Goal: Contribute content: Contribute content

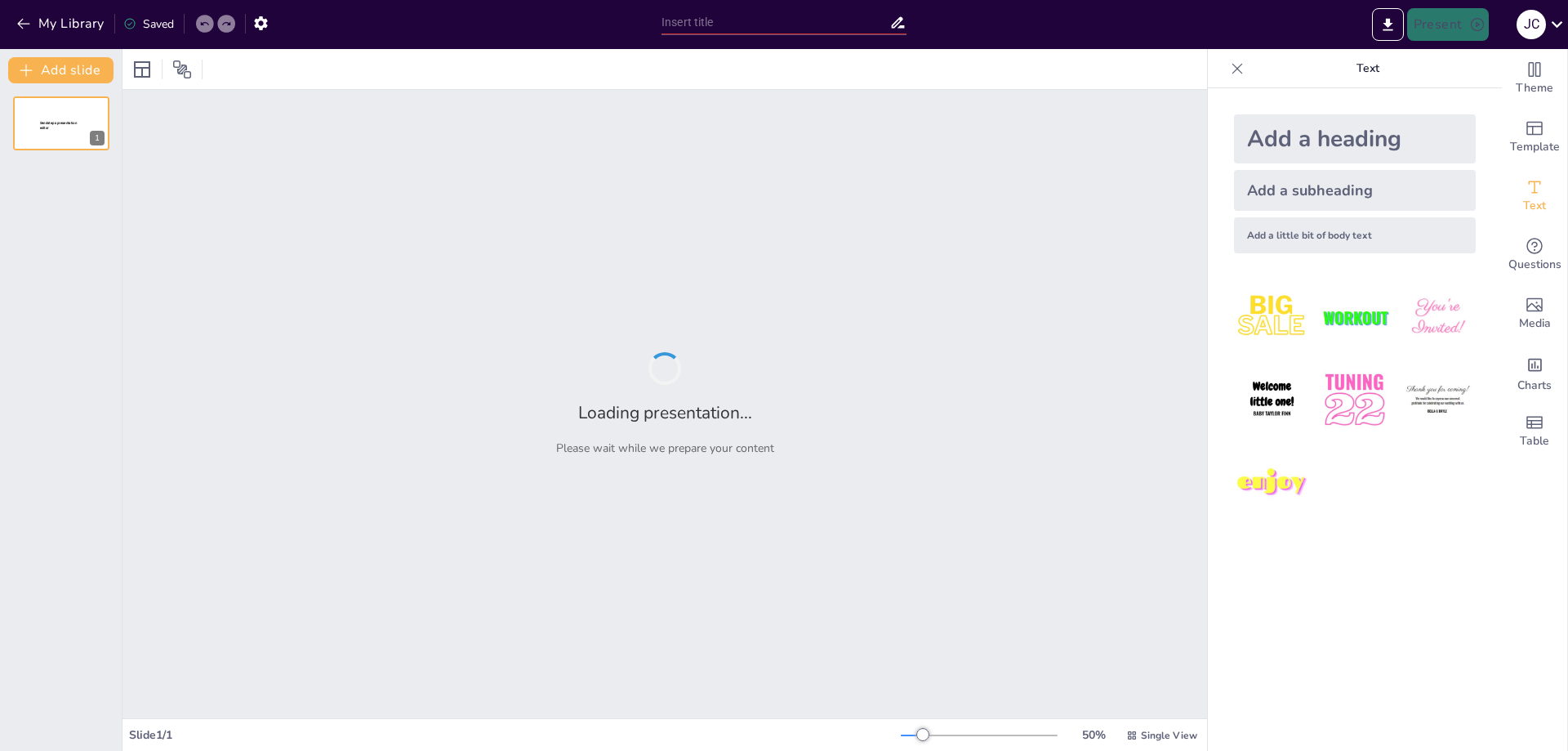
type input "**El Liderazgo Consciente: Un Enfoque Transformador**"
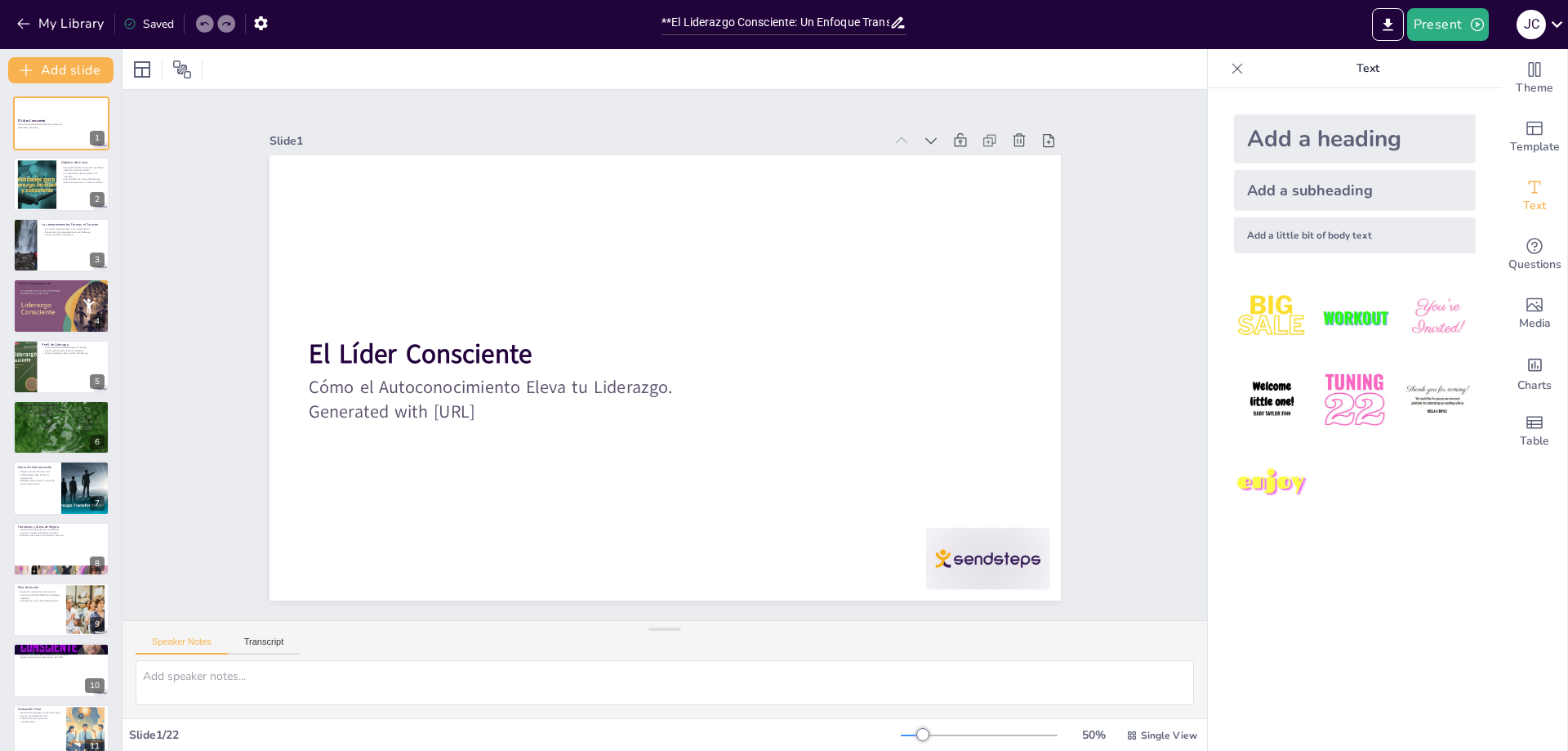
checkbox input "true"
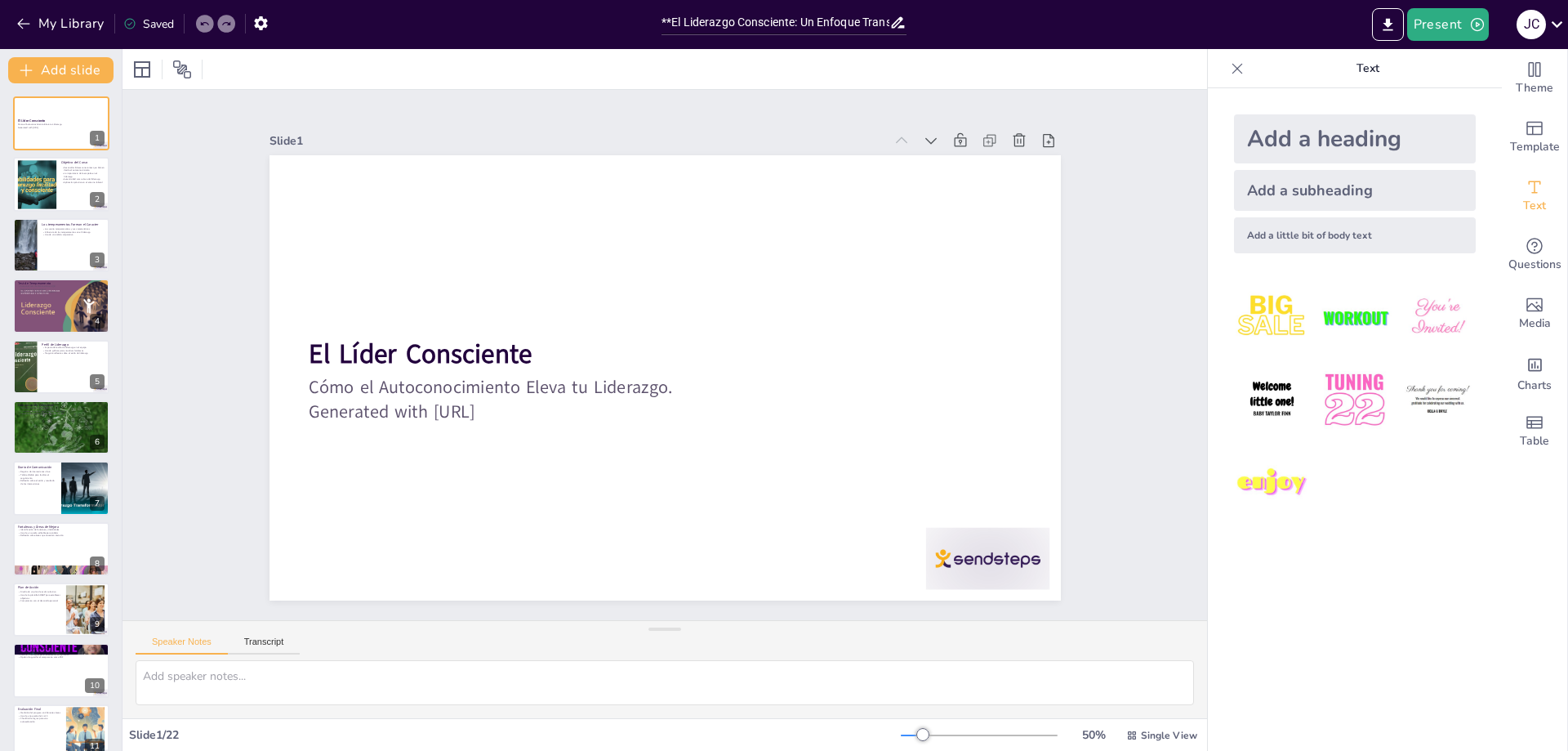
checkbox input "true"
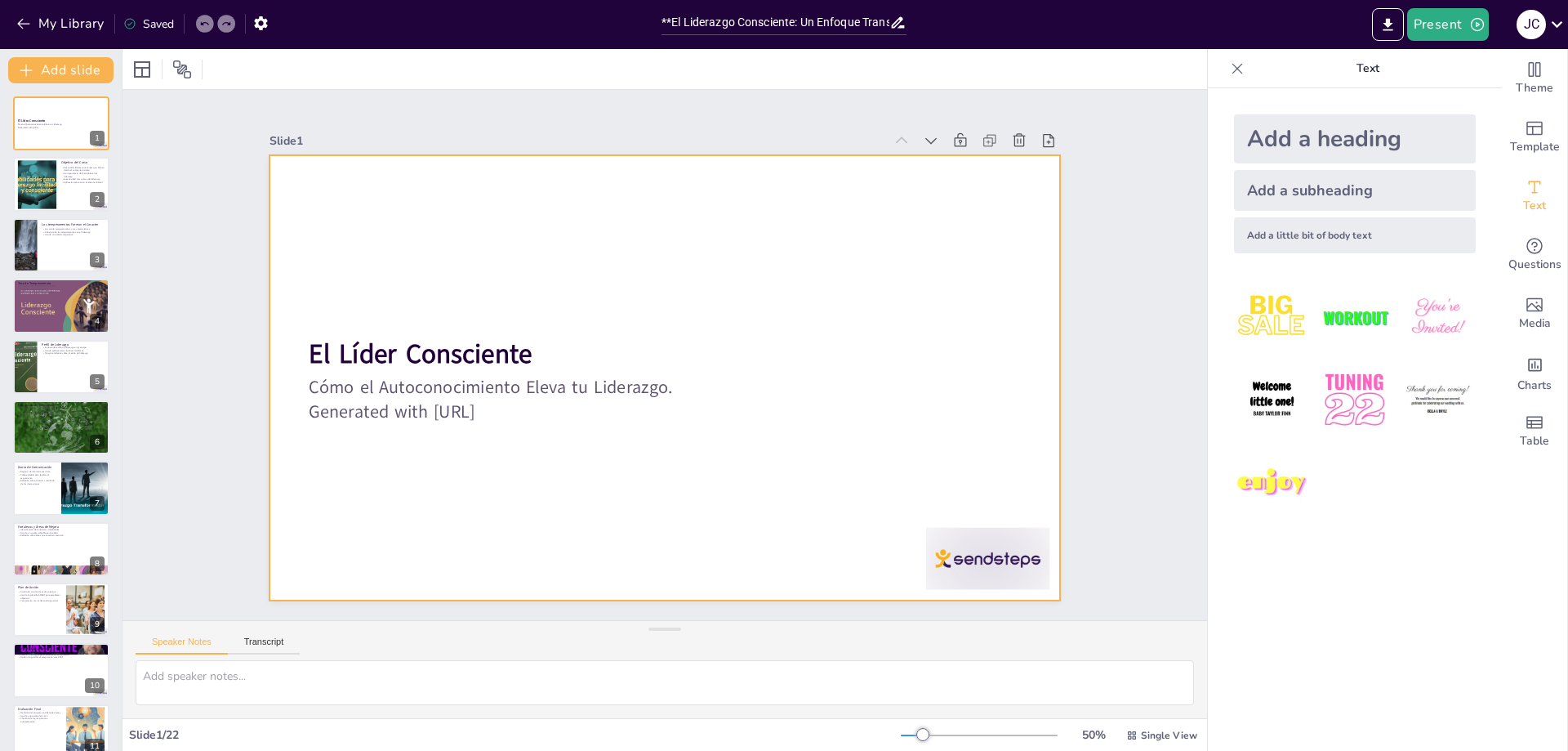
checkbox input "true"
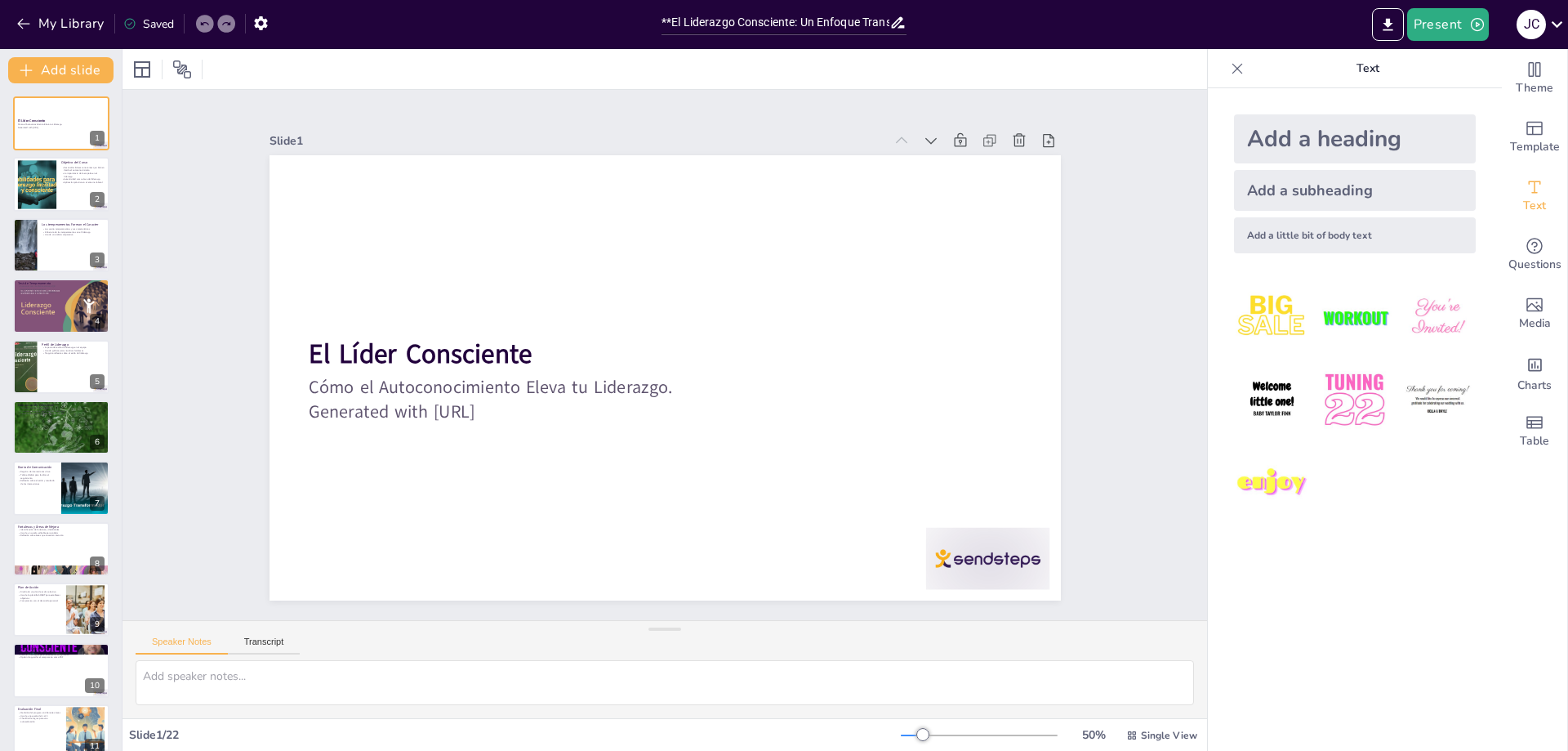
checkbox input "true"
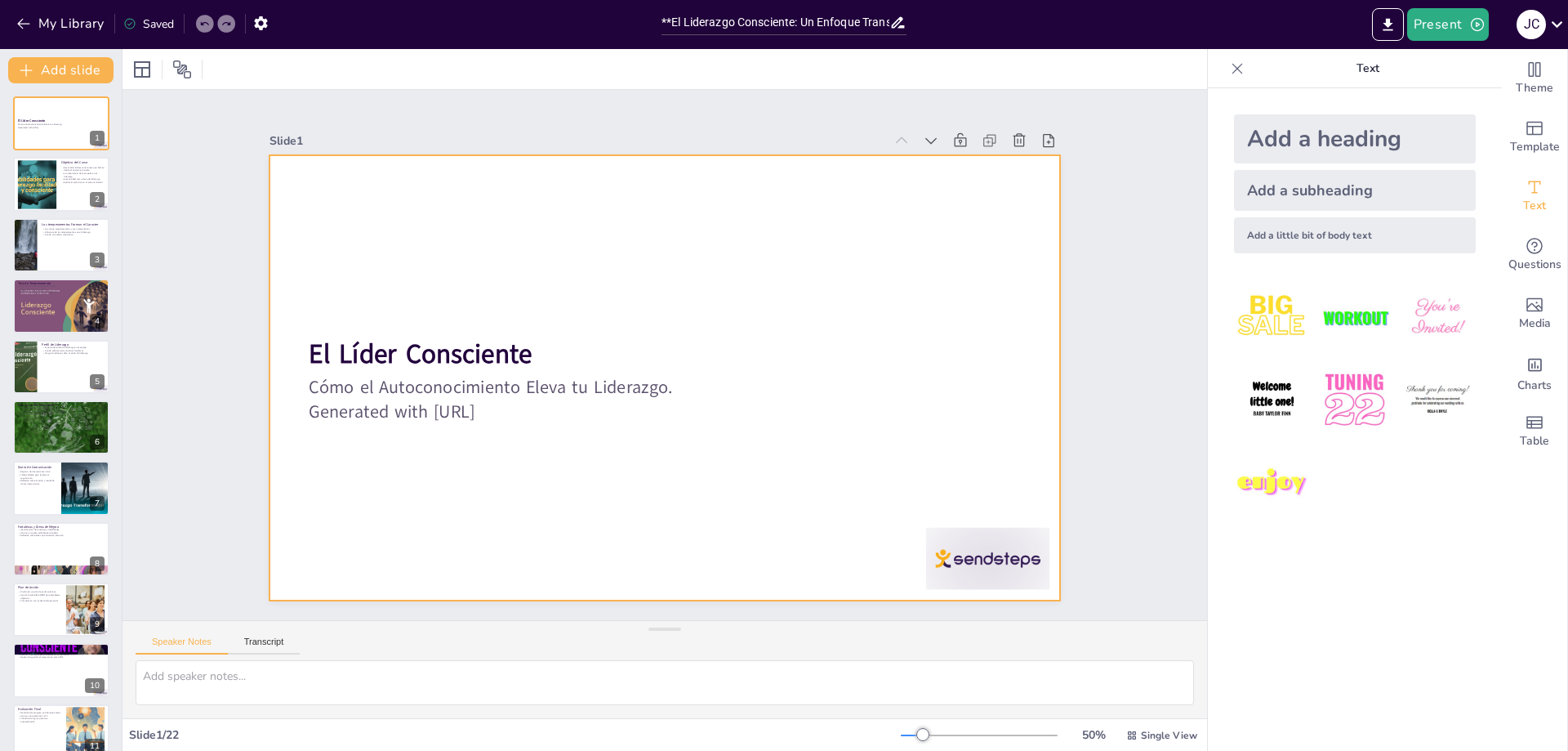
checkbox input "true"
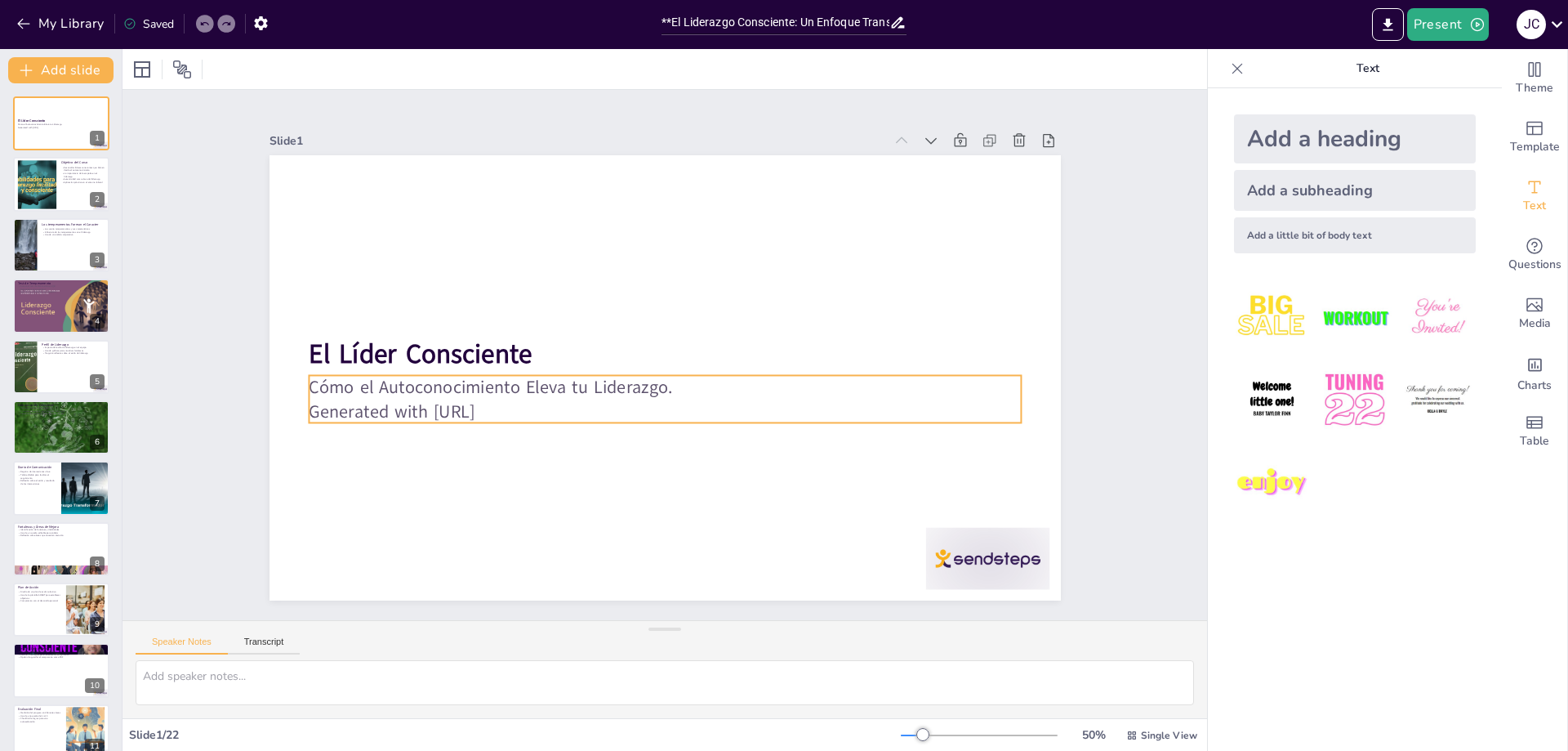
checkbox input "true"
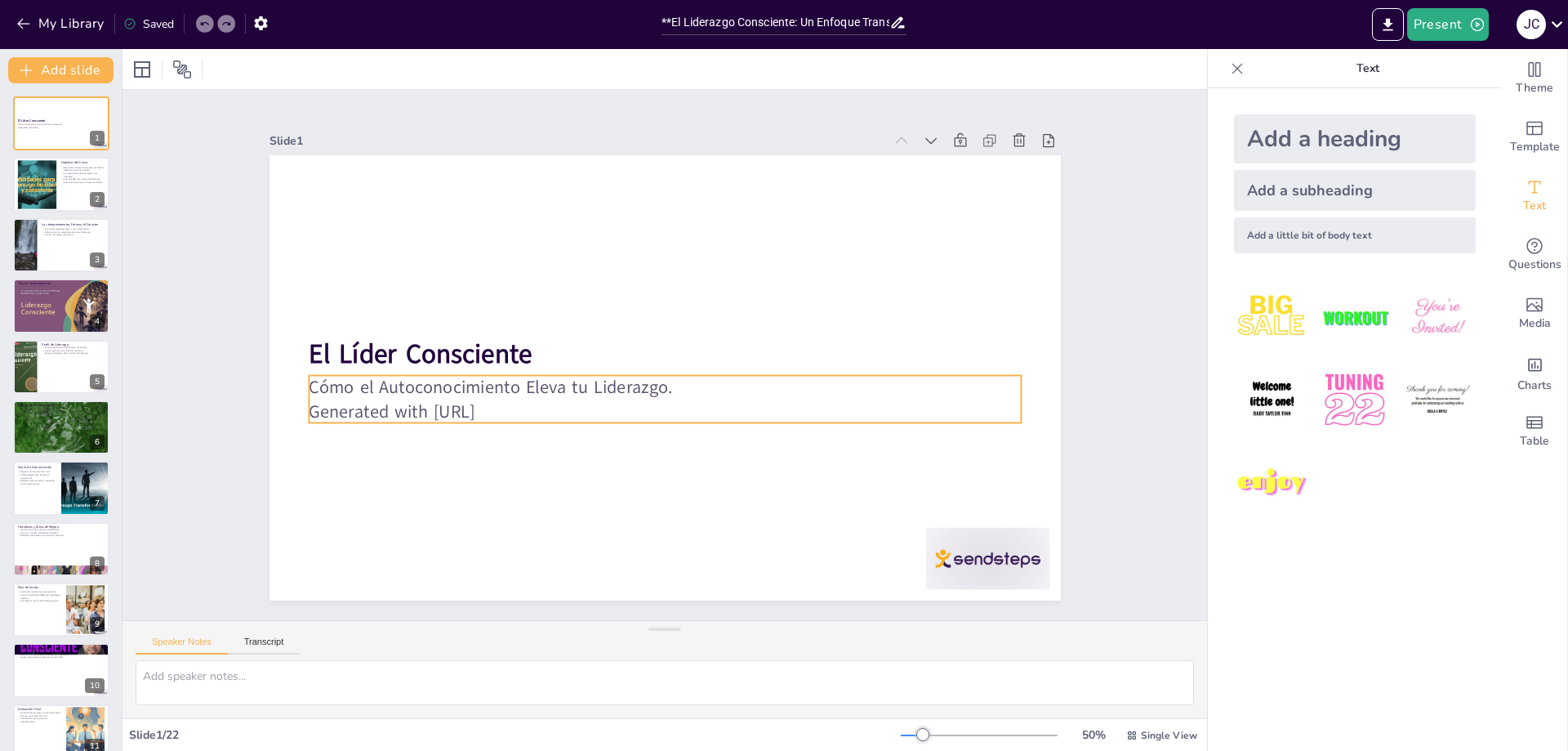
checkbox input "true"
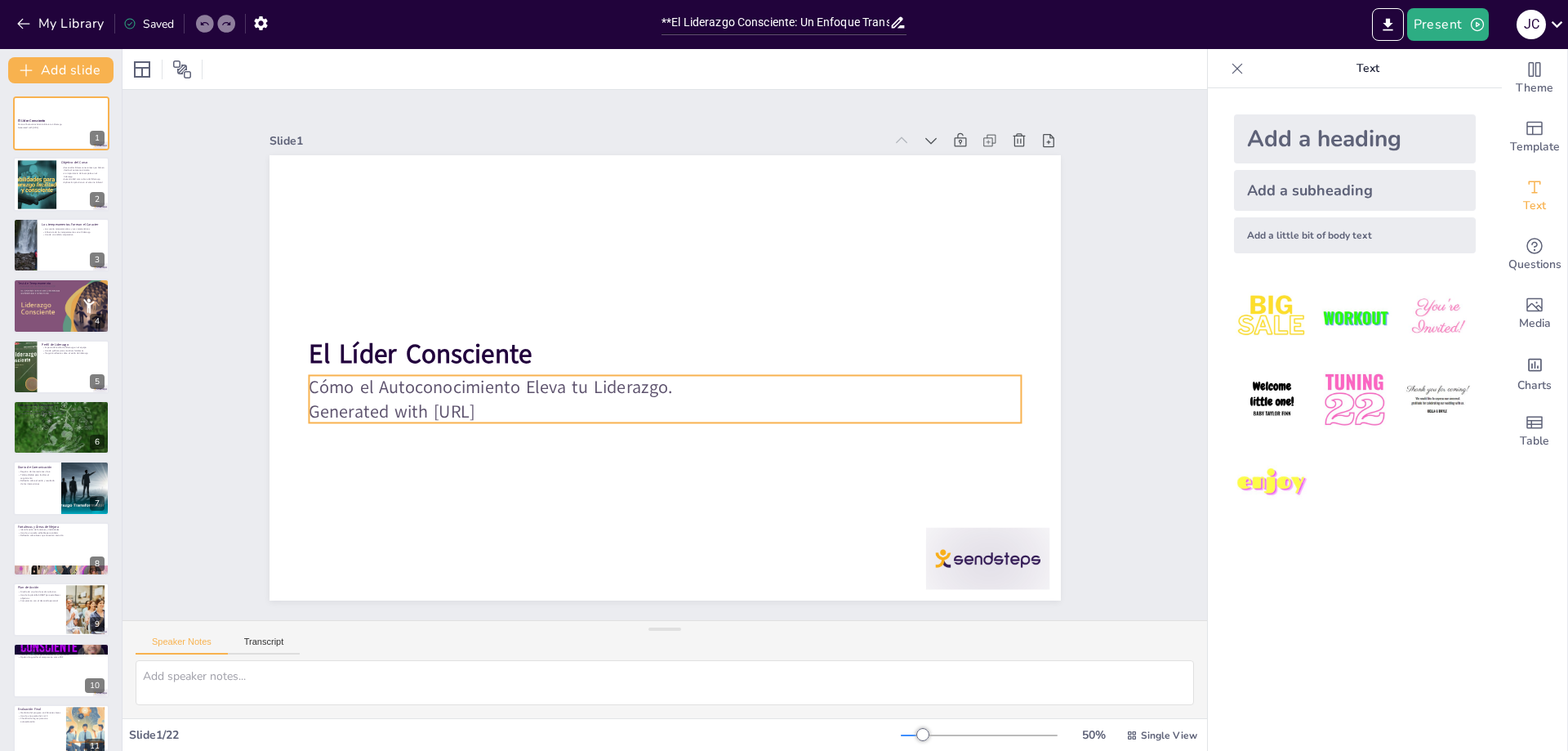
checkbox input "true"
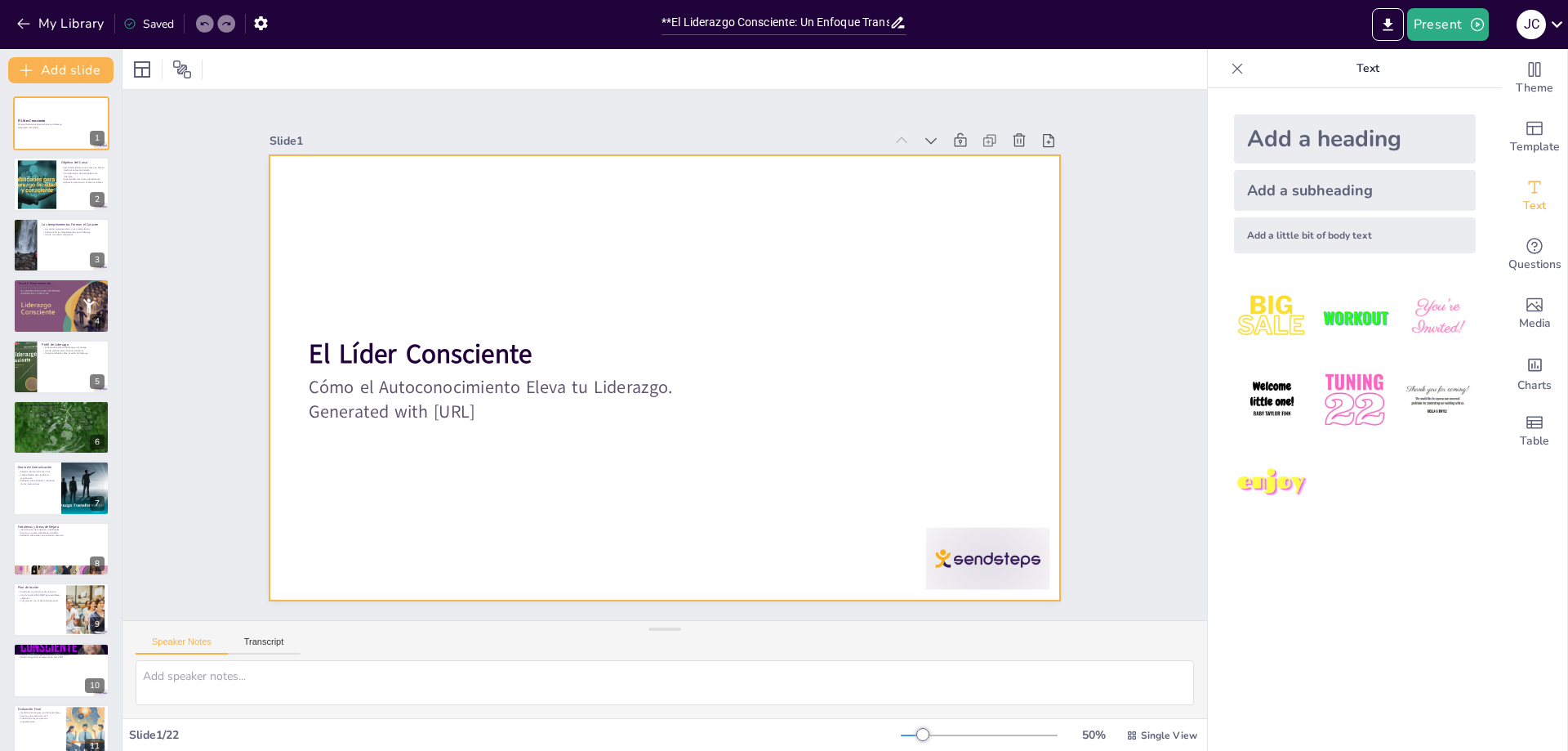
checkbox input "true"
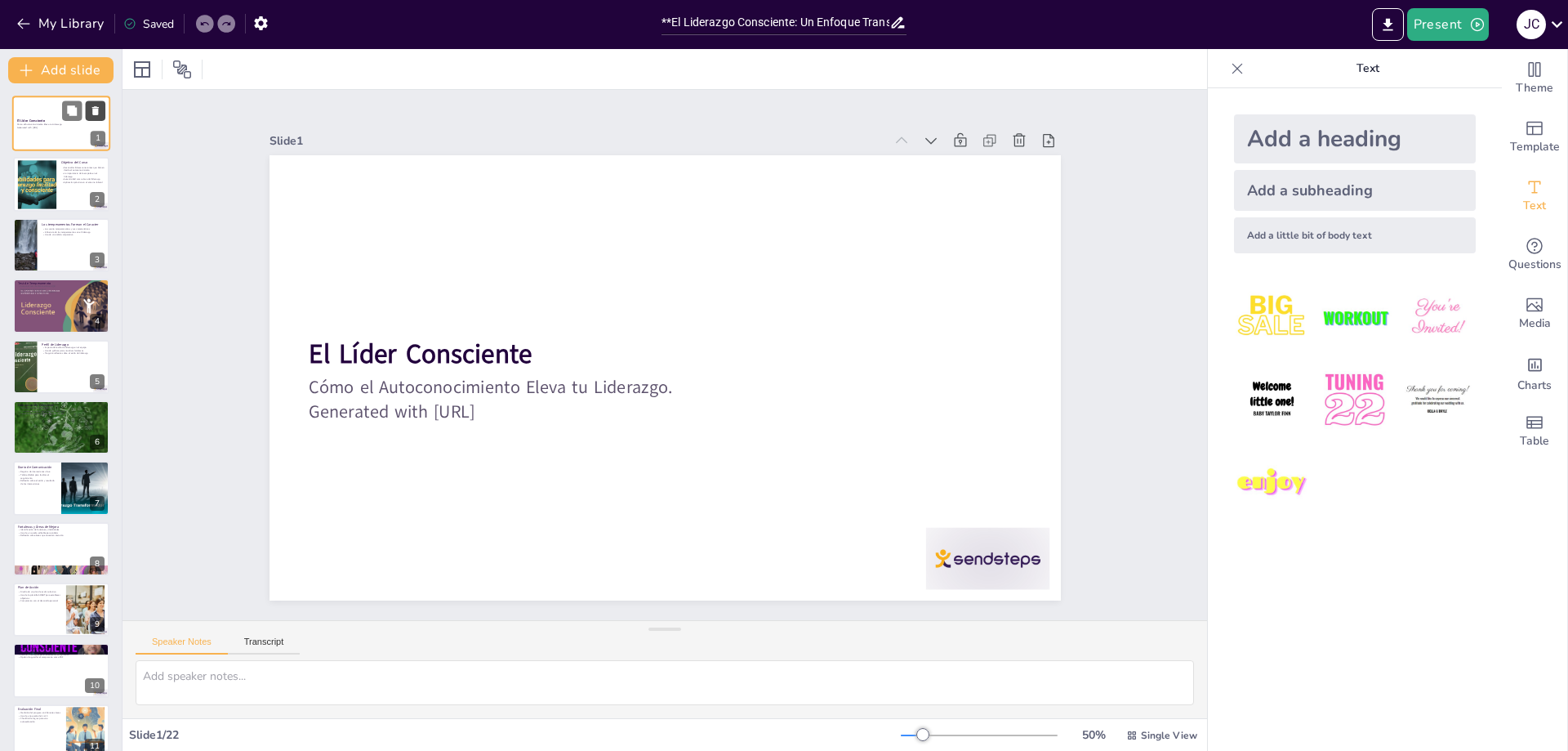
checkbox input "true"
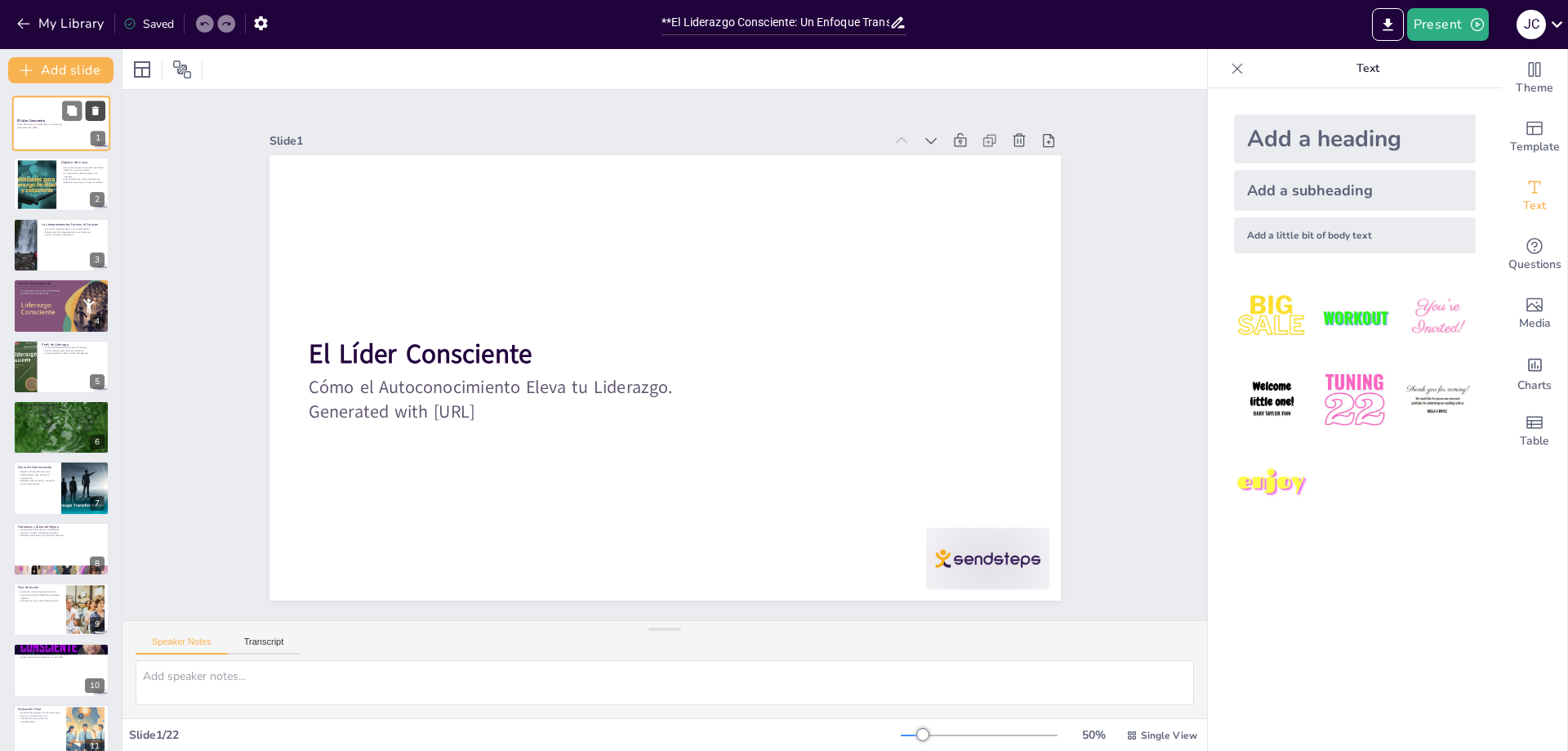
checkbox input "true"
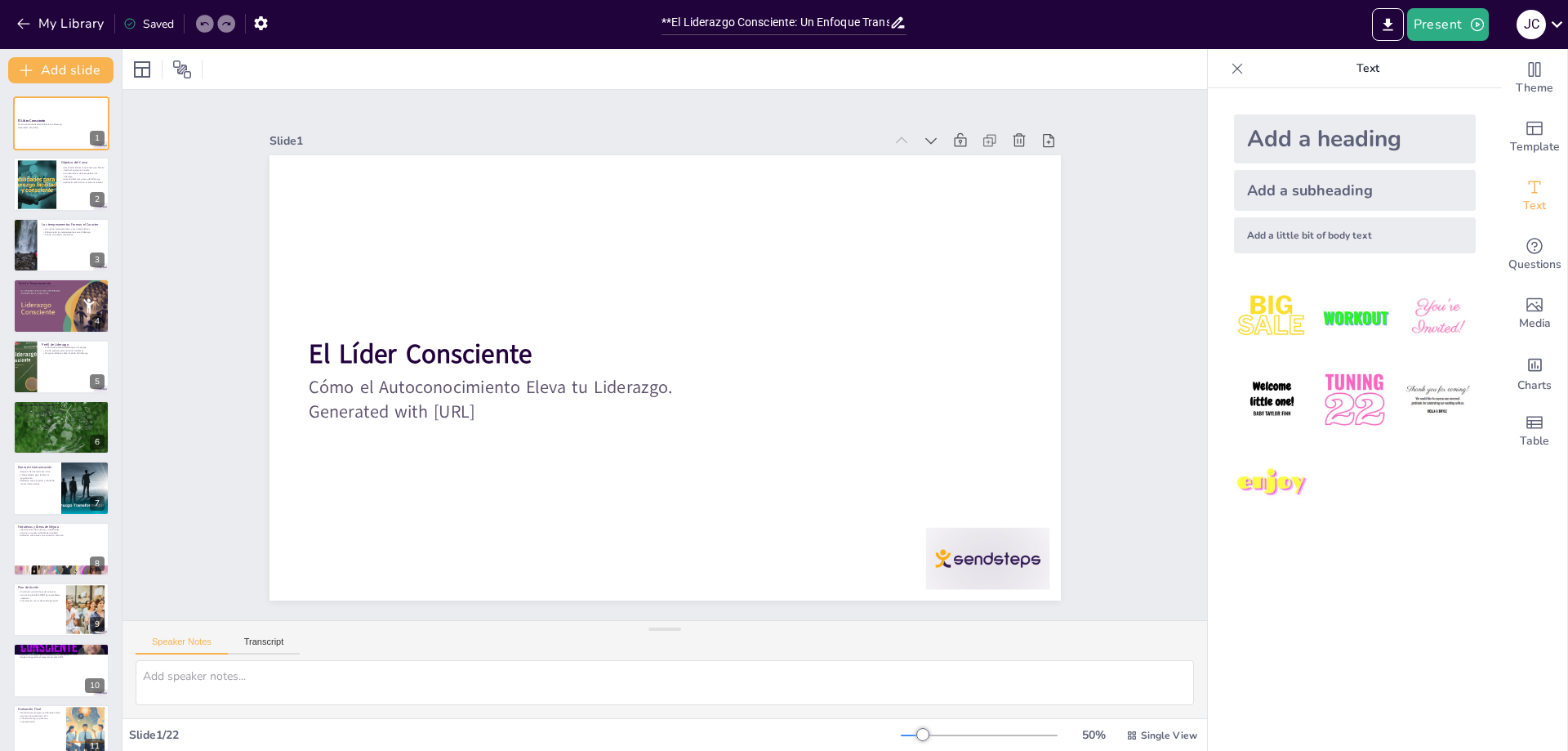
checkbox input "true"
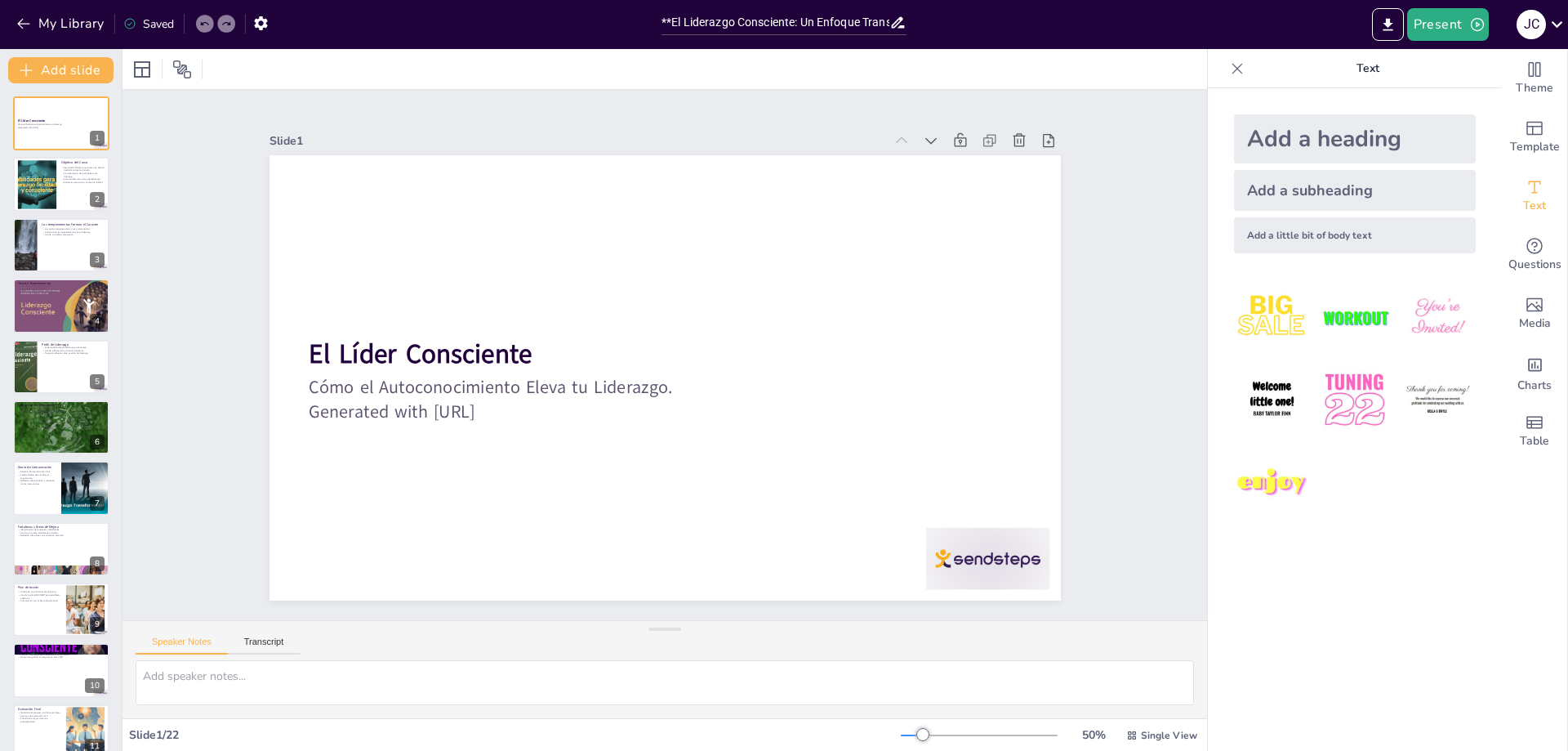
checkbox input "true"
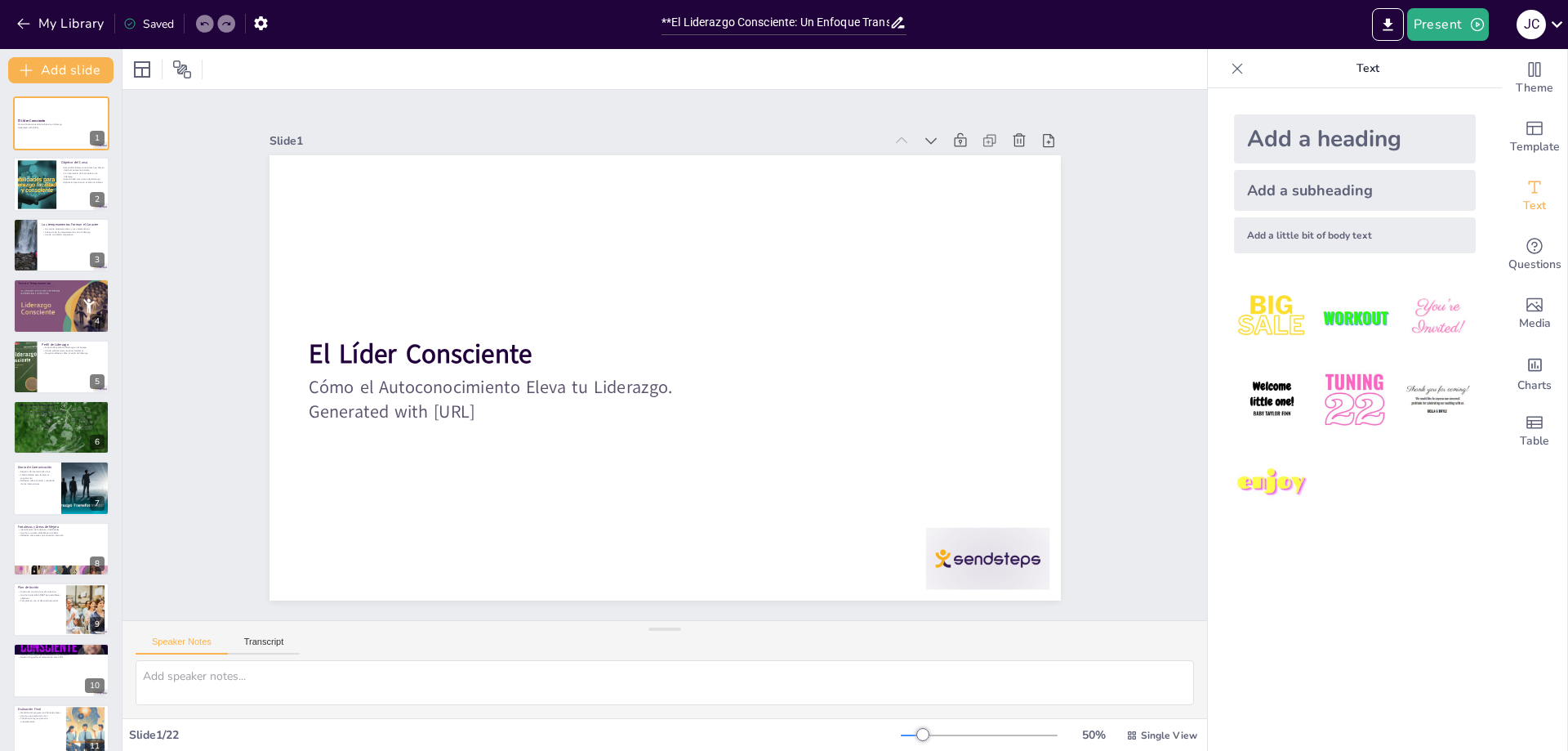
checkbox input "true"
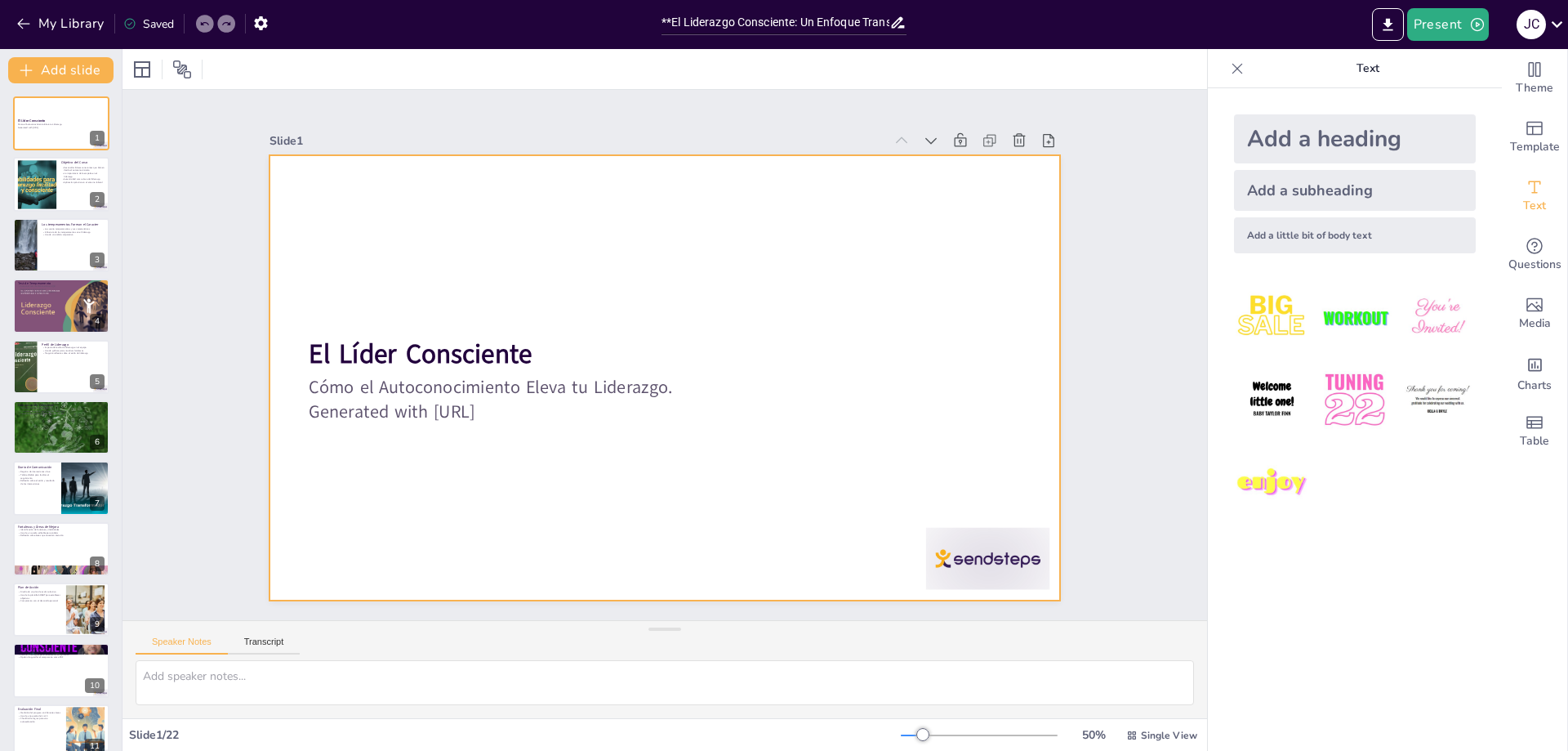
checkbox input "true"
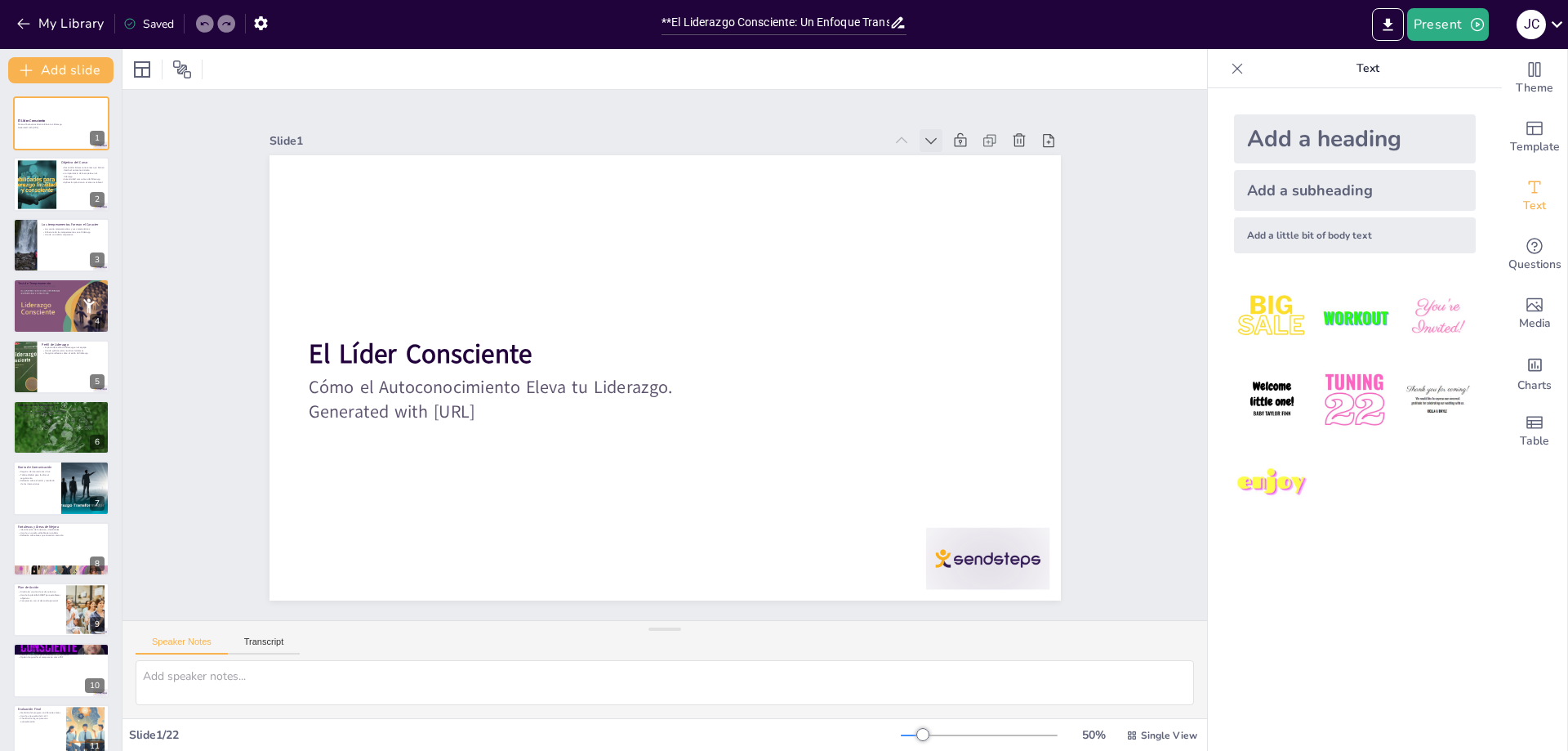
click at [944, 161] on icon at bounding box center [953, 170] width 18 height 18
checkbox input "true"
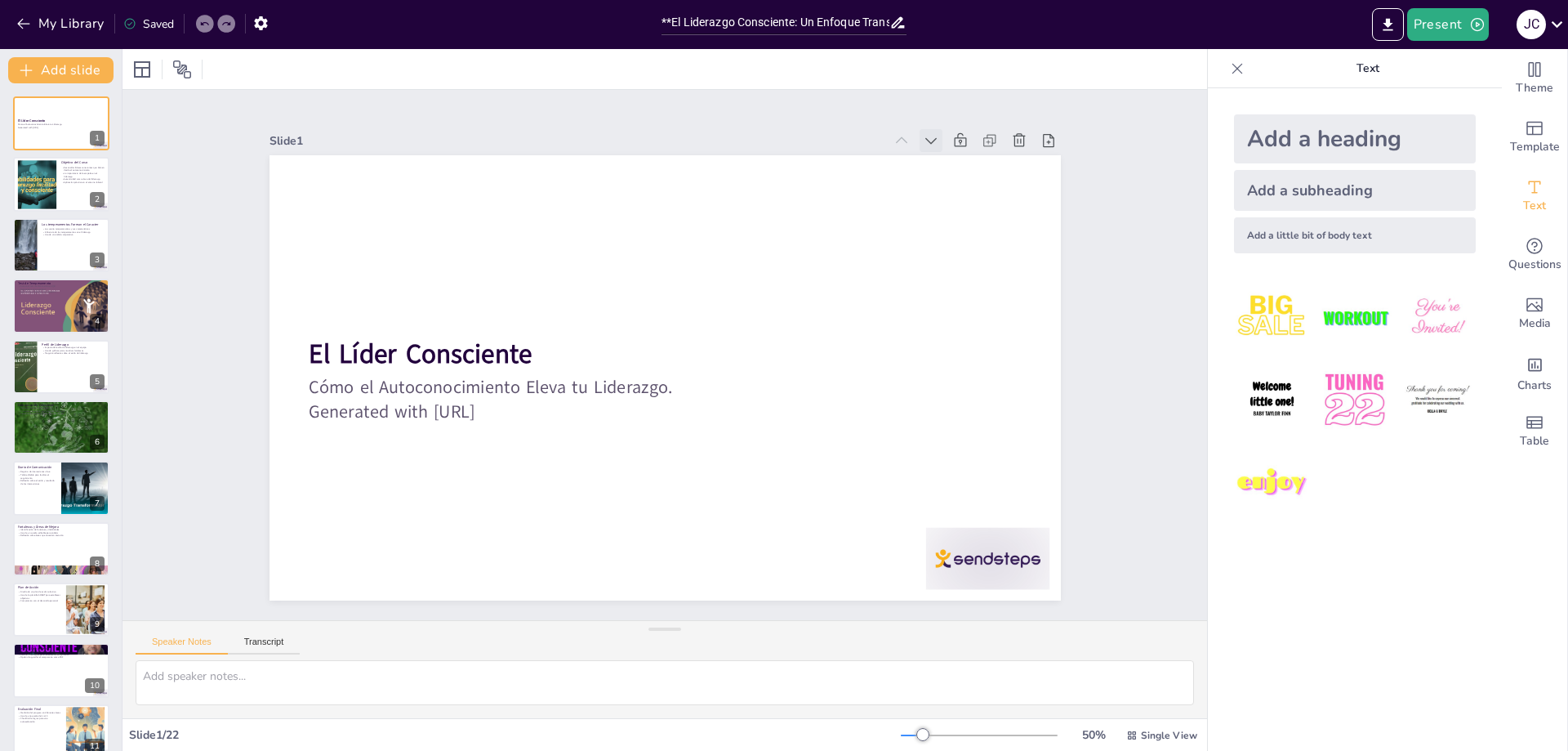
checkbox input "true"
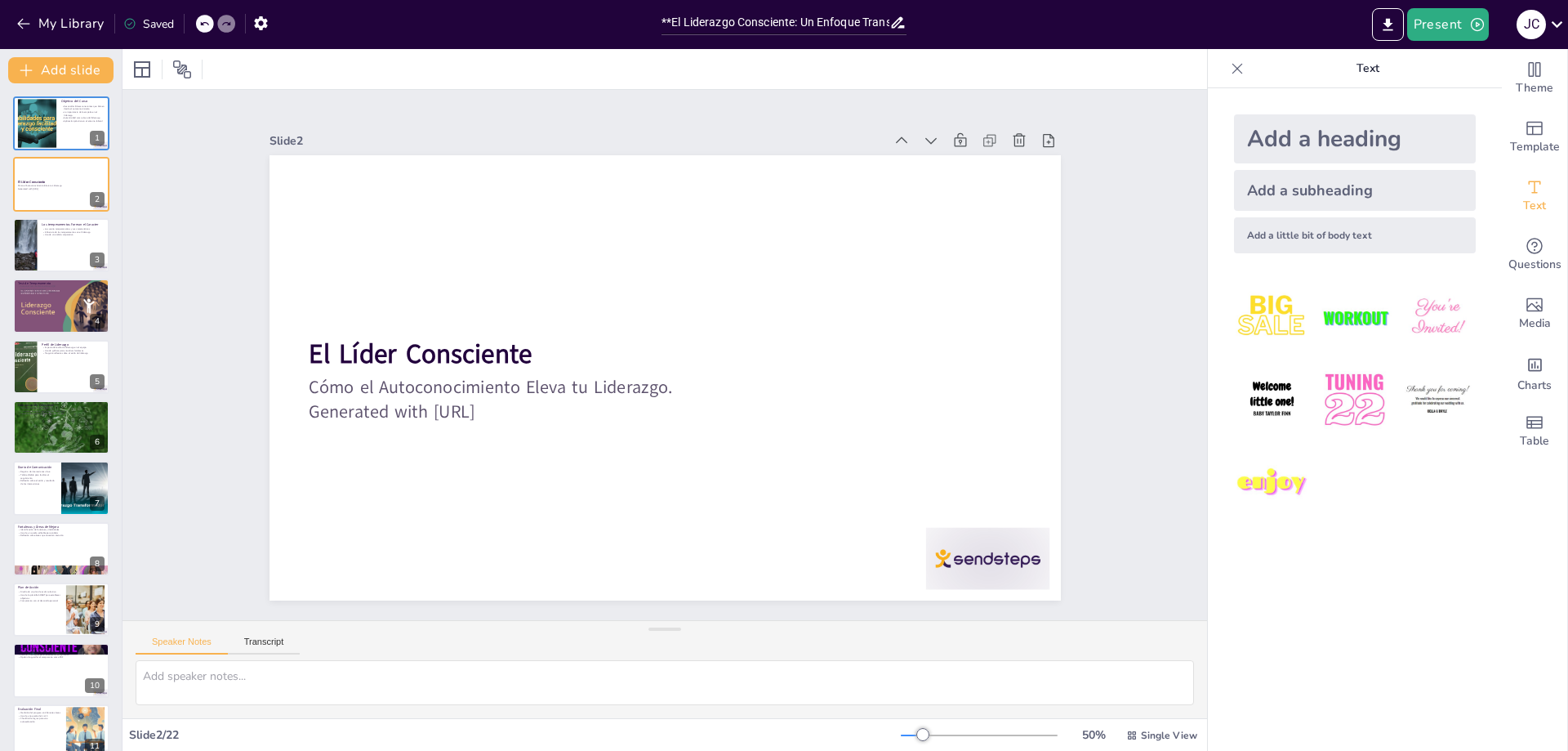
checkbox input "true"
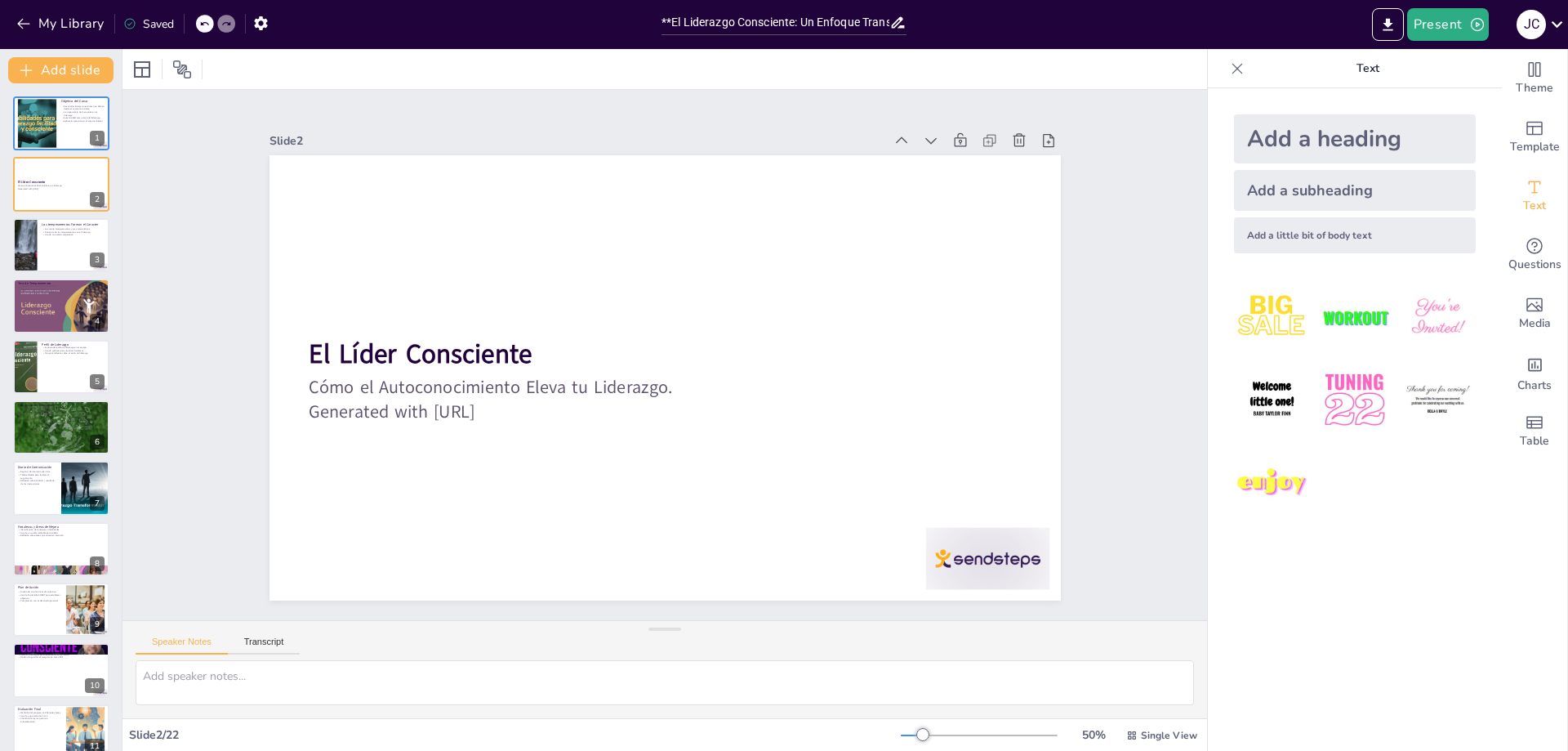
checkbox input "true"
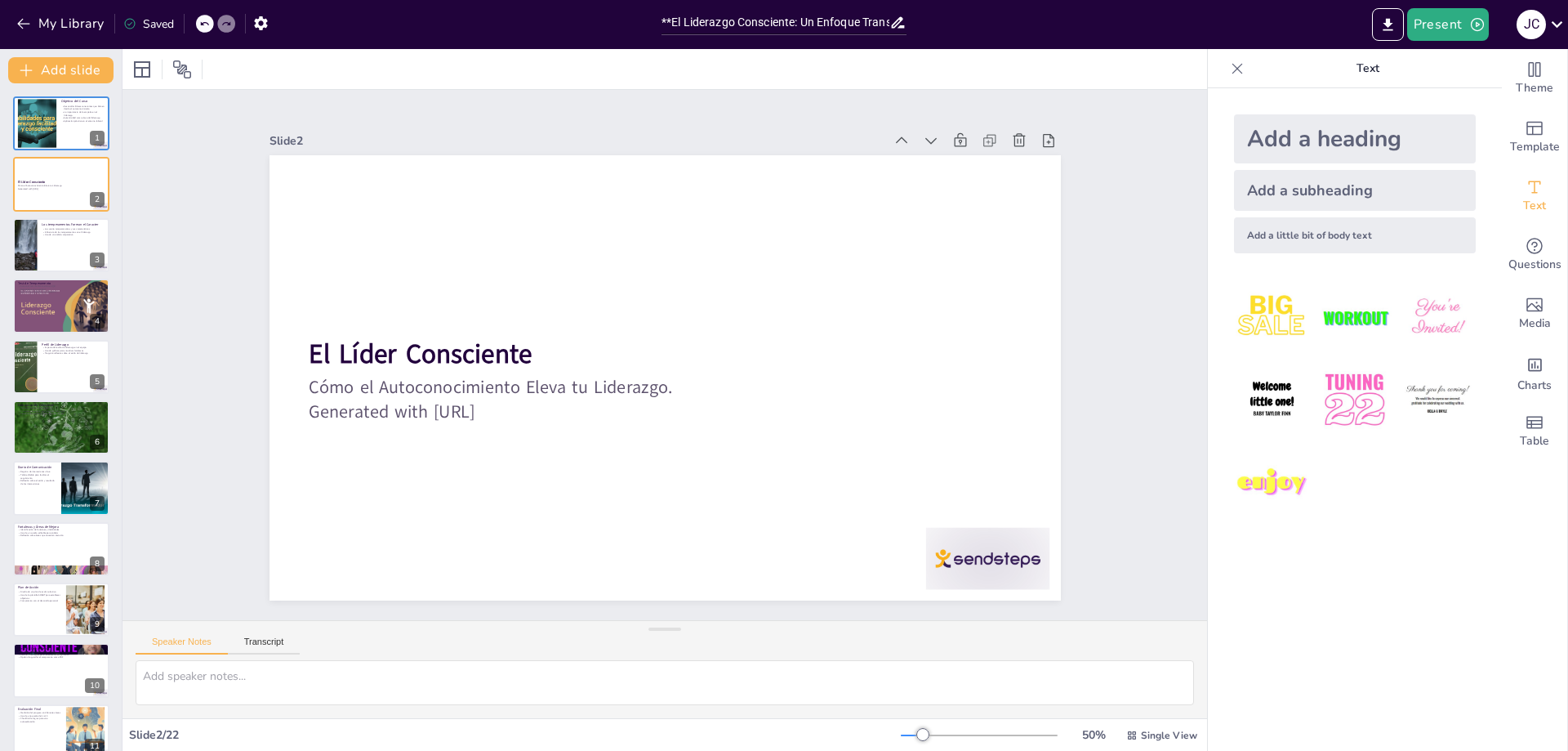
checkbox input "true"
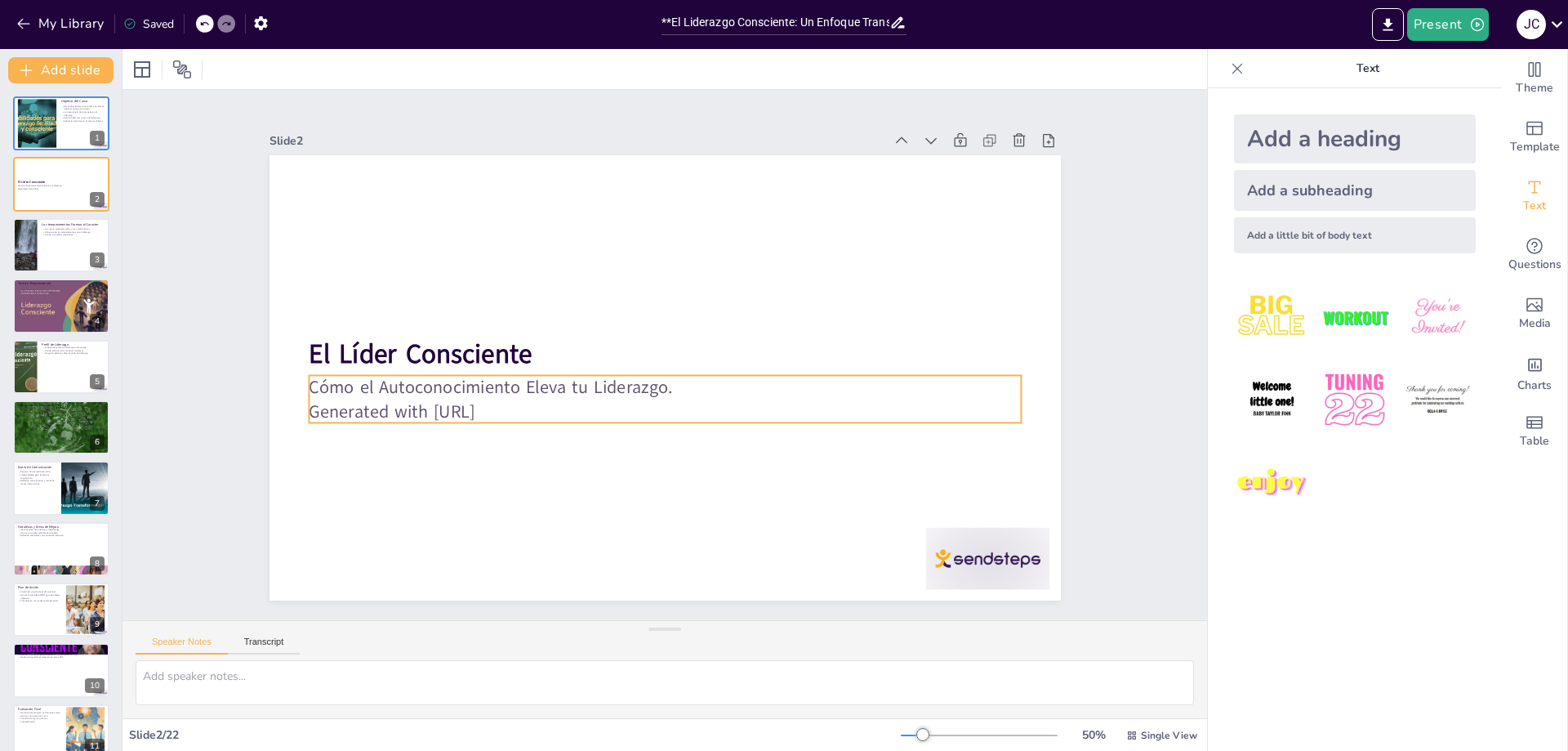
checkbox input "true"
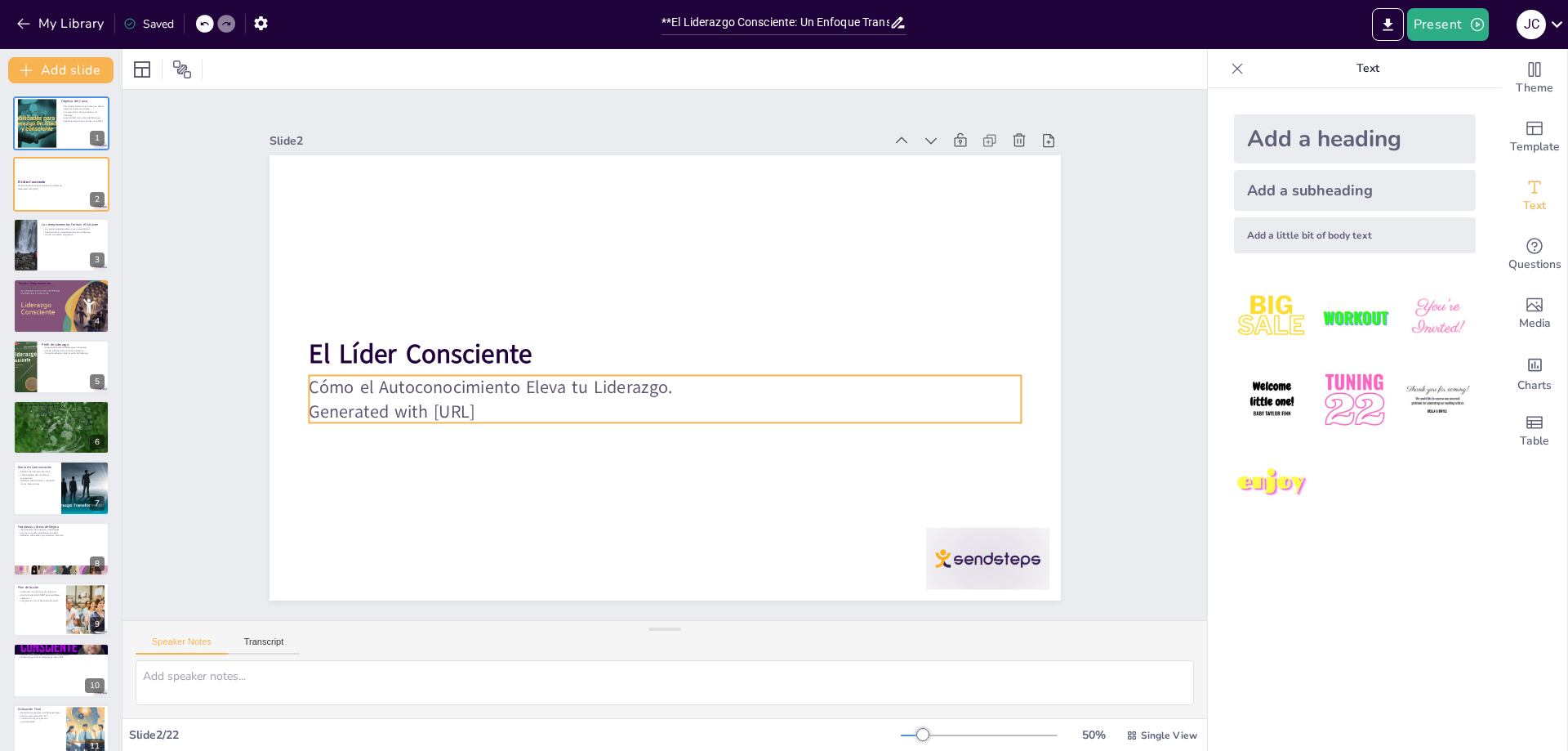
checkbox input "true"
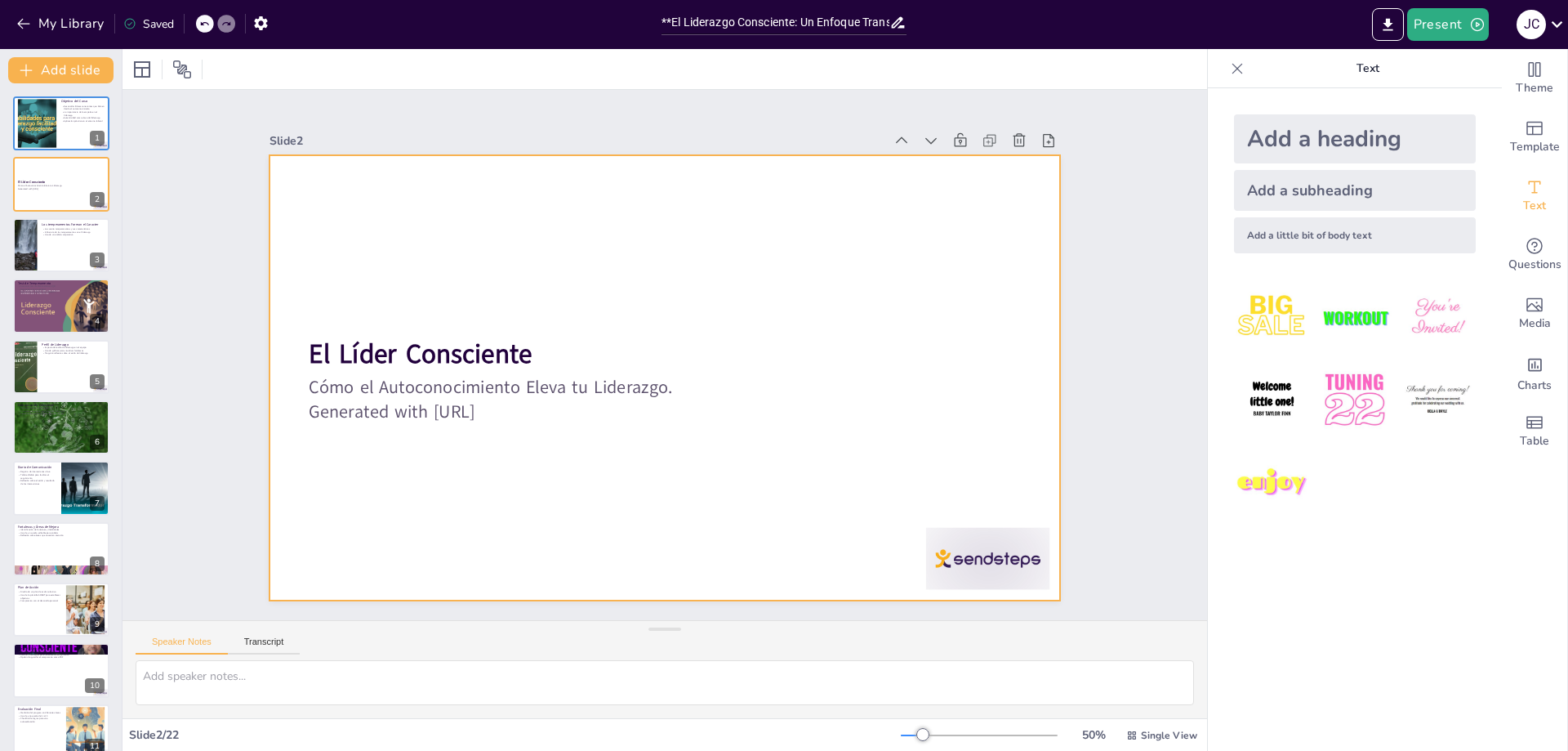
checkbox input "true"
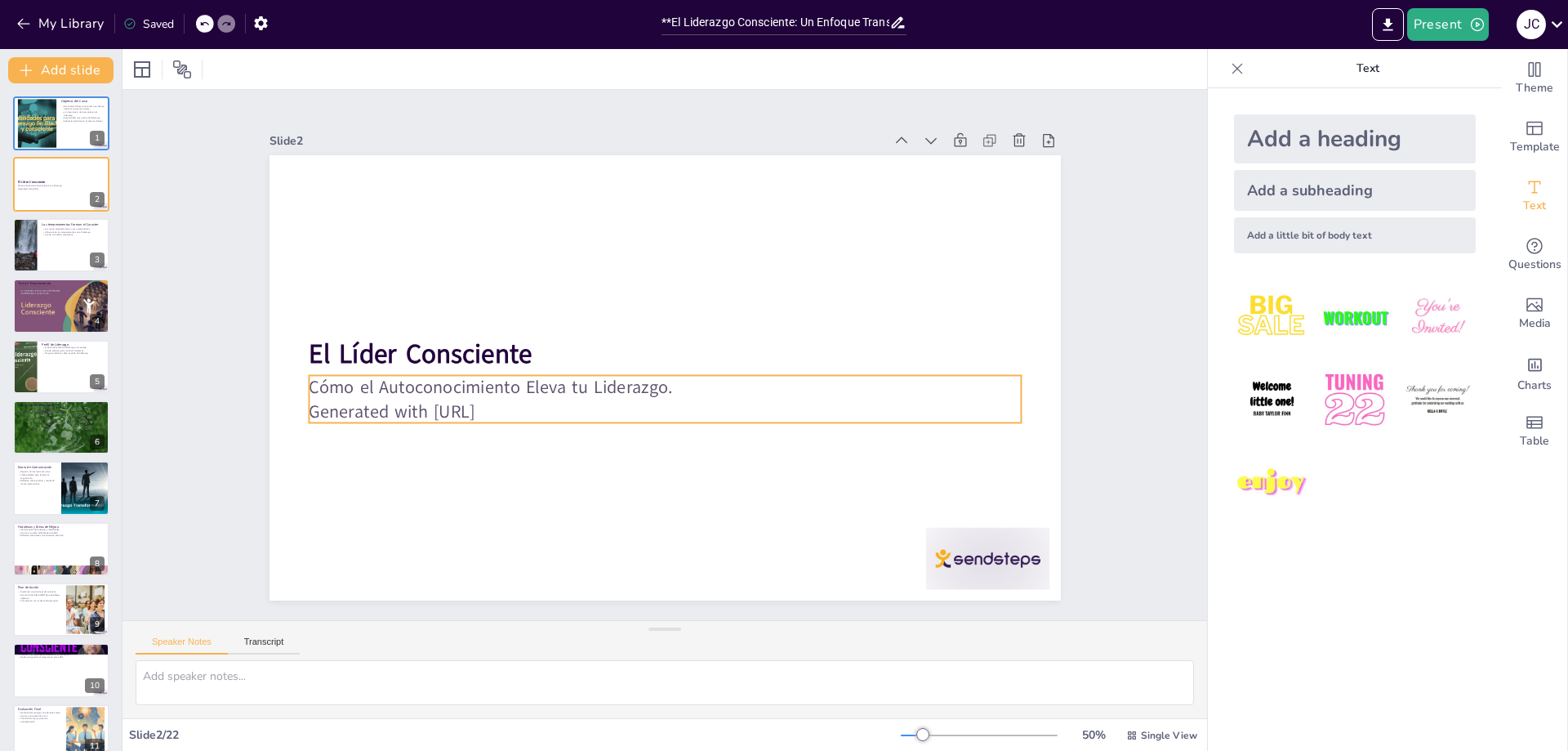
checkbox input "true"
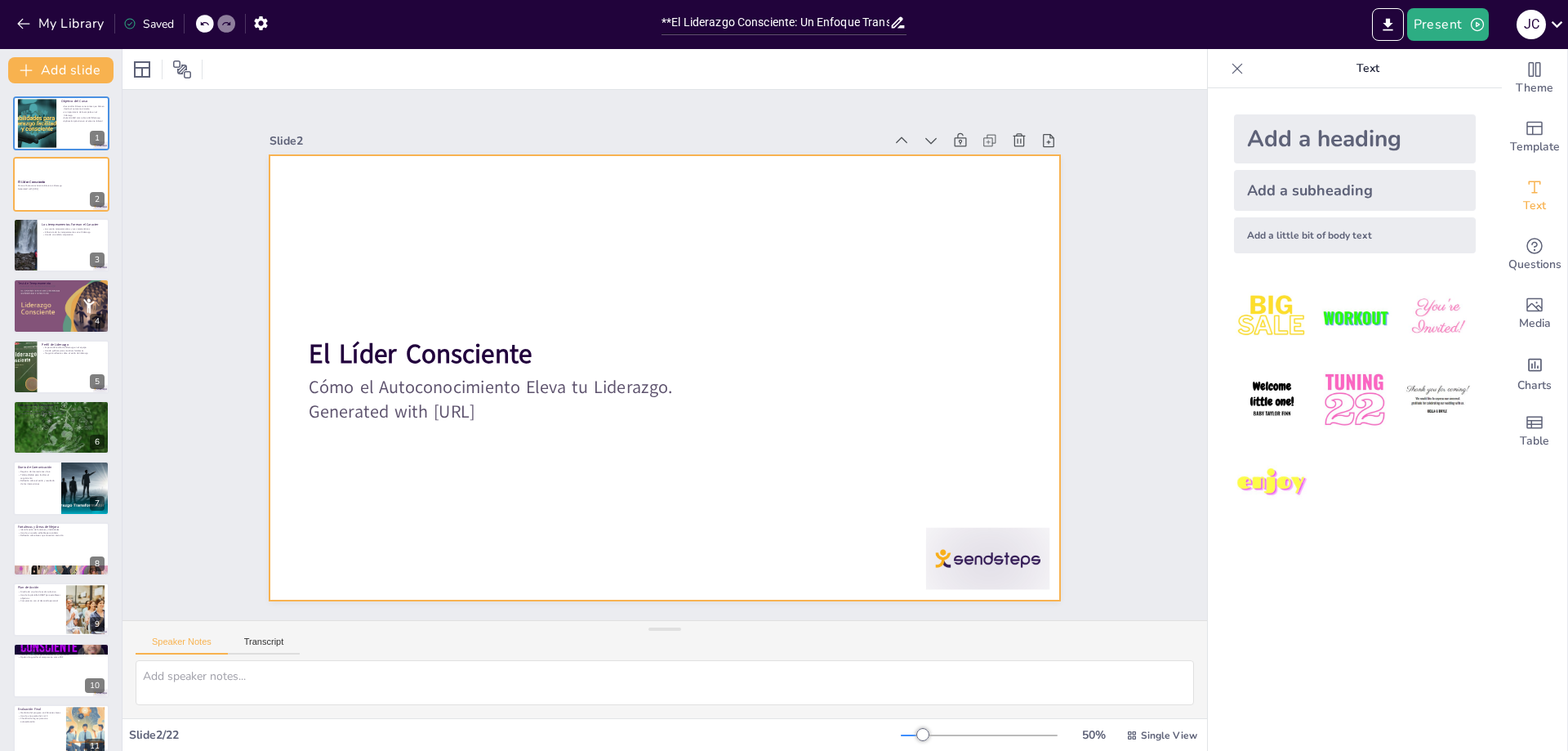
checkbox input "true"
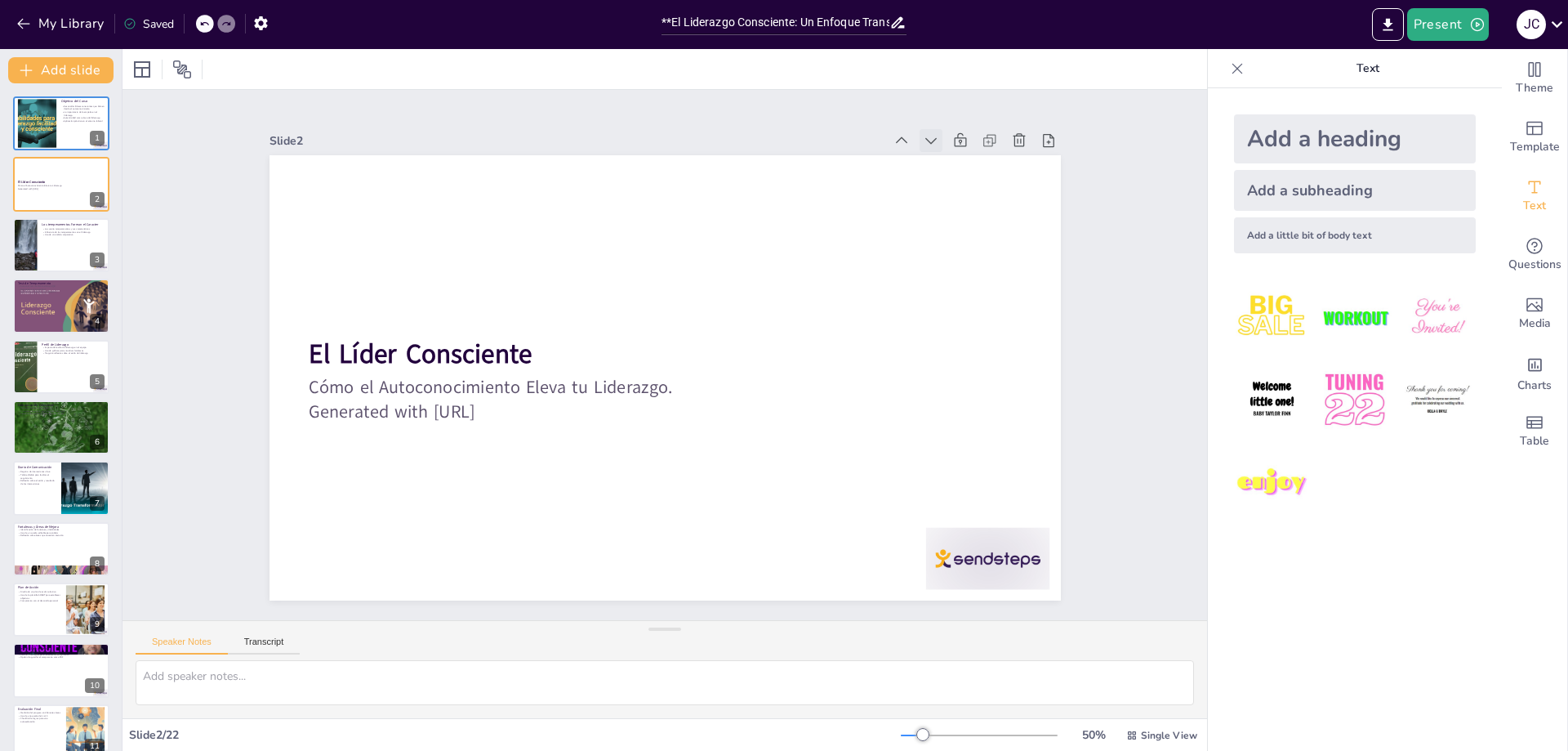
click at [923, 133] on icon at bounding box center [931, 140] width 16 height 16
checkbox input "true"
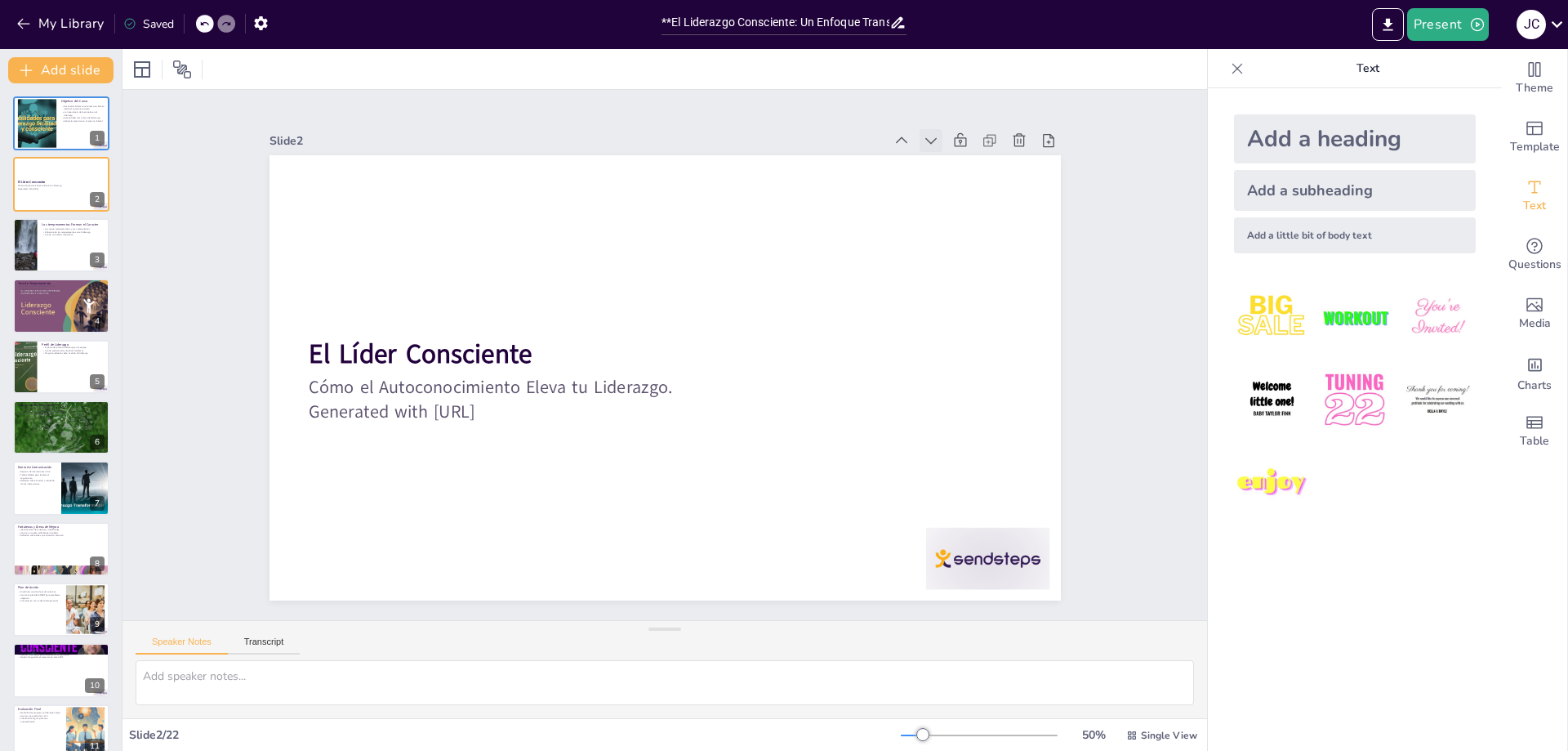
checkbox input "true"
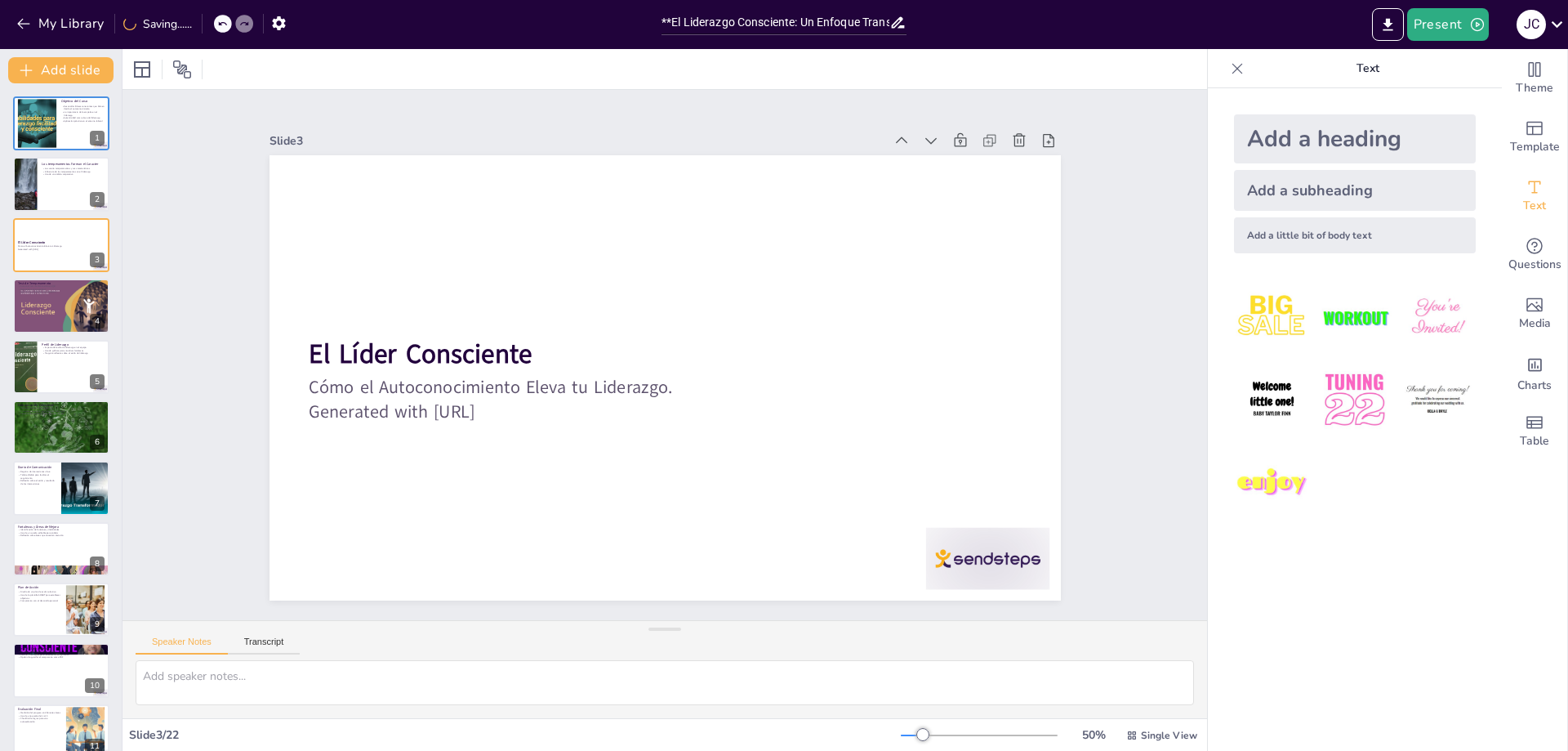
checkbox input "true"
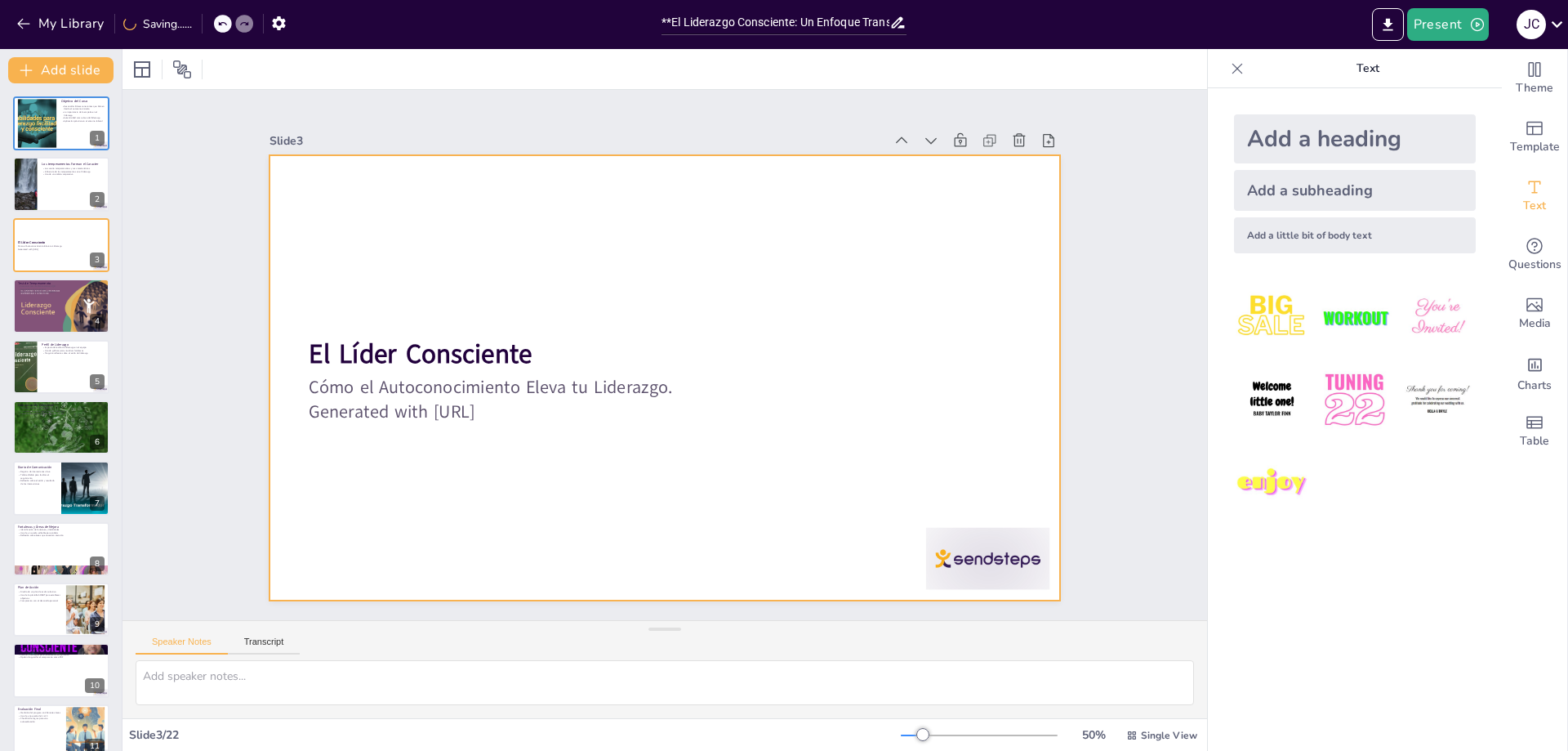
checkbox input "true"
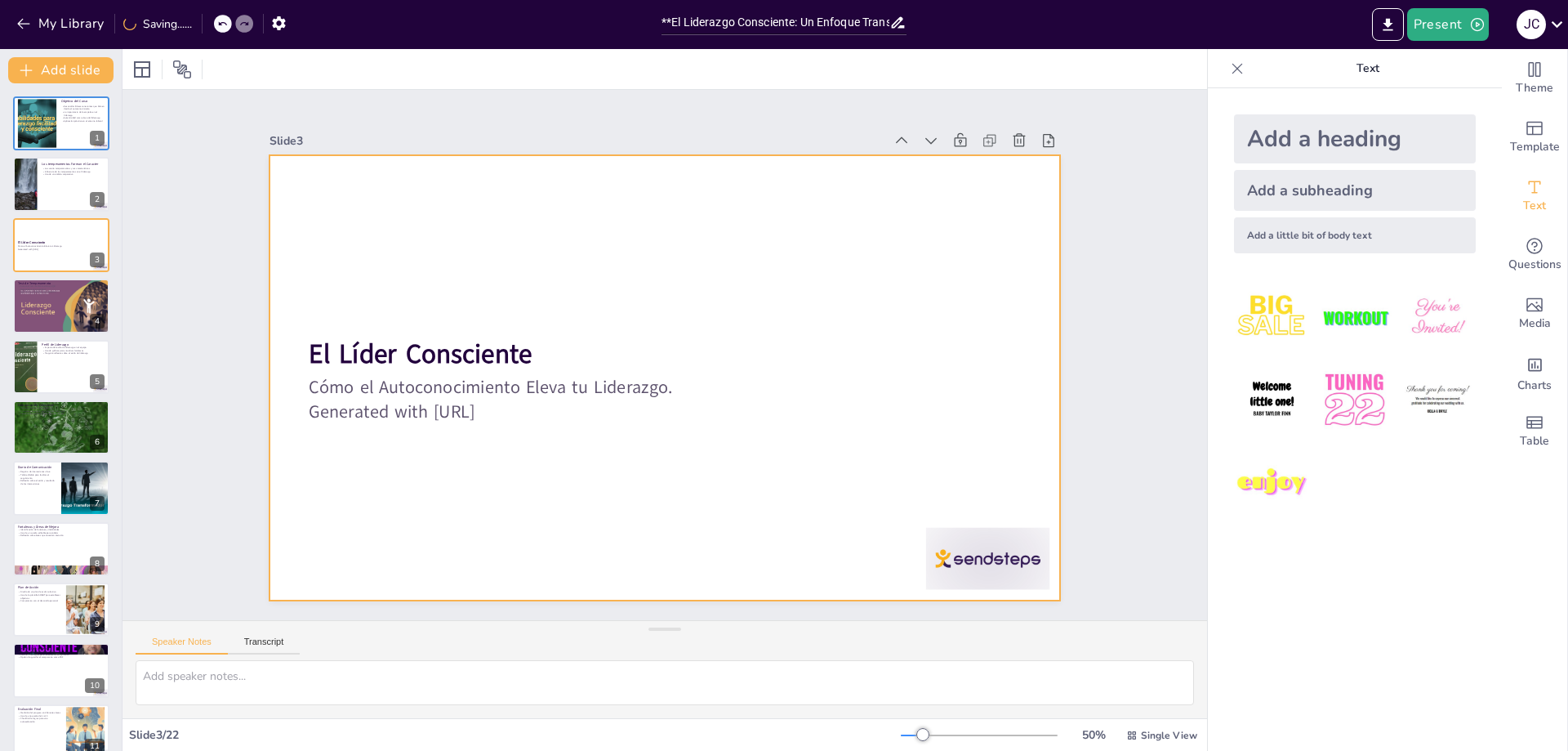
checkbox input "true"
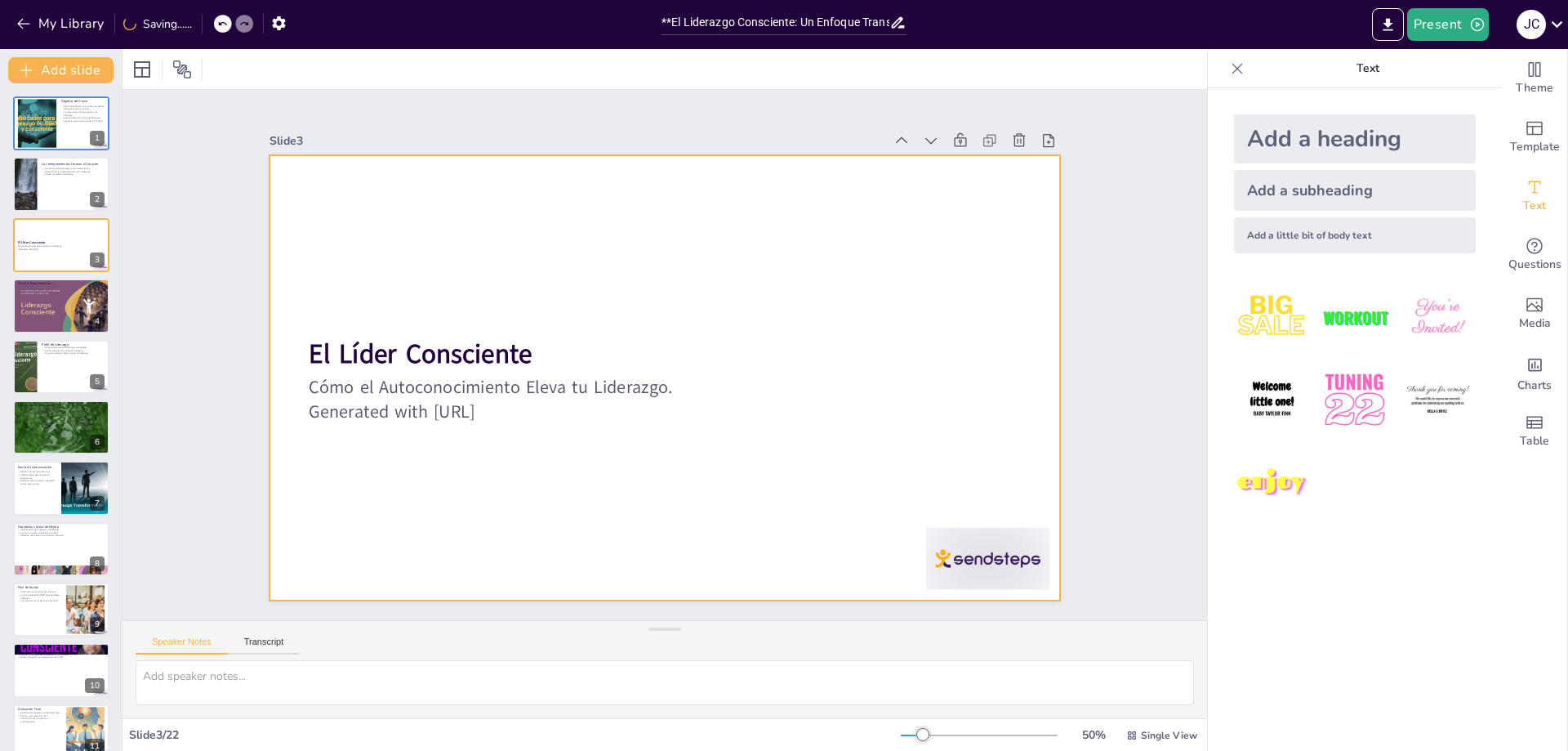
checkbox input "true"
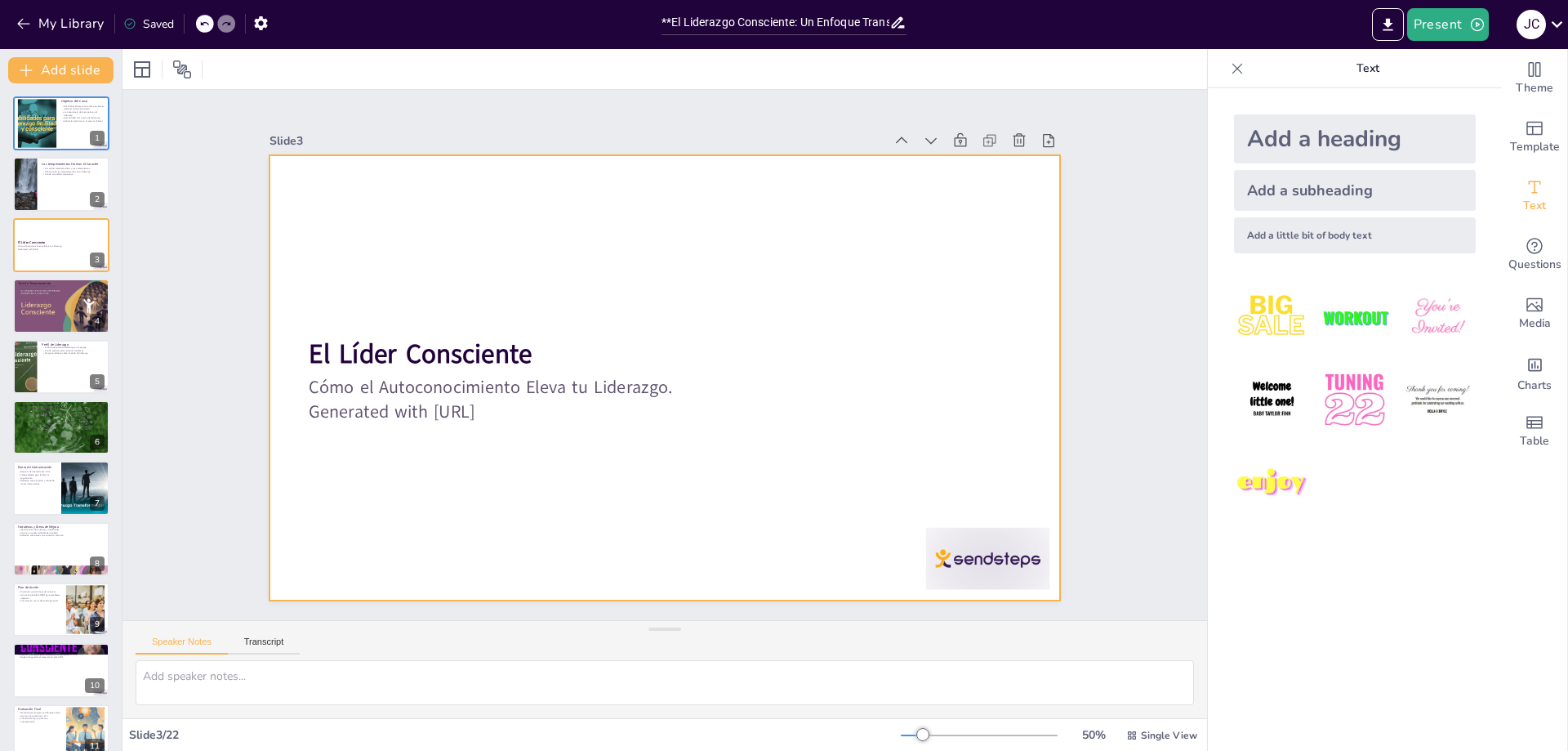
checkbox input "true"
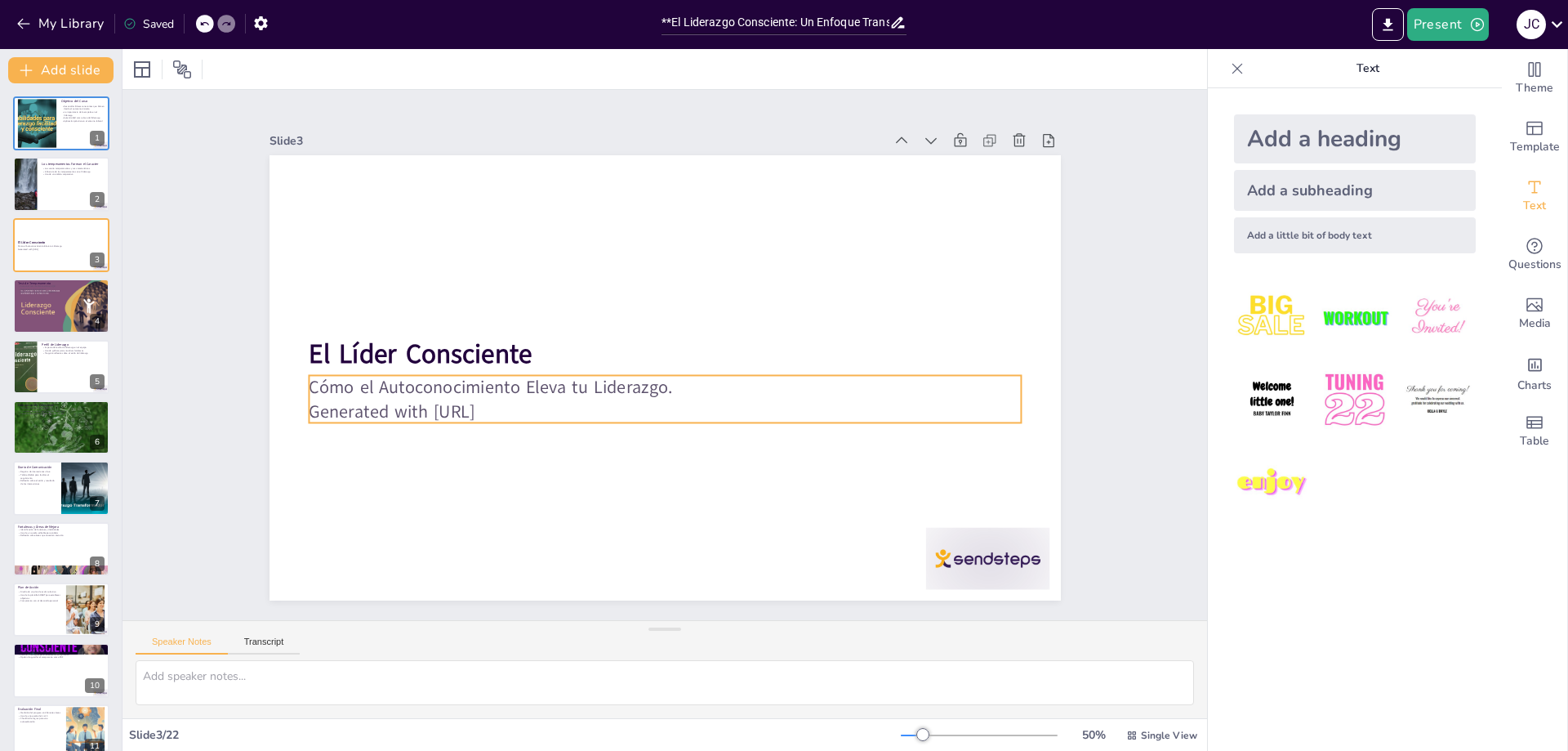
checkbox input "true"
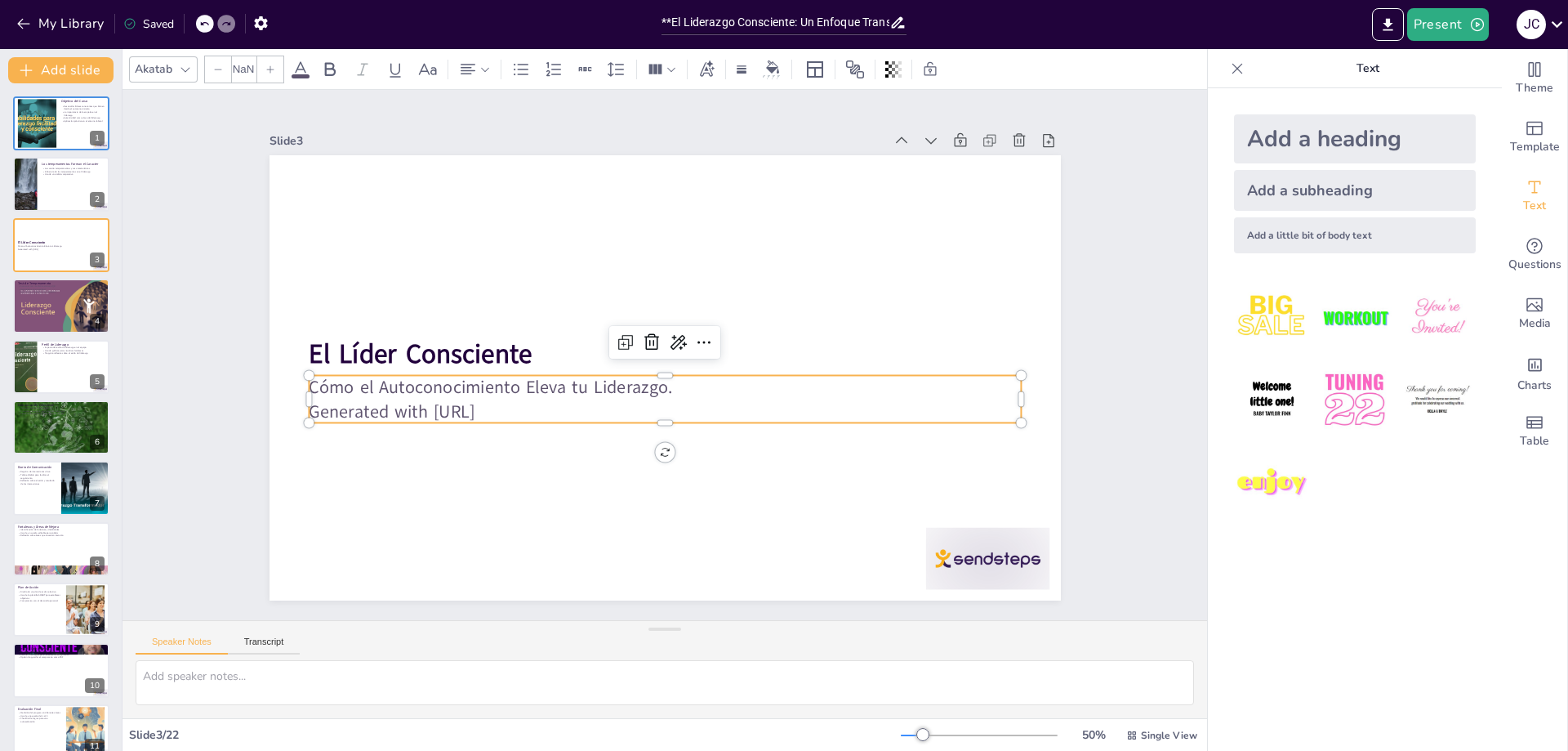
type input "32"
click at [516, 405] on p "Generated with [URL]" at bounding box center [664, 410] width 712 height 25
checkbox input "true"
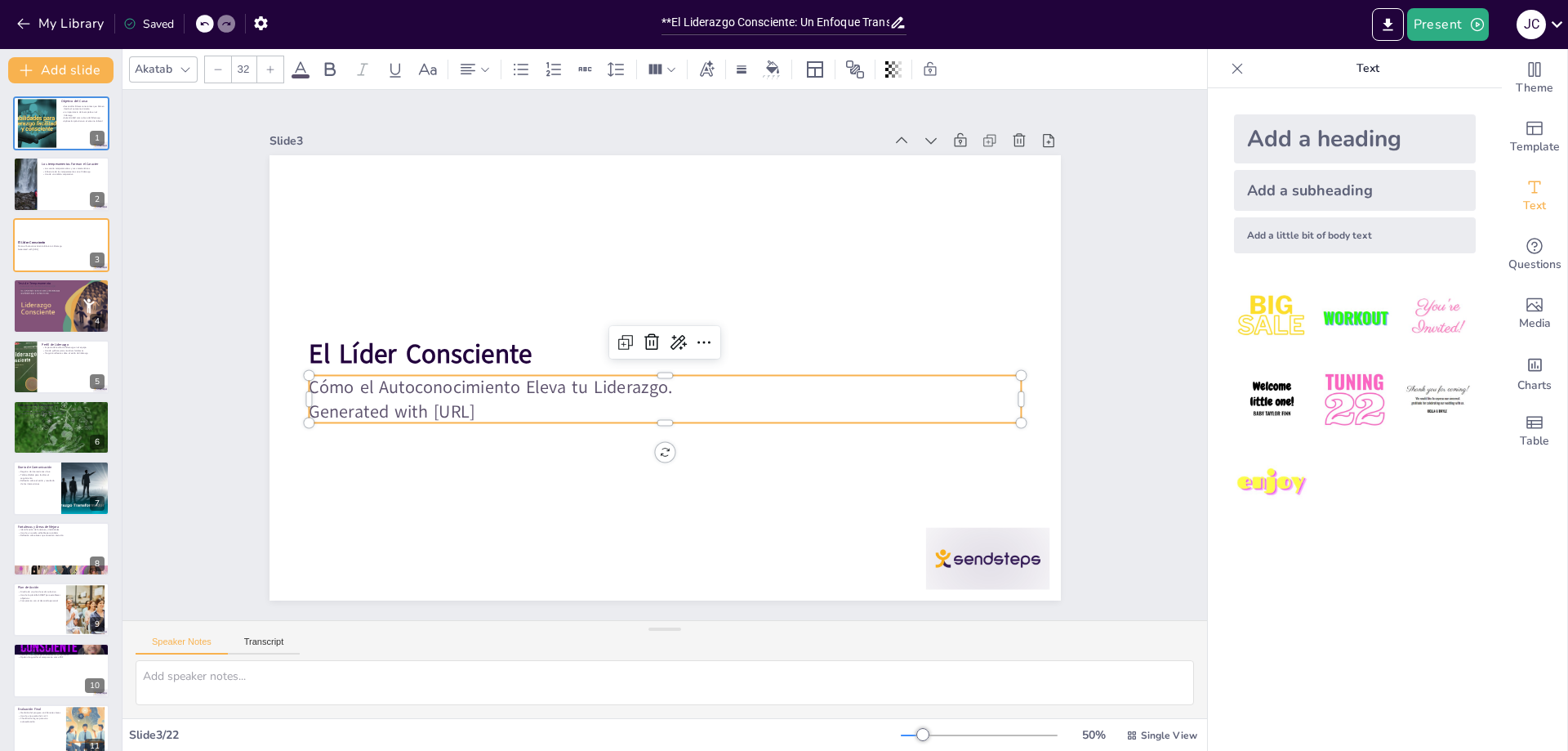
checkbox input "true"
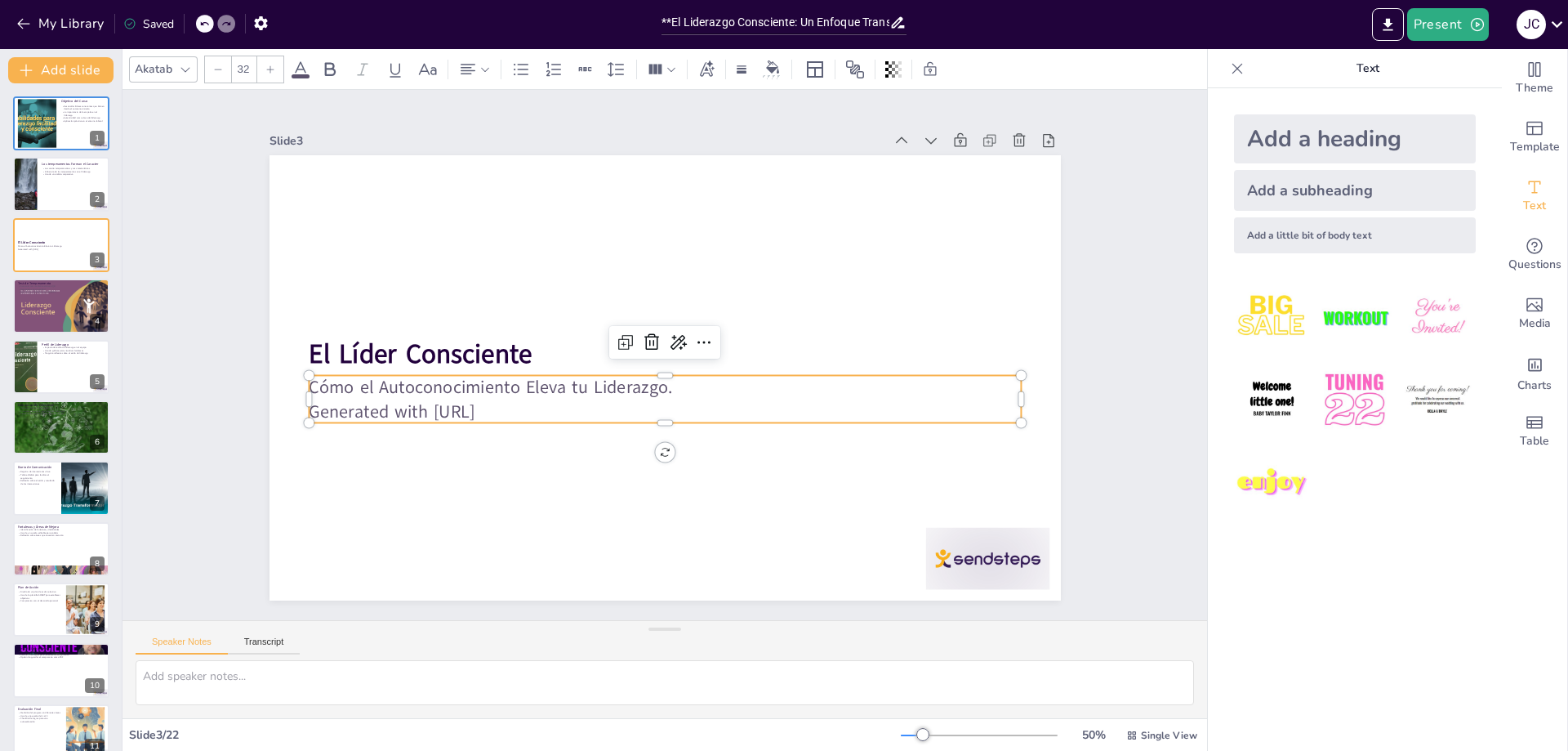
checkbox input "true"
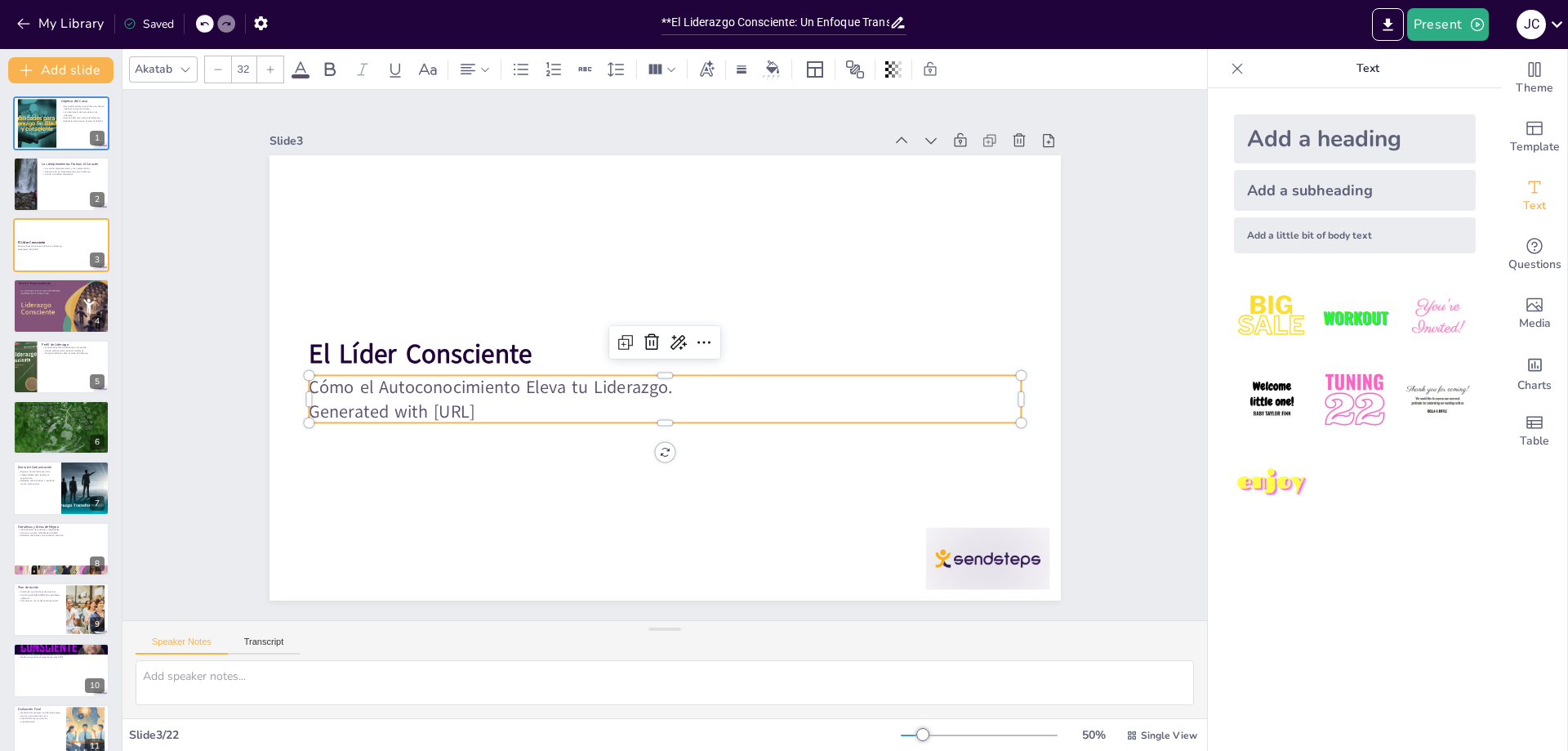
checkbox input "true"
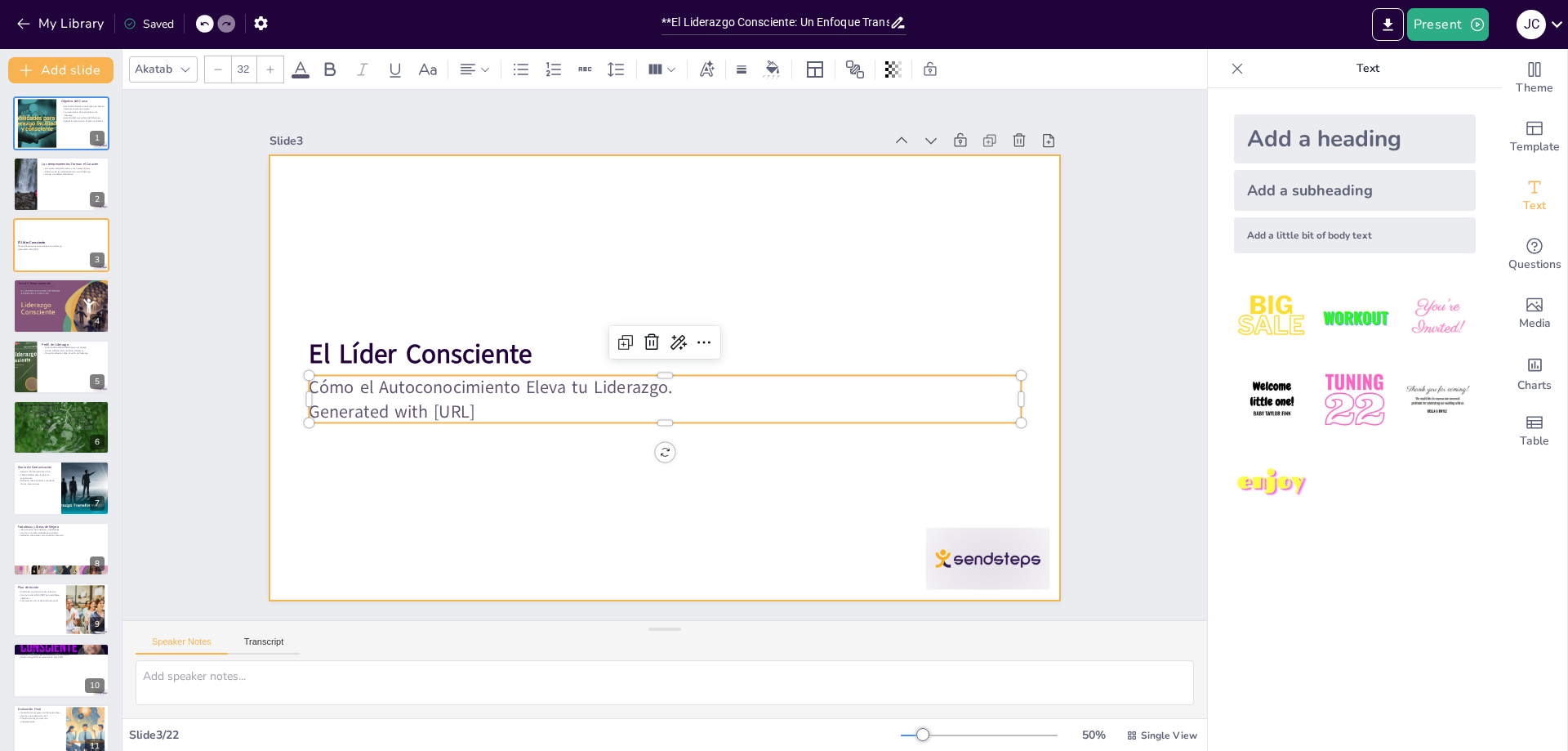
checkbox input "true"
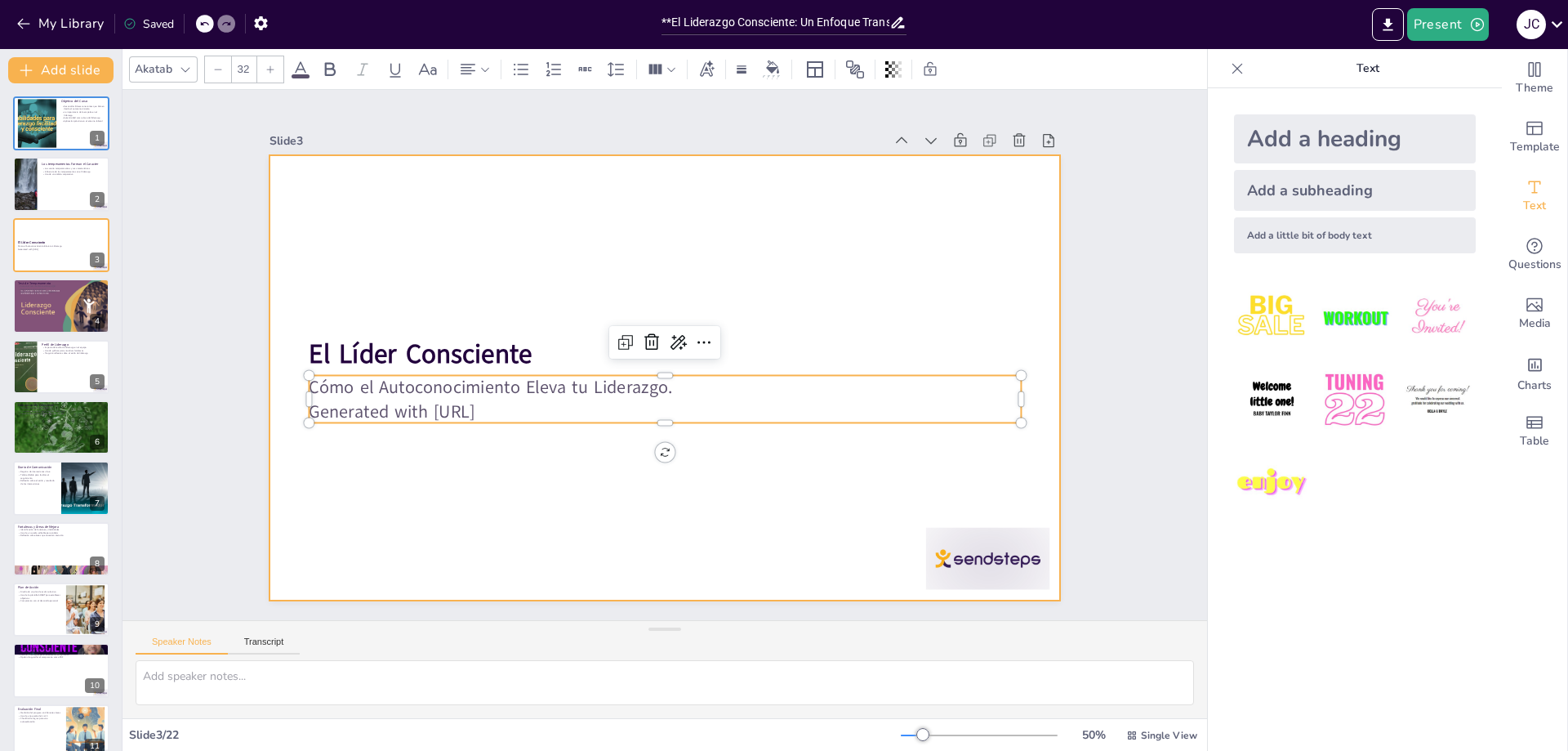
checkbox input "true"
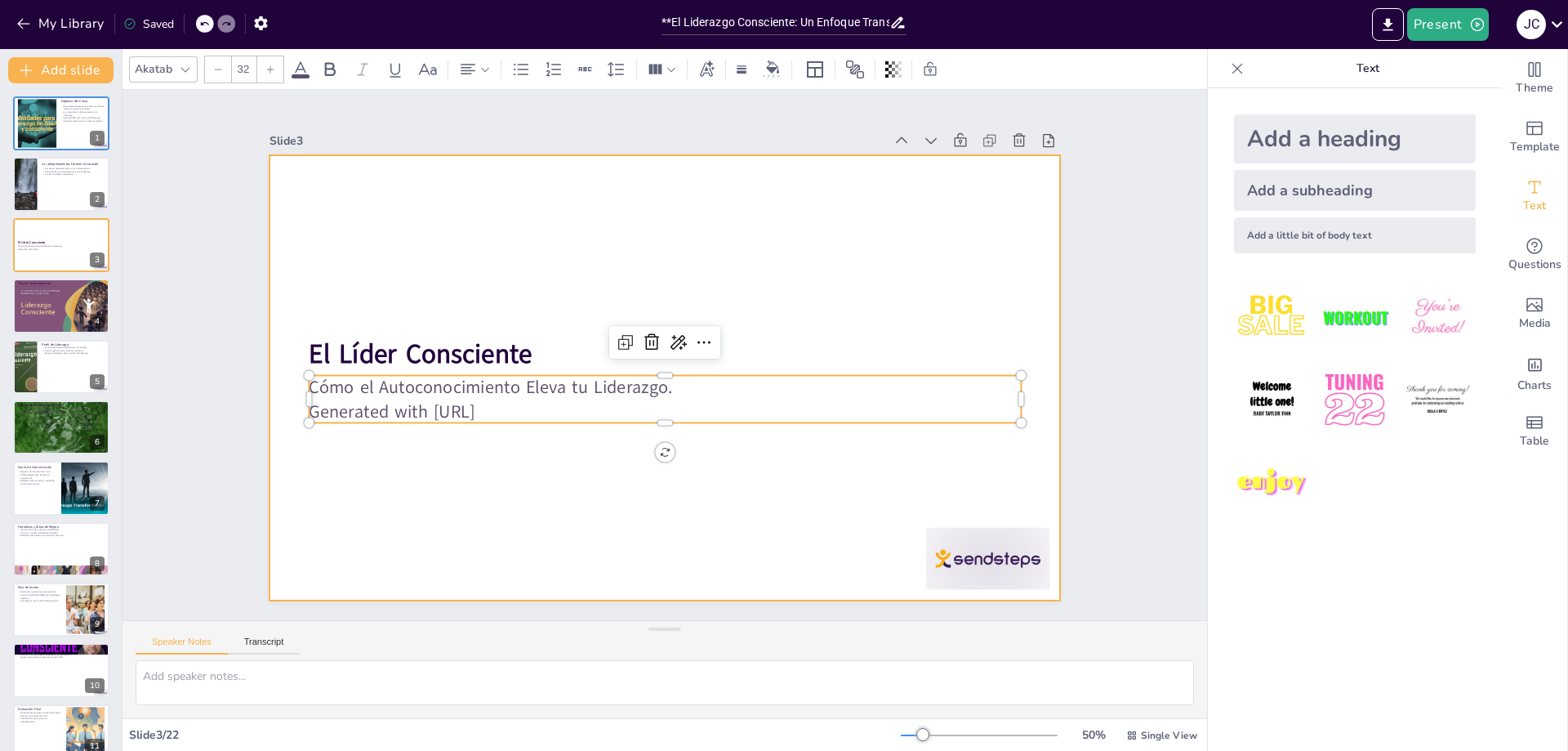
checkbox input "true"
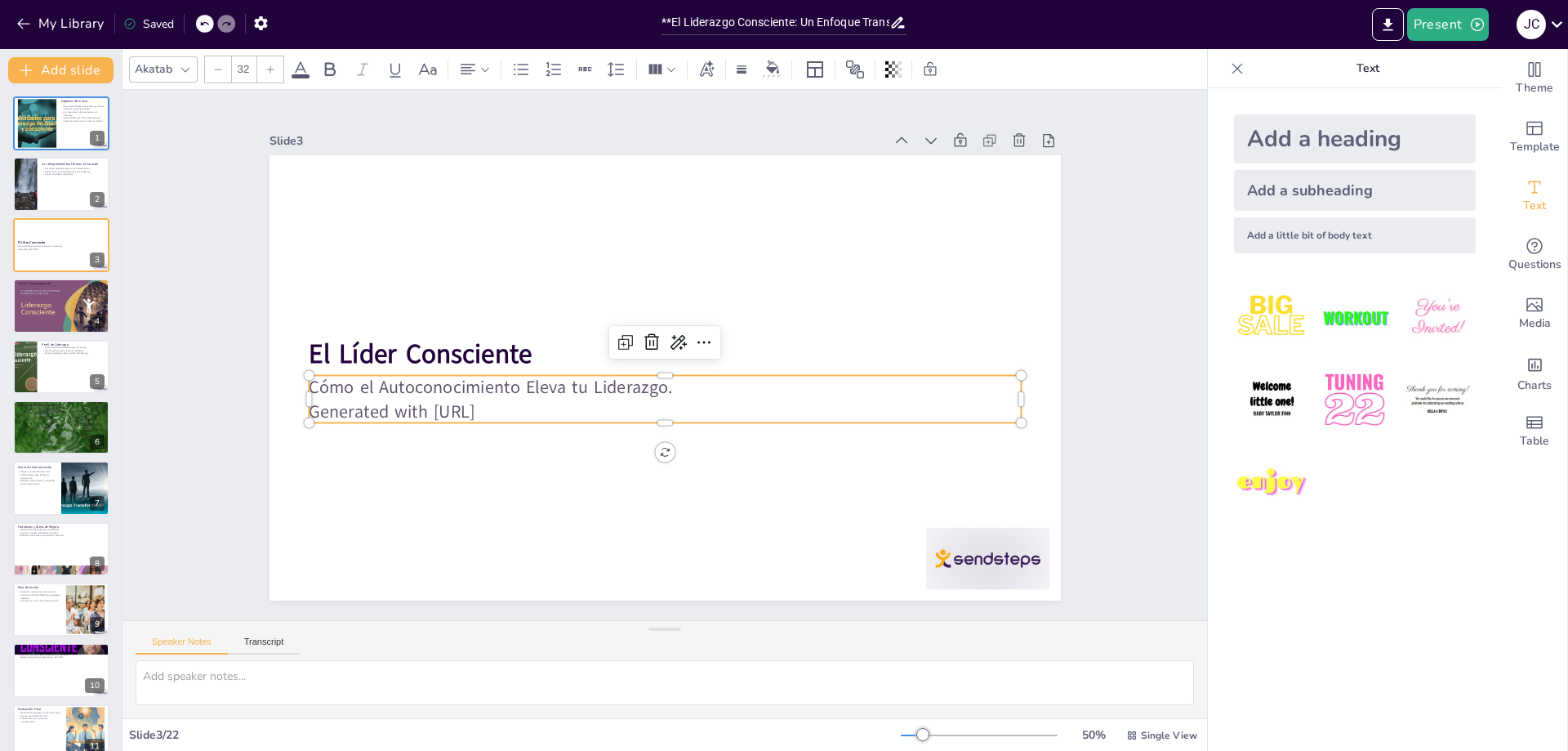
checkbox input "true"
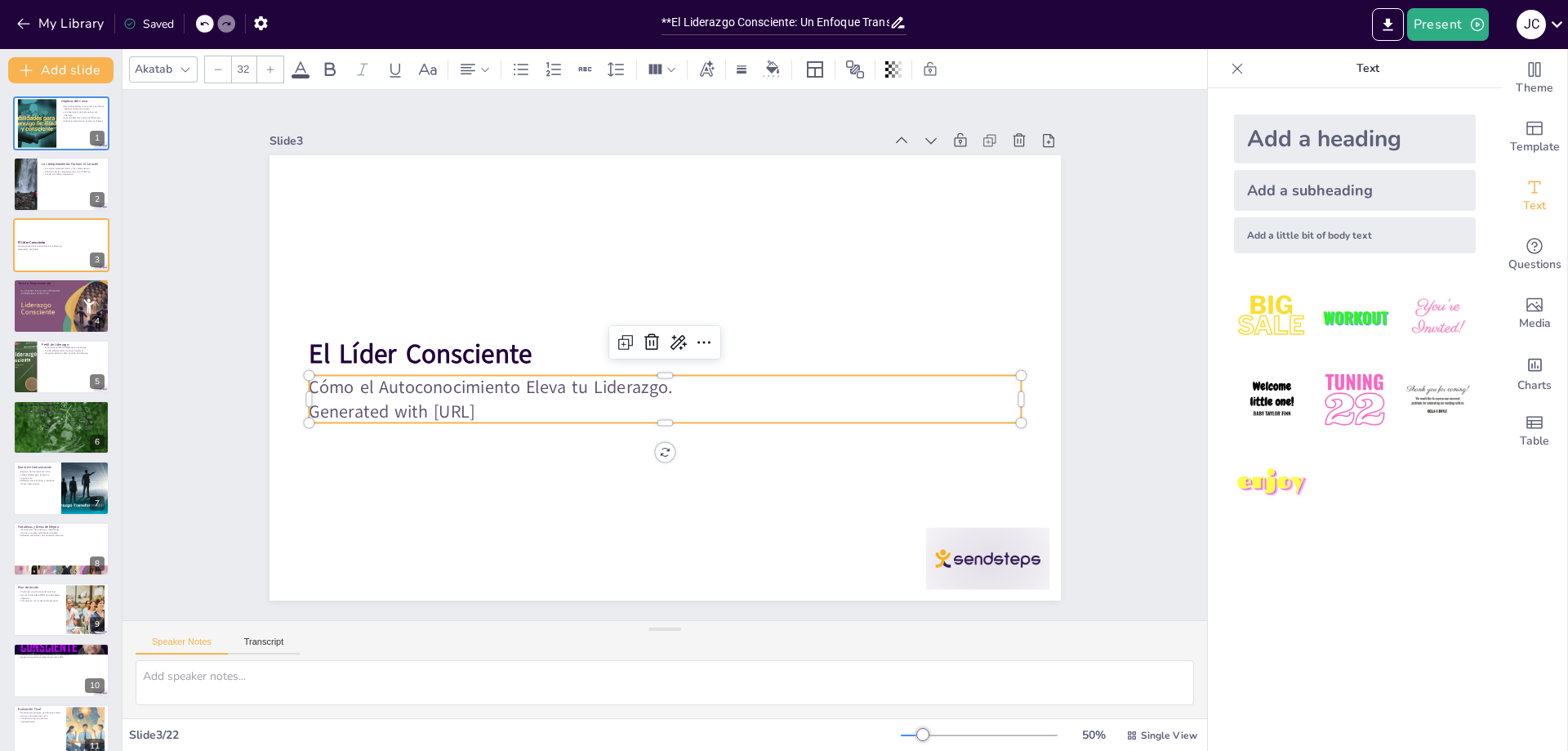
checkbox input "true"
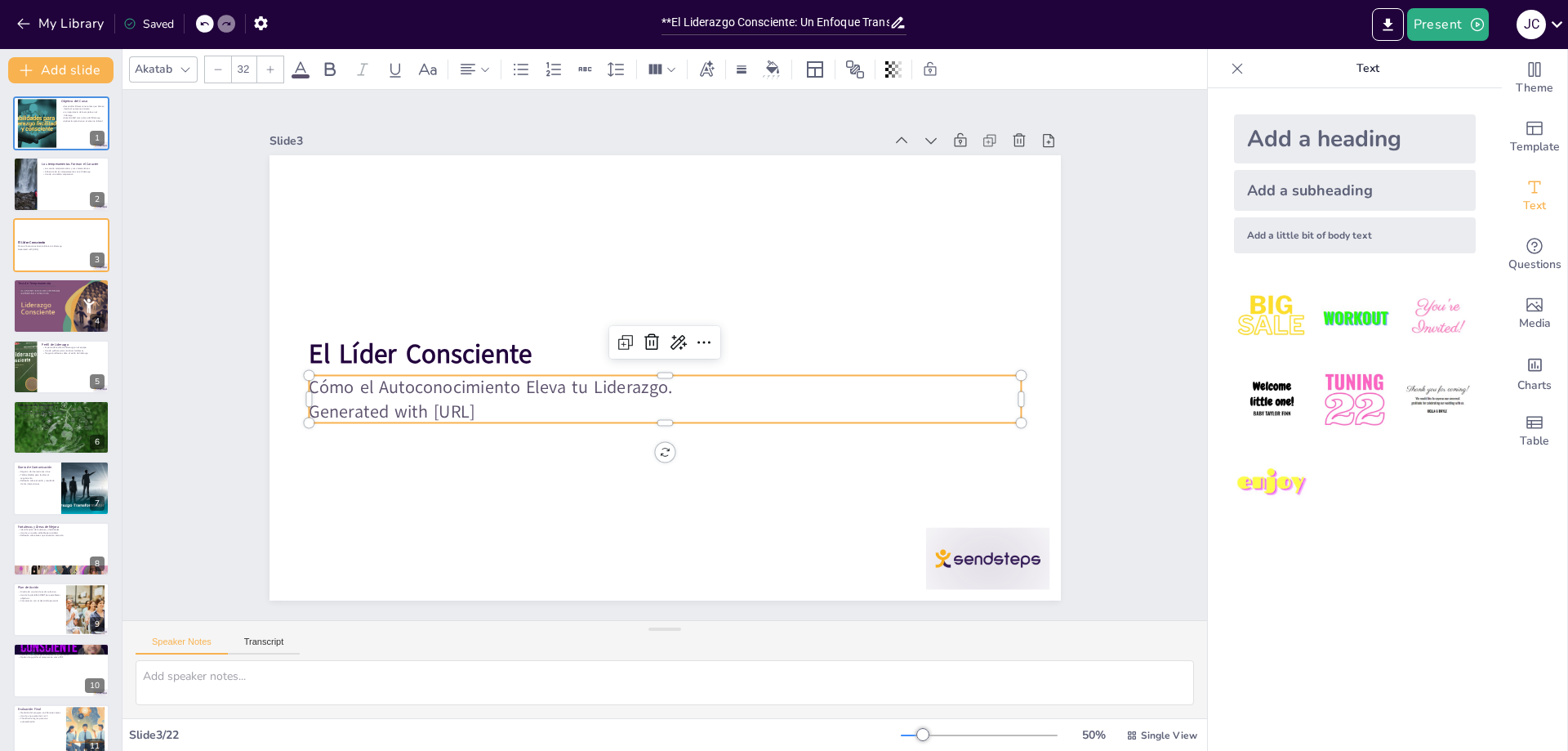
checkbox input "true"
click at [914, 158] on icon at bounding box center [923, 167] width 18 height 18
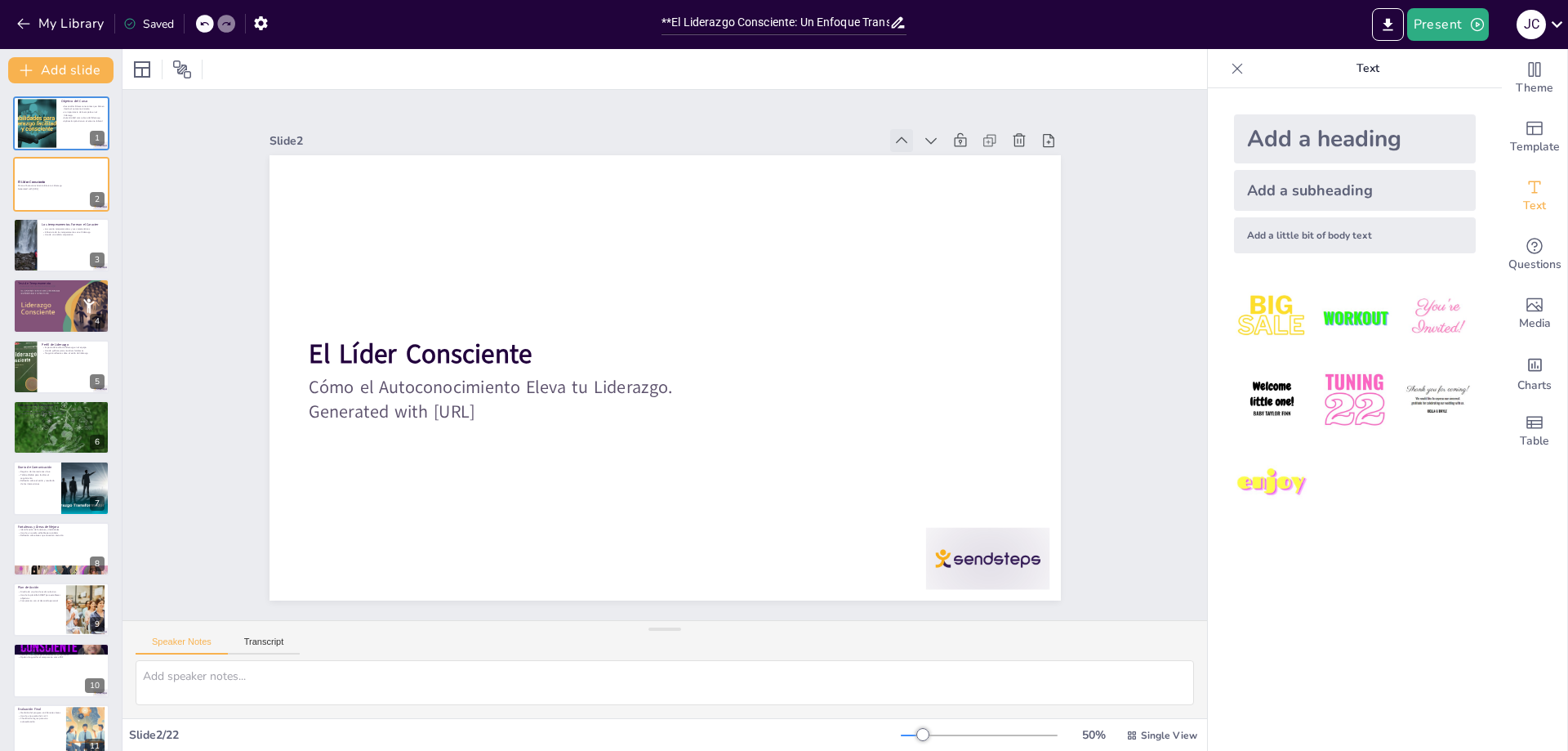
click at [894, 132] on icon at bounding box center [902, 140] width 16 height 16
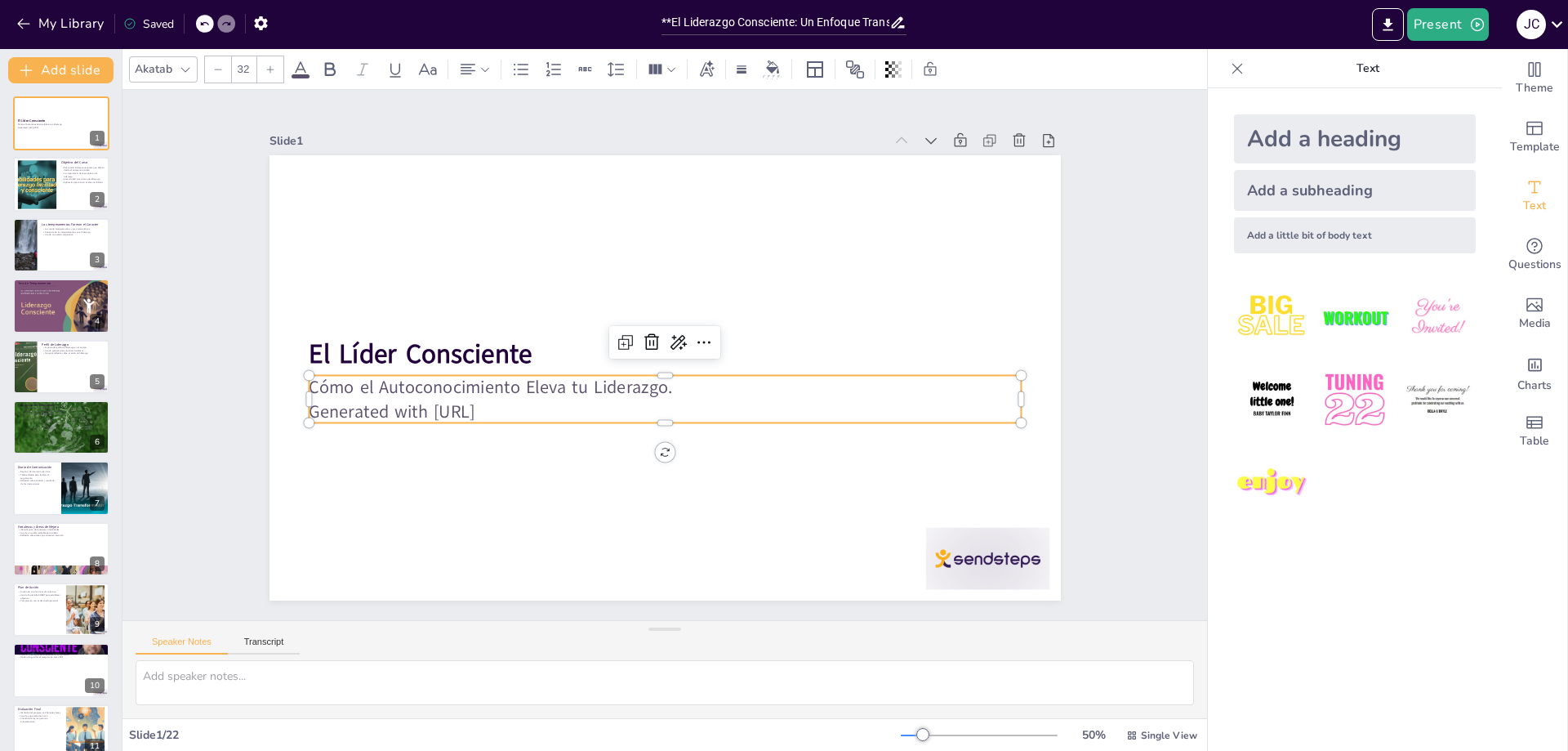
click at [469, 391] on p "Cómo el Autoconocimiento Eleva tu Liderazgo." at bounding box center [664, 386] width 712 height 25
click at [566, 406] on p "Generated with [URL]" at bounding box center [659, 410] width 711 height 99
click at [694, 336] on icon at bounding box center [704, 346] width 21 height 21
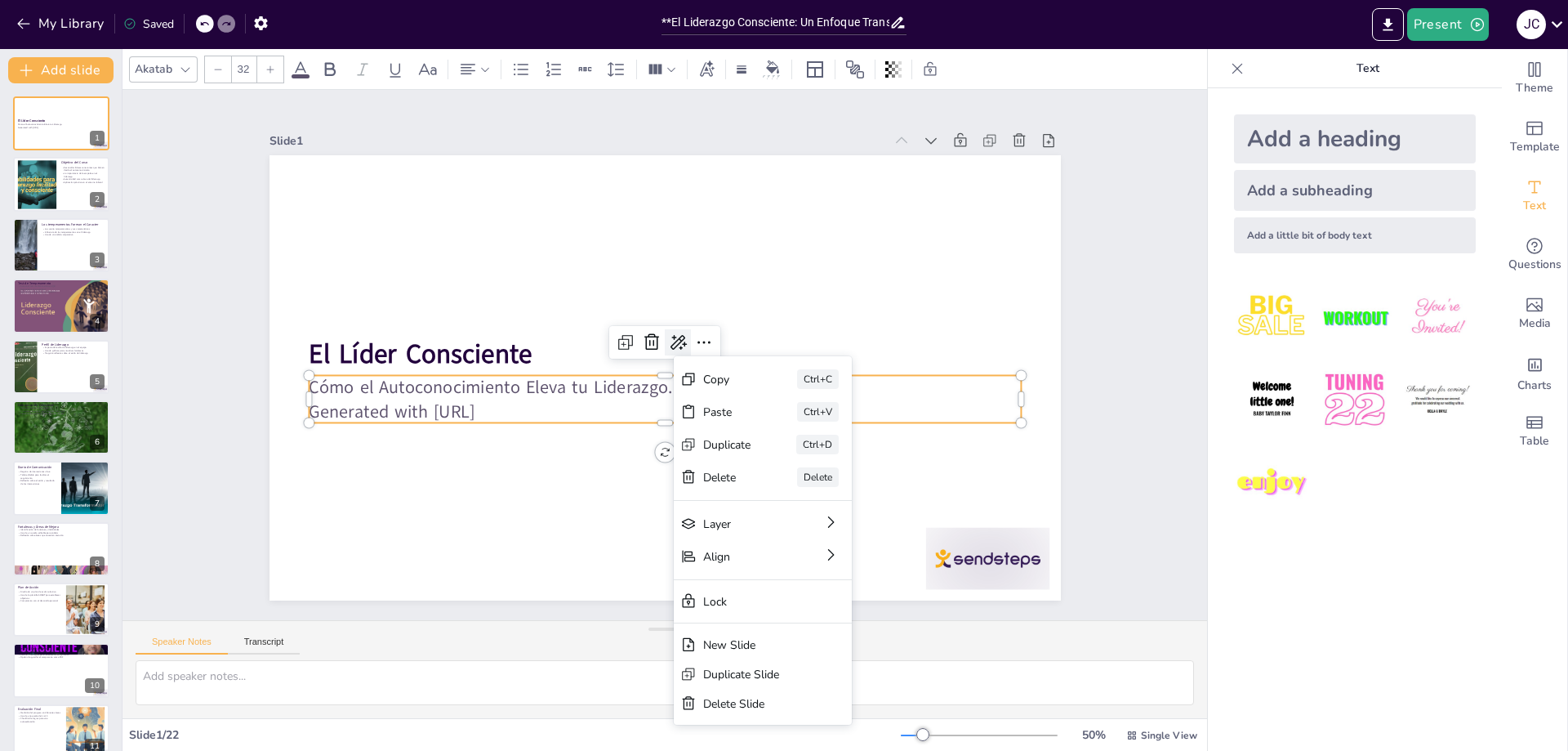
click at [671, 336] on icon at bounding box center [680, 344] width 18 height 16
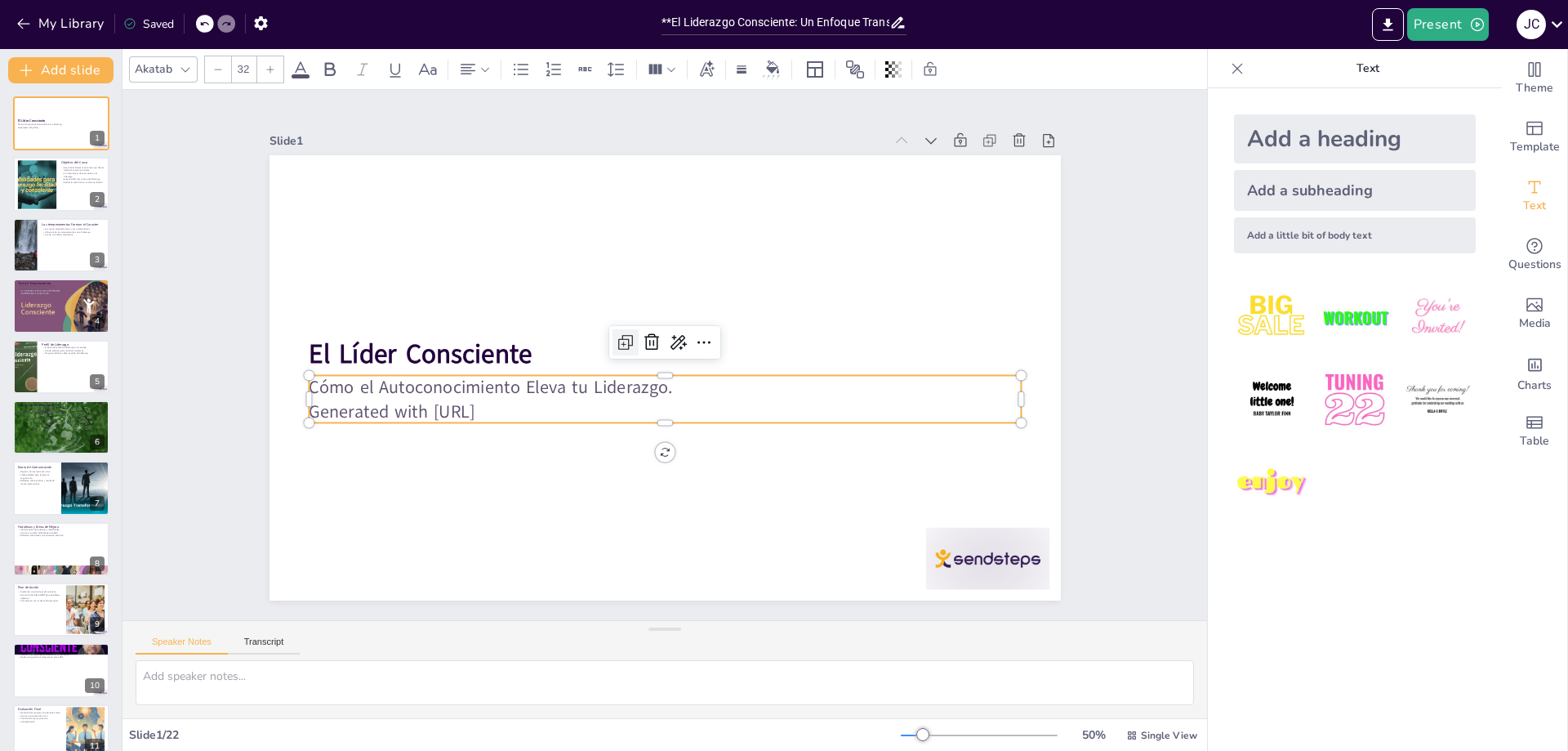
click at [616, 337] on icon at bounding box center [626, 343] width 20 height 20
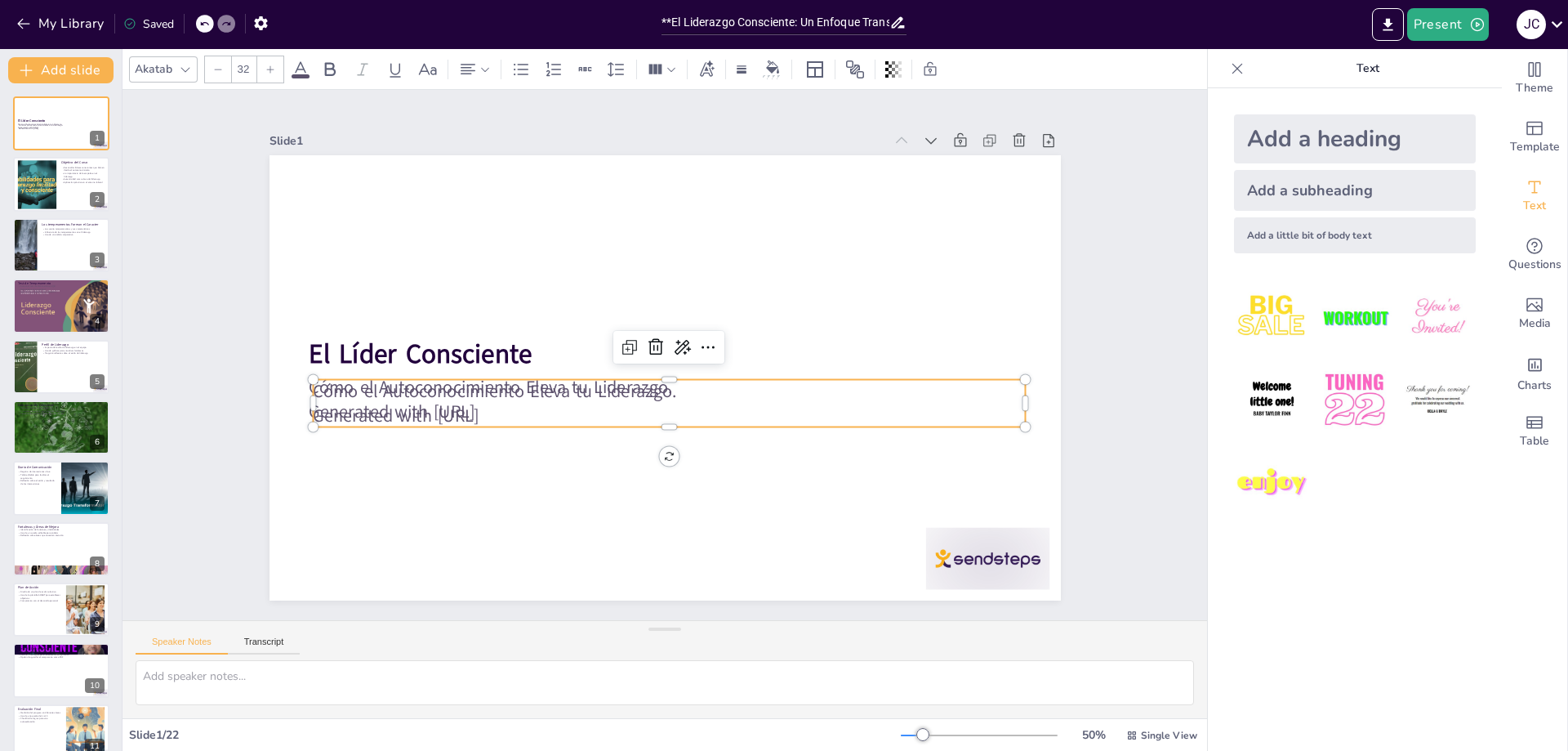
click at [593, 393] on p "Cómo el Autoconocimiento Eleva tu Liderazgo." at bounding box center [668, 390] width 712 height 25
click at [623, 340] on icon at bounding box center [630, 348] width 20 height 20
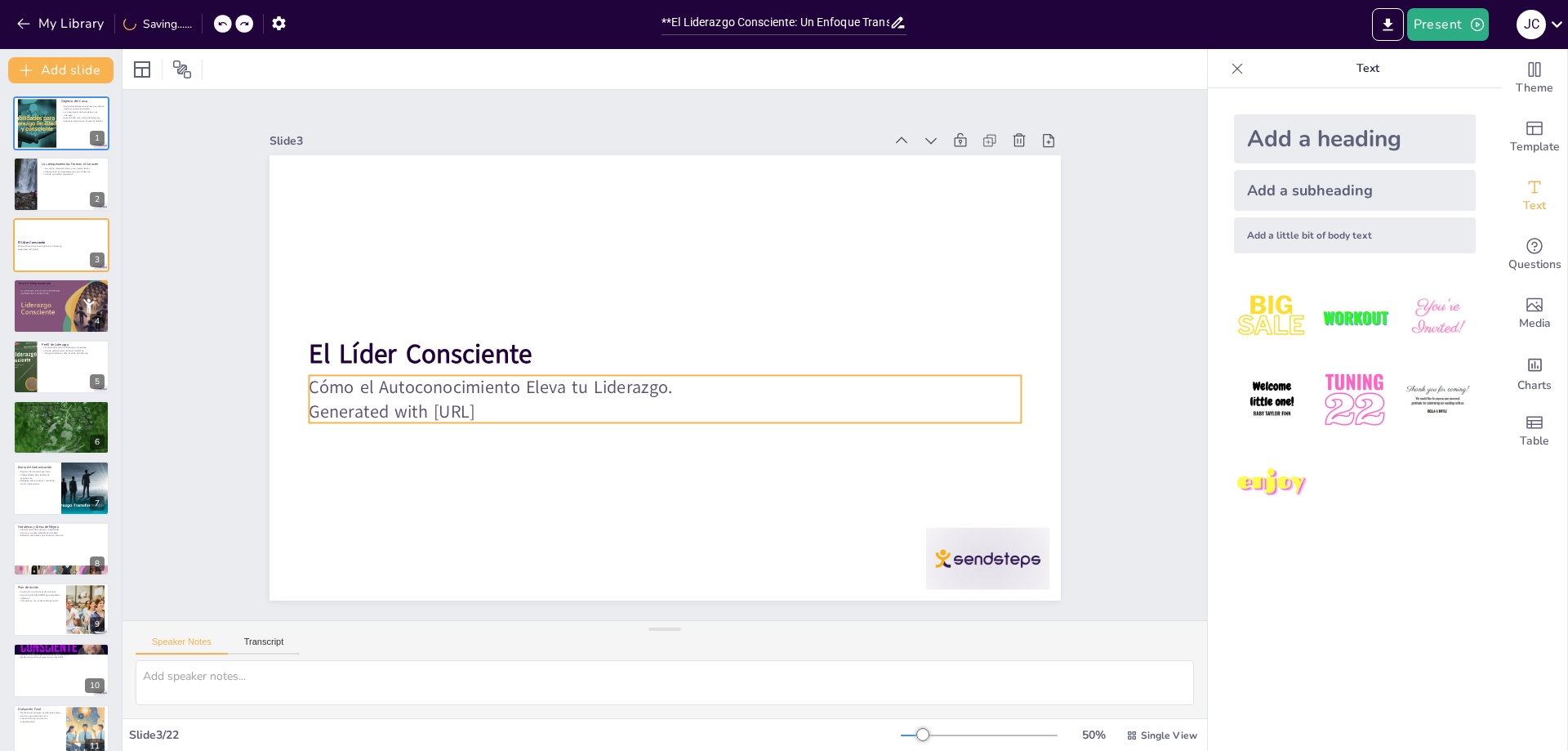
click at [504, 399] on p "Generated with [URL]" at bounding box center [664, 410] width 712 height 25
click at [528, 407] on p "Generated with [URL]" at bounding box center [659, 409] width 711 height 99
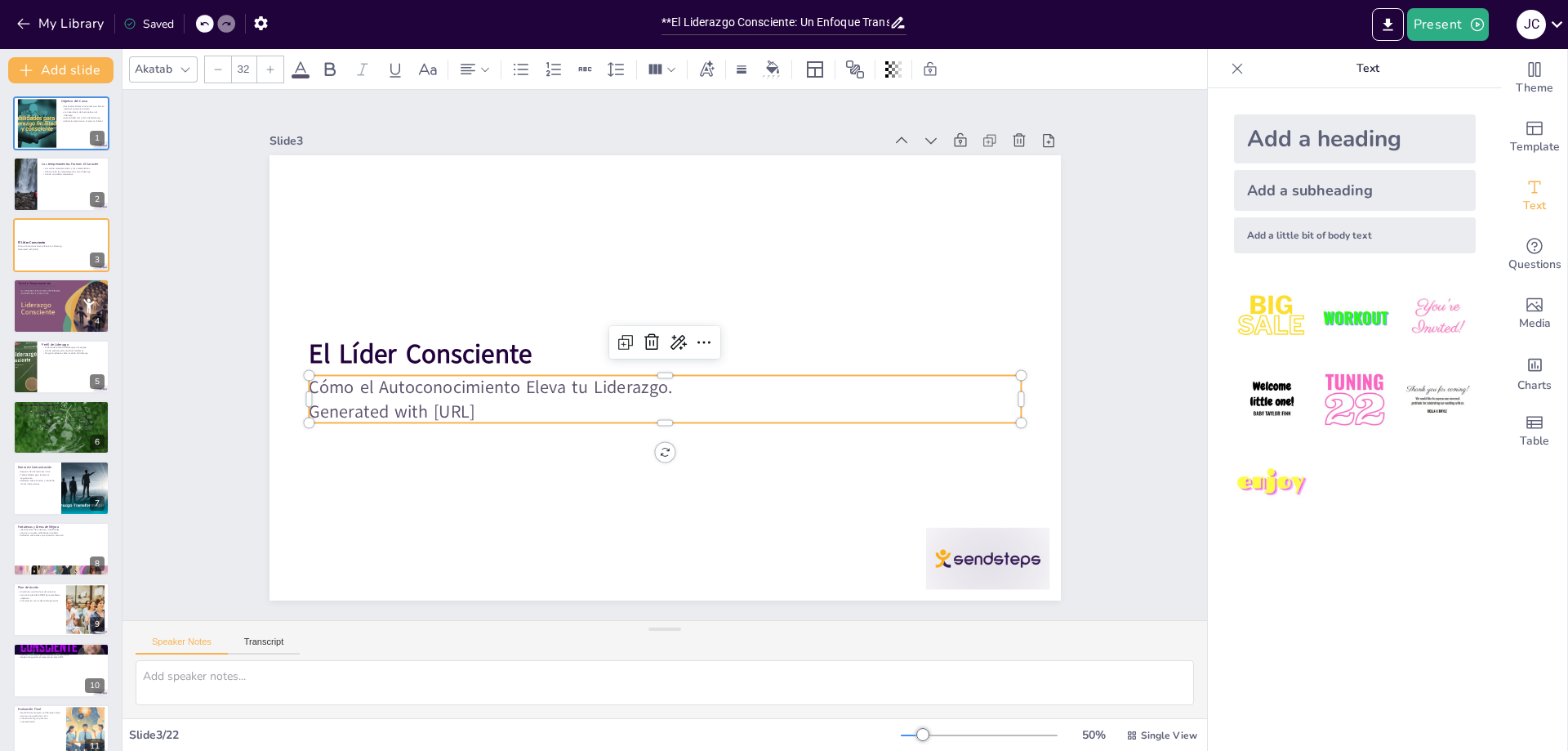
click at [513, 404] on p "Generated with [URL]" at bounding box center [664, 410] width 712 height 25
click at [309, 378] on p "Cómo el Autoconocimiento Eleva tu Liderazgo." at bounding box center [664, 386] width 712 height 25
click at [519, 406] on p "Generated with [URL]" at bounding box center [659, 410] width 711 height 99
click at [519, 406] on p "Generated with [URL]" at bounding box center [664, 410] width 712 height 25
drag, startPoint x: 514, startPoint y: 406, endPoint x: 457, endPoint y: 409, distance: 57.1
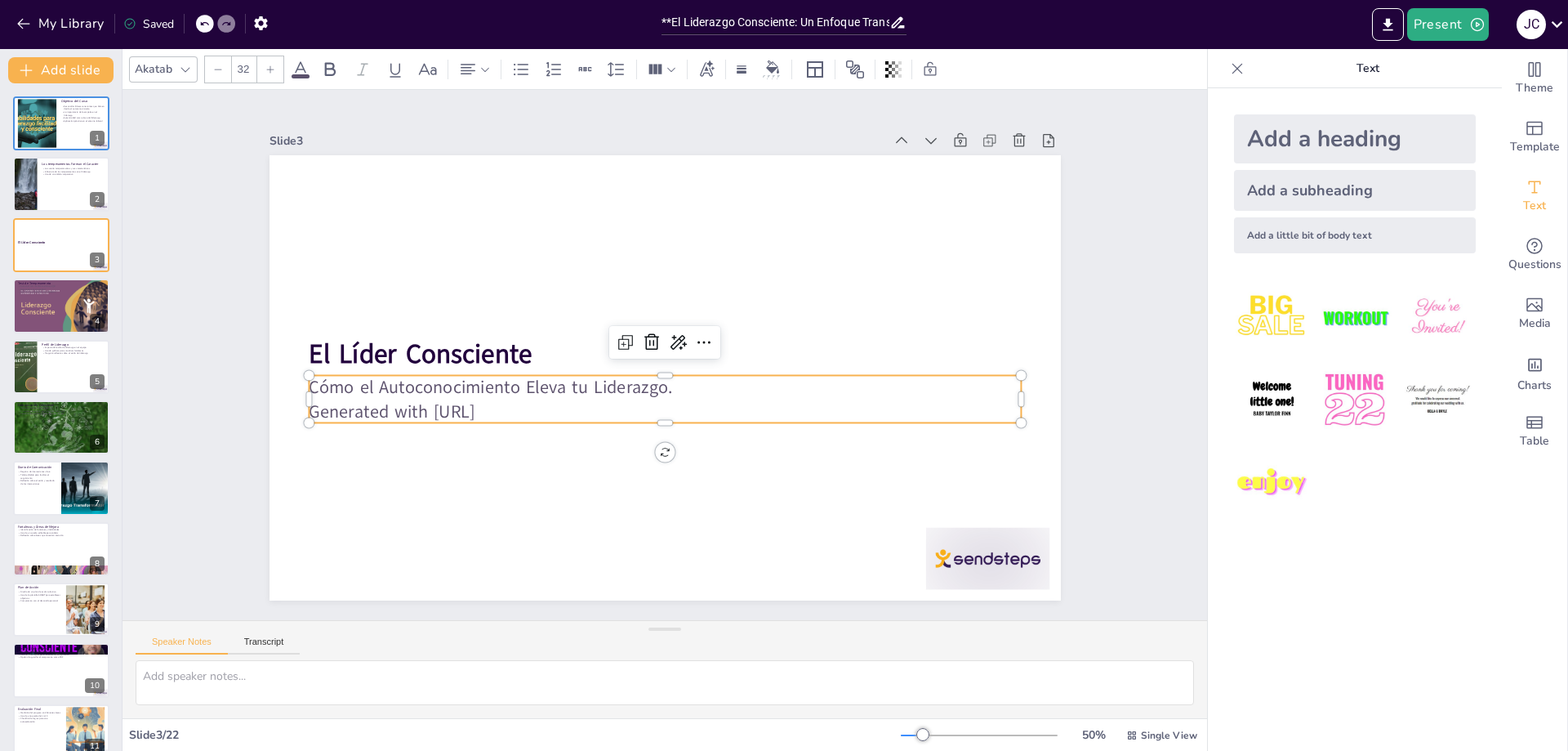
click at [457, 409] on p "Generated with [URL]" at bounding box center [659, 410] width 711 height 99
click at [518, 414] on p "Generated with [URL]" at bounding box center [659, 410] width 711 height 99
drag, startPoint x: 523, startPoint y: 410, endPoint x: 300, endPoint y: 419, distance: 223.2
click at [300, 419] on div "El Líder Consciente Cómo el Autoconocimiento Eleva tu Liderazgo. Generated with…" at bounding box center [665, 377] width 792 height 445
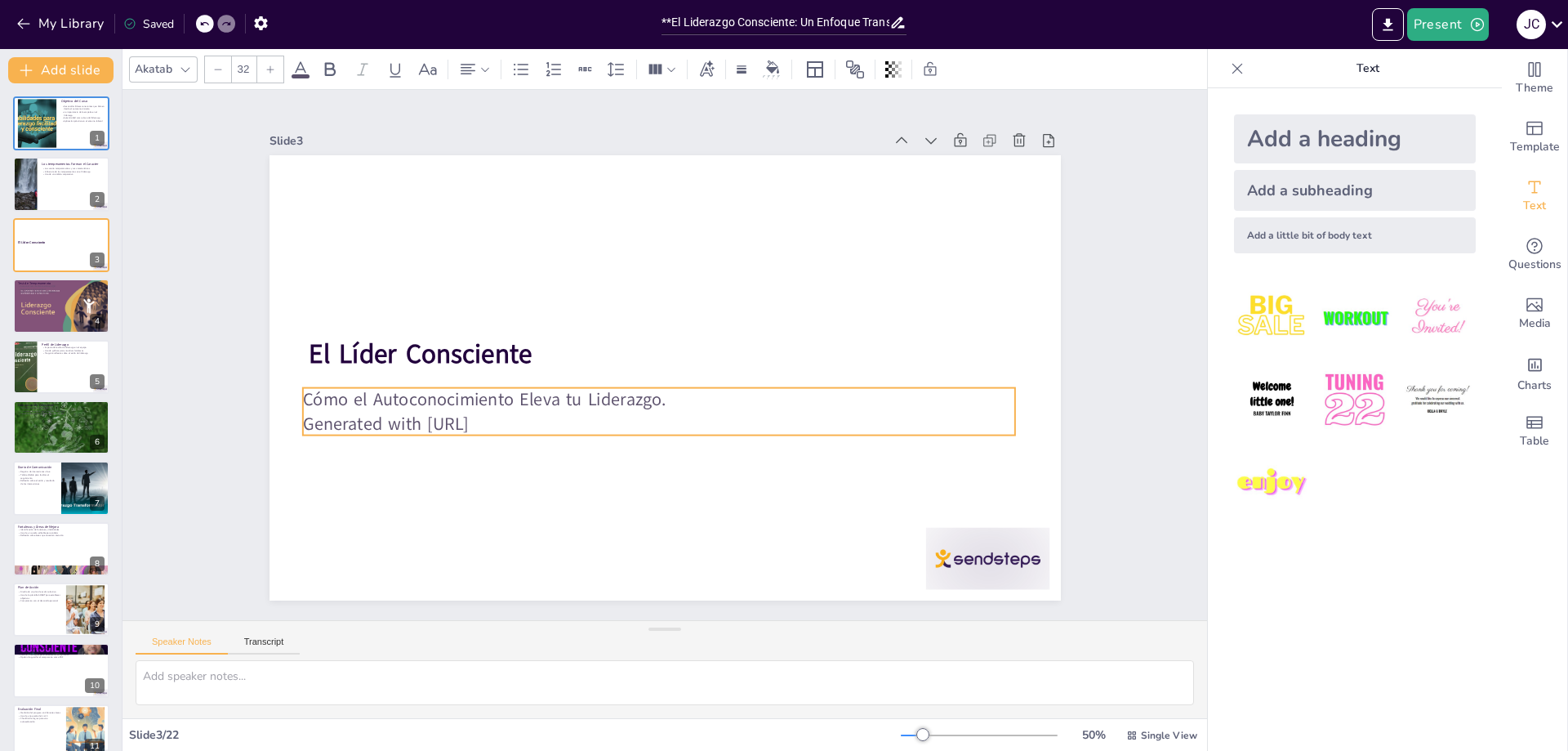
click at [432, 417] on p "Generated with [URL]" at bounding box center [651, 422] width 711 height 99
click at [524, 416] on p "Generated with [URL]" at bounding box center [651, 422] width 711 height 99
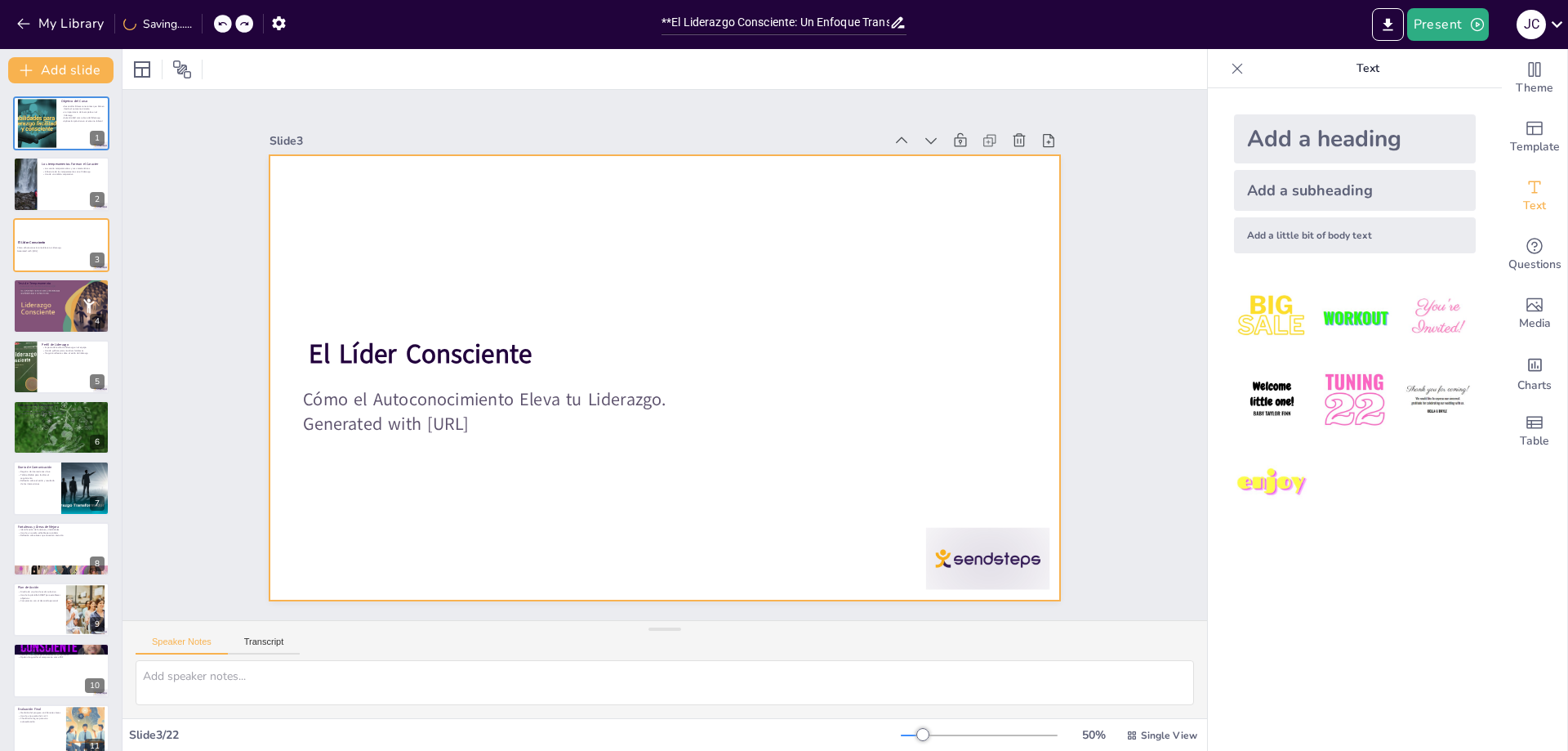
click at [513, 546] on div at bounding box center [665, 377] width 792 height 445
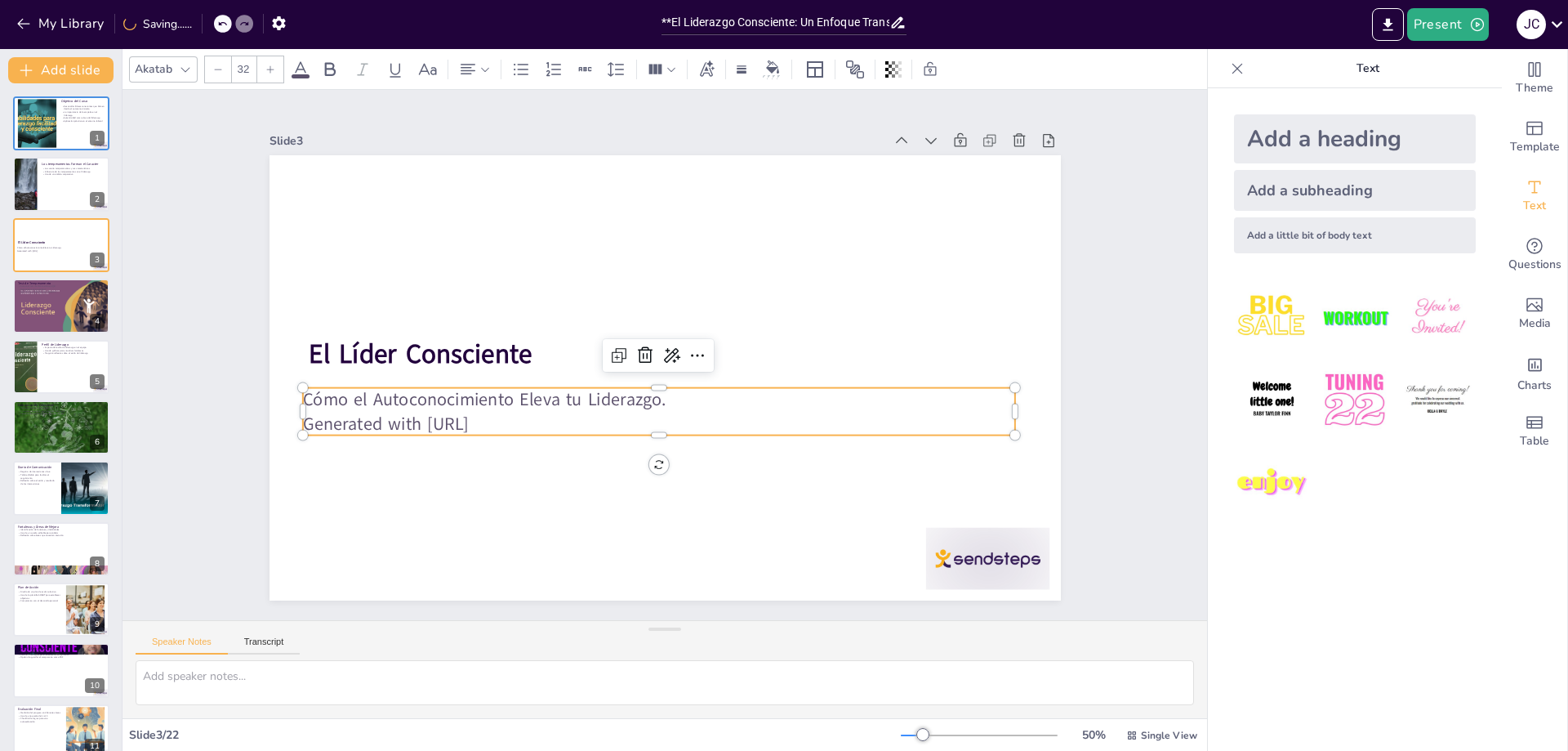
click at [507, 417] on p "Generated with [URL]" at bounding box center [652, 422] width 711 height 99
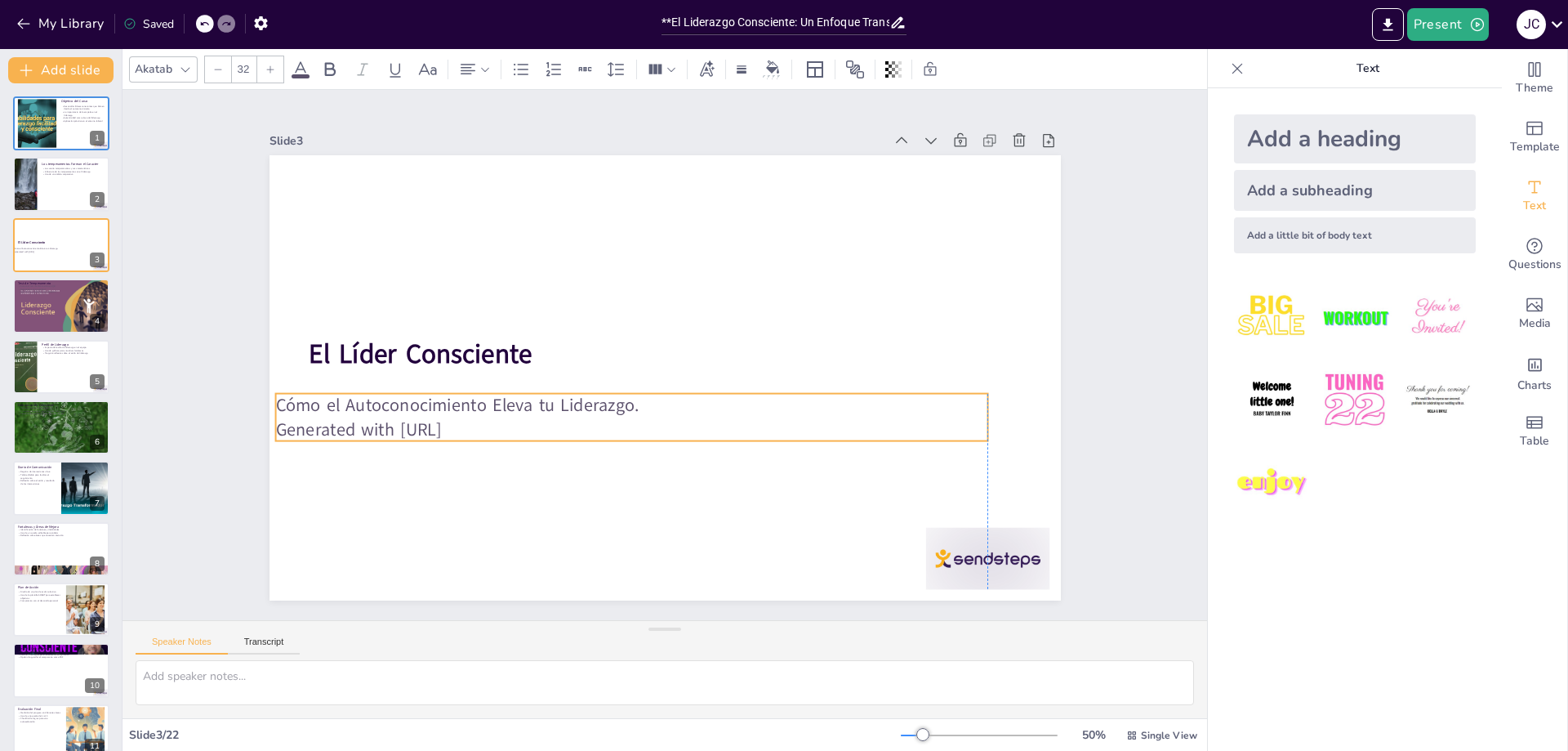
drag, startPoint x: 529, startPoint y: 416, endPoint x: 497, endPoint y: 422, distance: 32.6
click at [497, 422] on p "Generated with [URL]" at bounding box center [631, 429] width 712 height 25
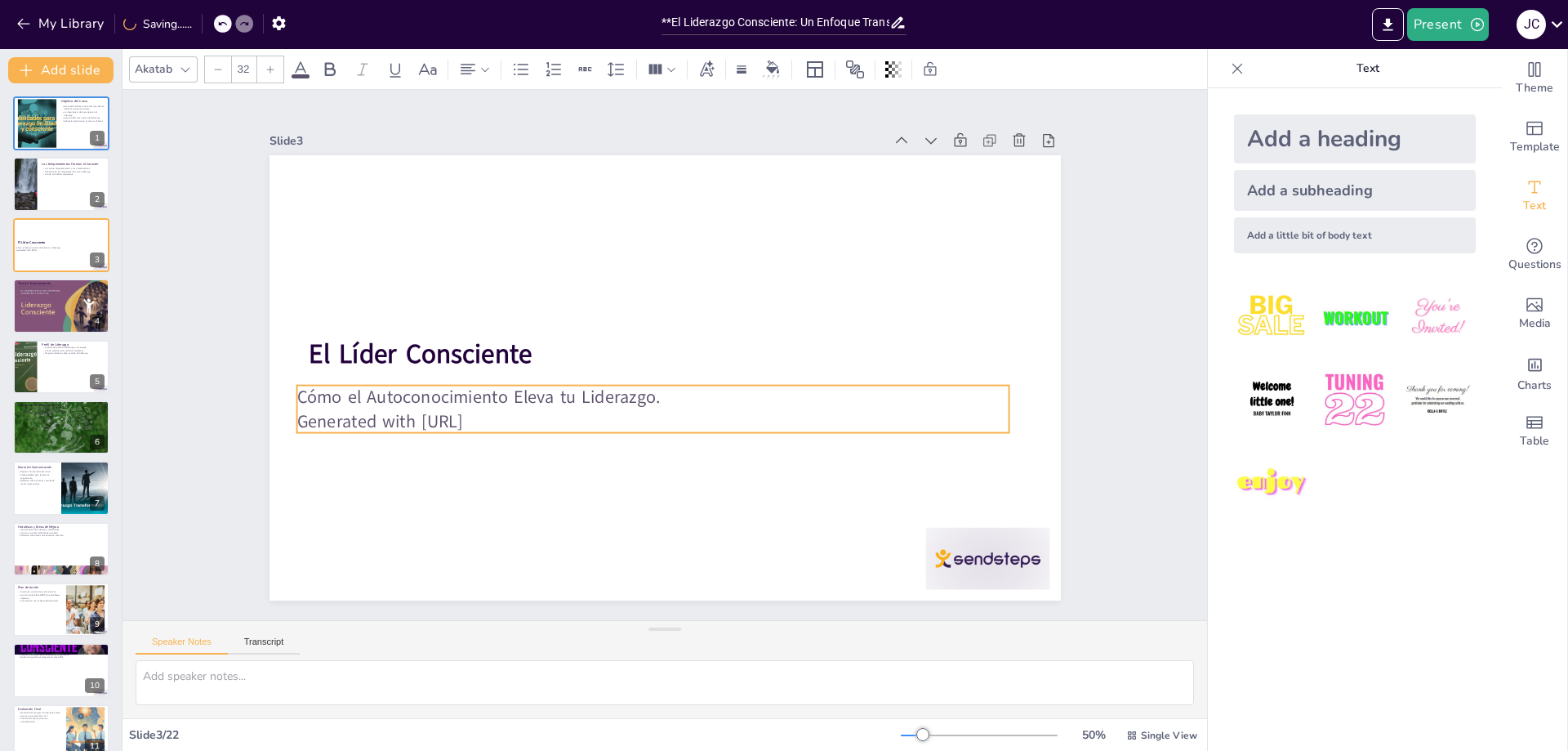
drag, startPoint x: 500, startPoint y: 421, endPoint x: 522, endPoint y: 413, distance: 23.4
click at [522, 413] on p "Generated with [URL]" at bounding box center [652, 421] width 712 height 25
click at [1350, 69] on p "Text" at bounding box center [1368, 68] width 236 height 39
click at [1355, 65] on p "Text" at bounding box center [1368, 68] width 236 height 39
click at [1232, 70] on icon at bounding box center [1237, 68] width 11 height 11
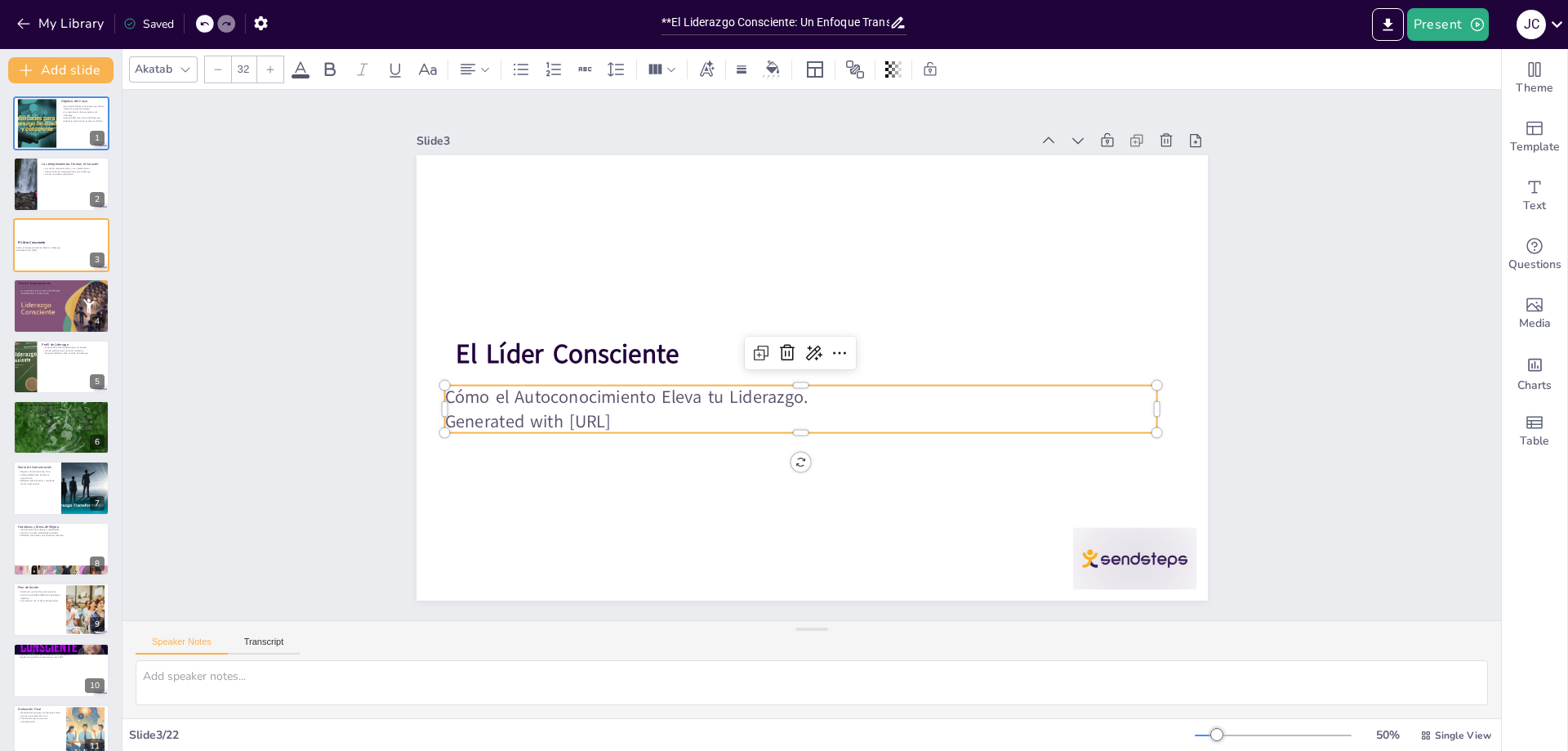
click at [899, 23] on icon at bounding box center [898, 22] width 13 height 11
click at [1523, 204] on span "Text" at bounding box center [1534, 206] width 23 height 18
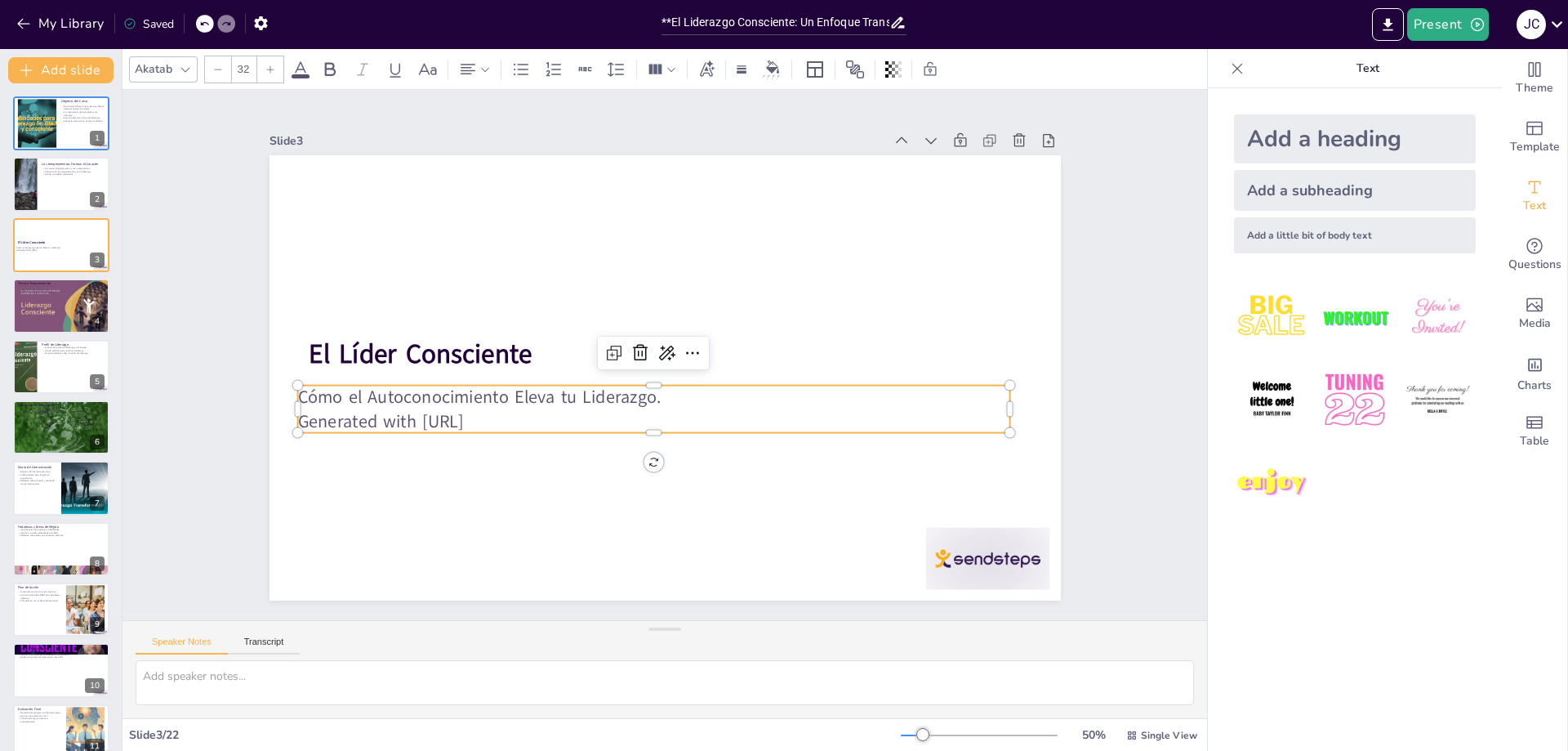
click at [1229, 68] on icon at bounding box center [1237, 69] width 16 height 16
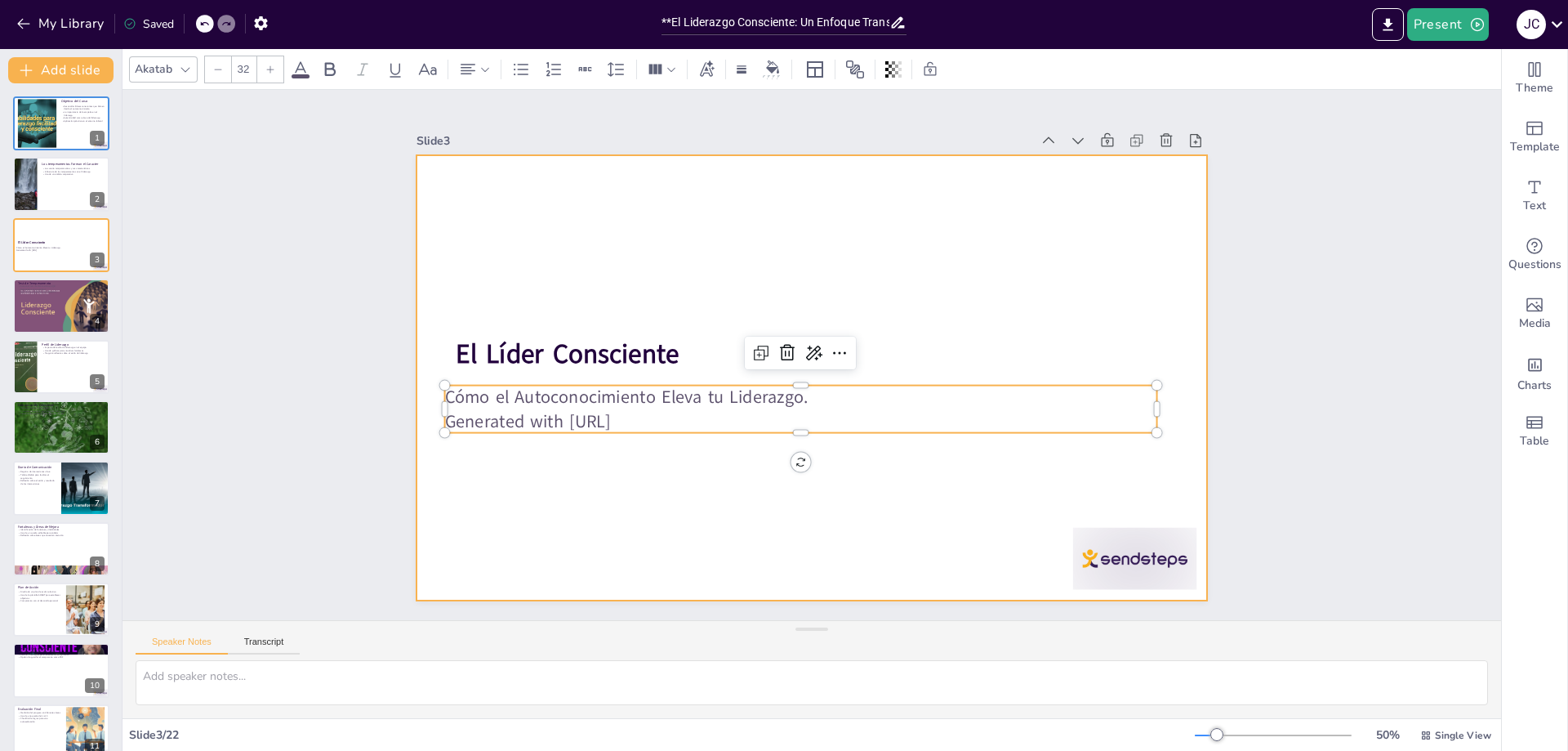
click at [873, 494] on div at bounding box center [809, 377] width 833 height 525
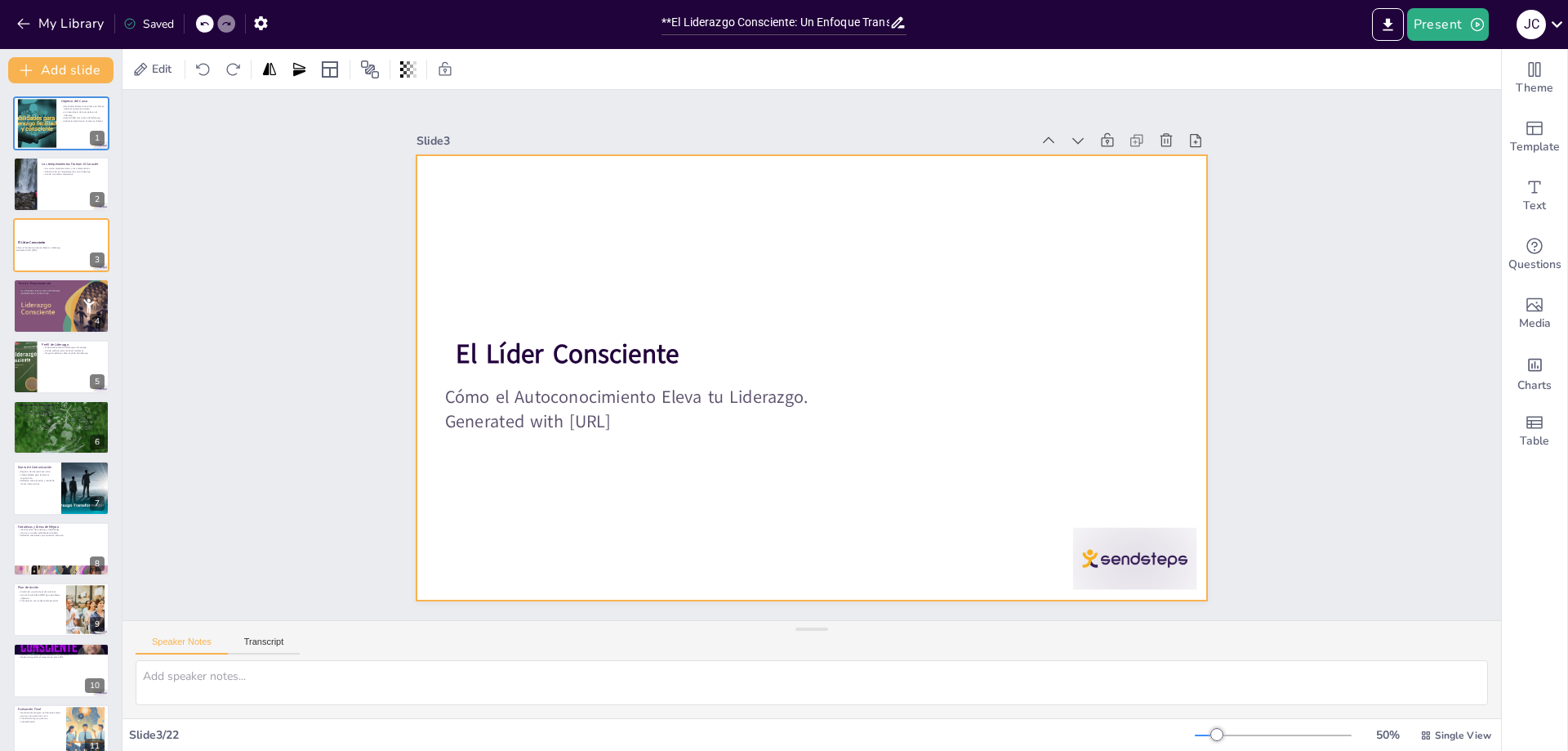
click at [496, 456] on div at bounding box center [798, 374] width 902 height 825
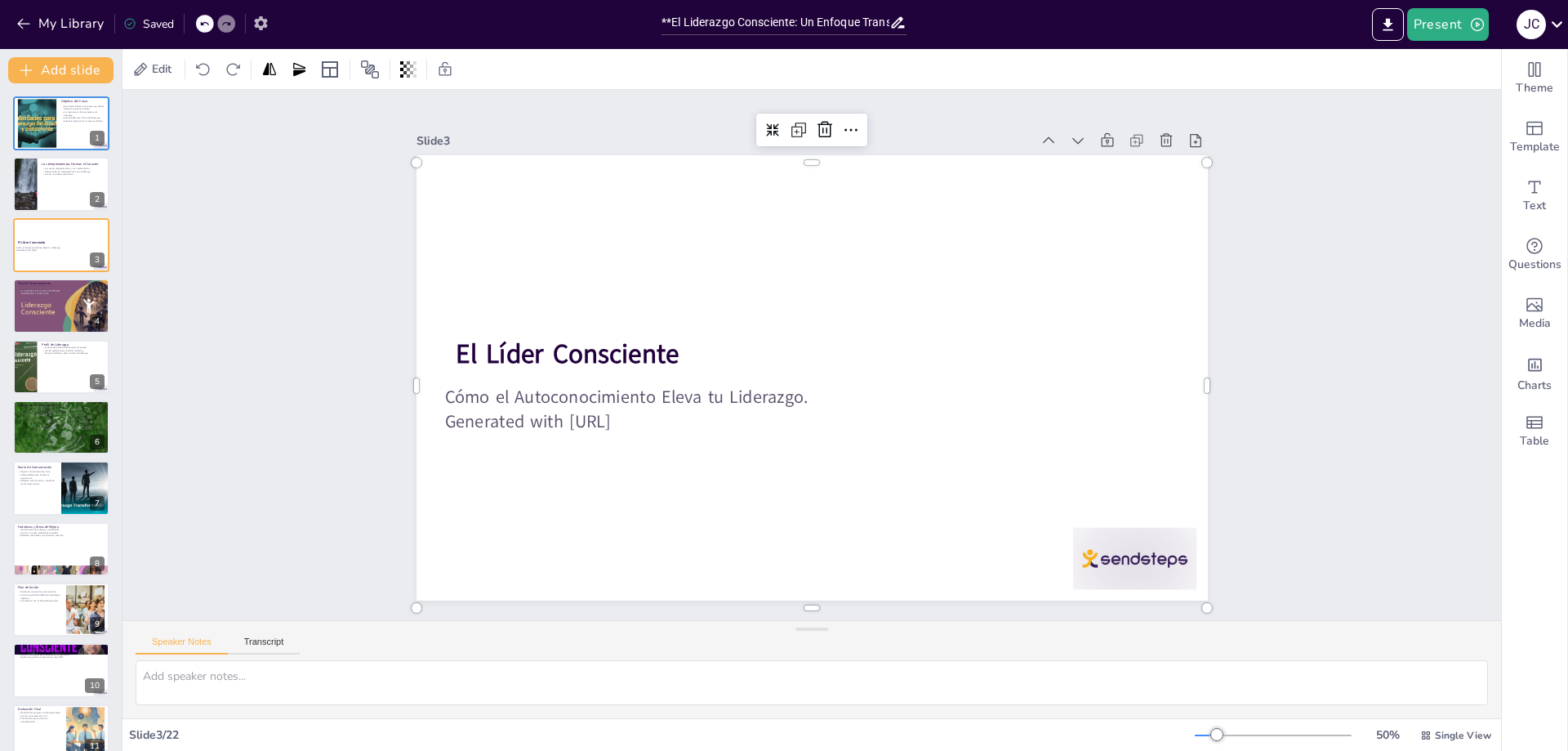
click at [254, 18] on icon "button" at bounding box center [261, 23] width 17 height 17
click at [259, 23] on icon "button" at bounding box center [261, 23] width 17 height 17
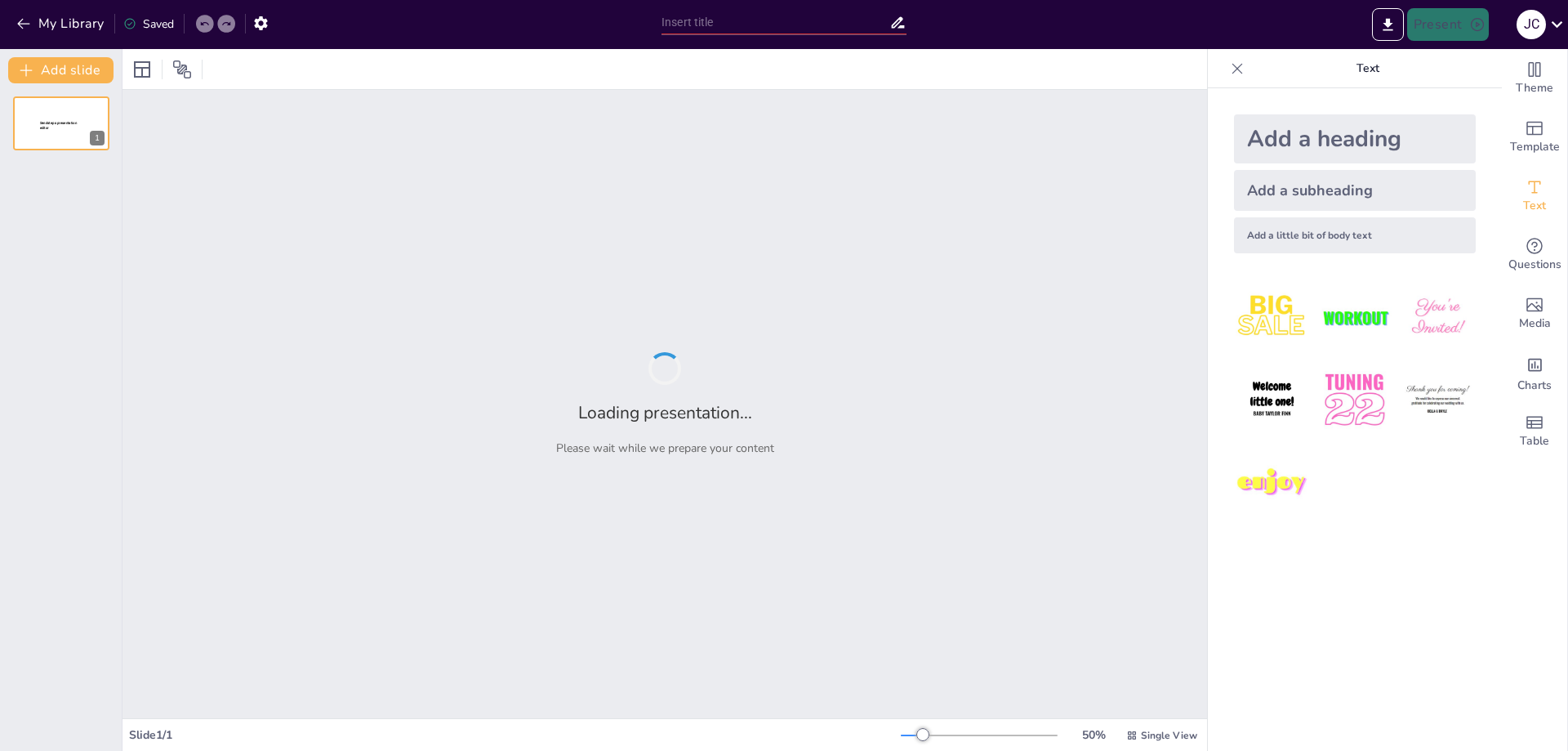
type input "**El Liderazgo Consciente: Un Enfoque Transformador**"
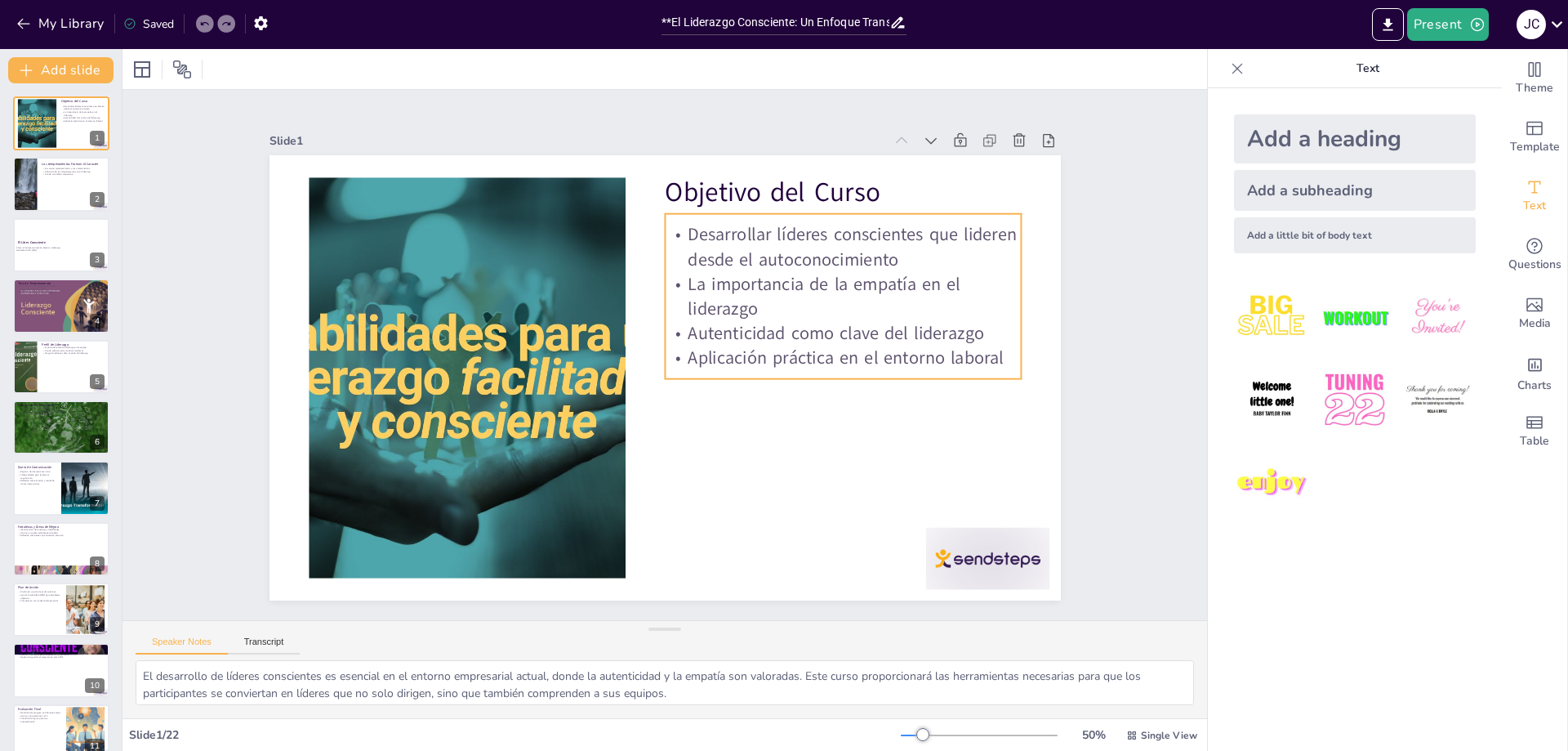
checkbox input "true"
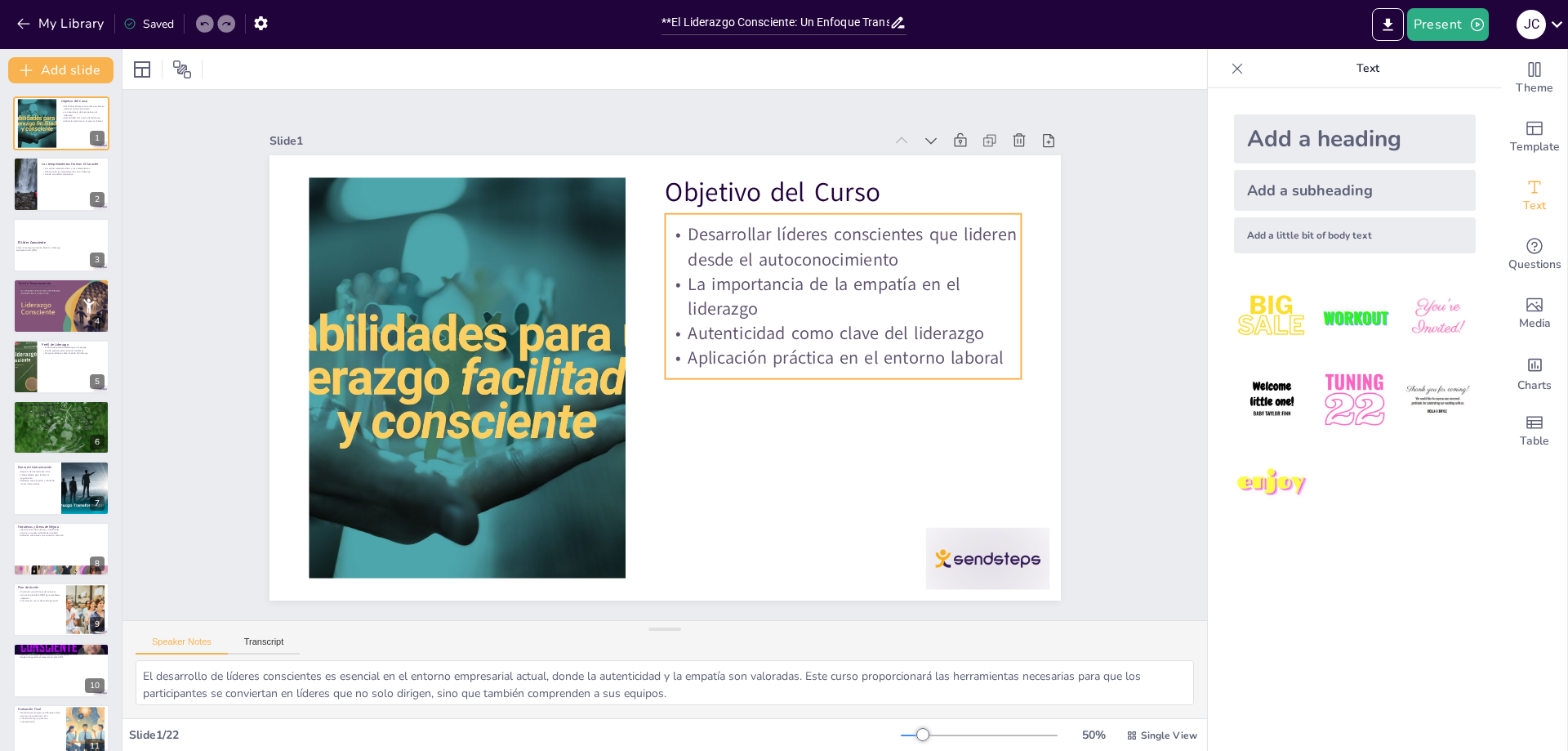
checkbox input "true"
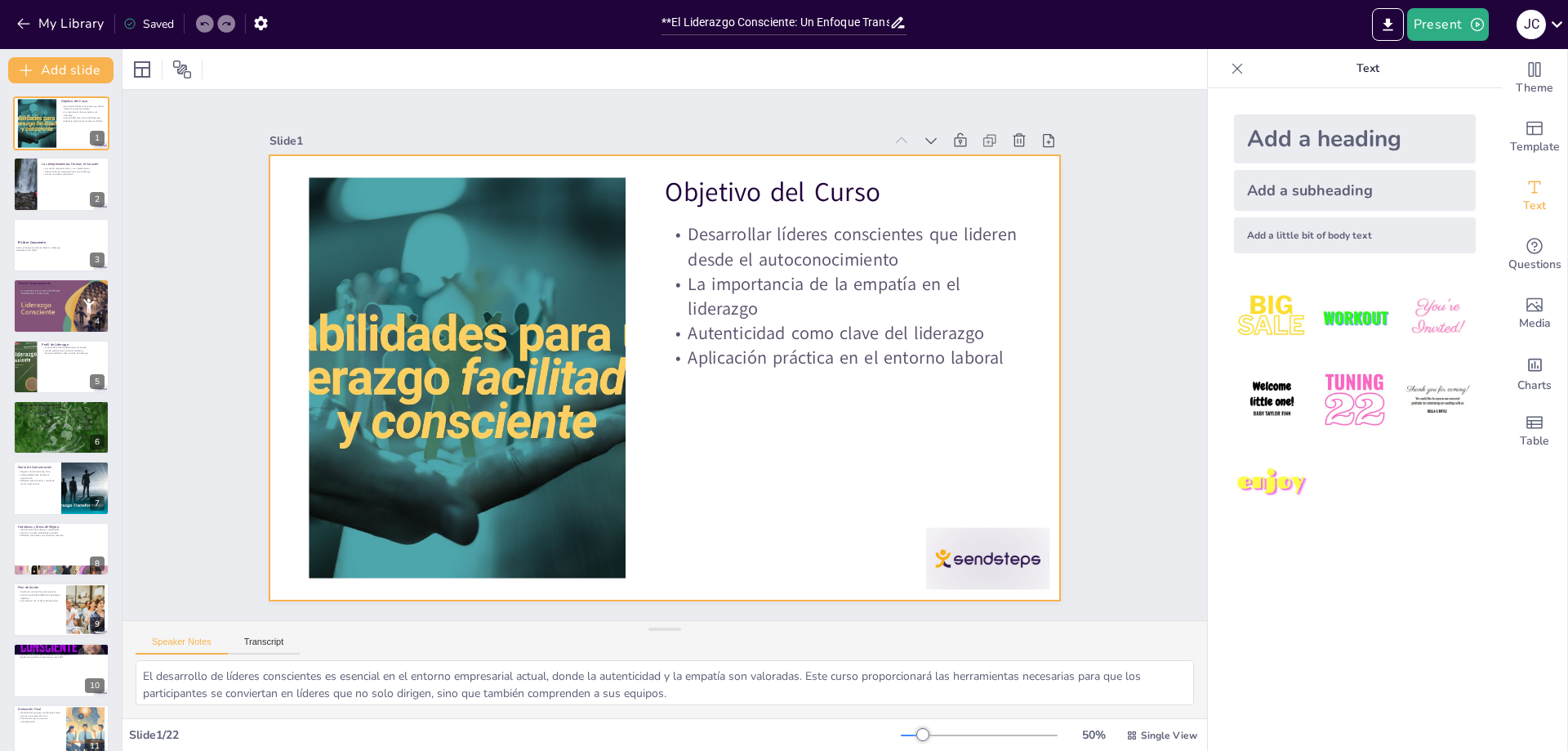
checkbox input "true"
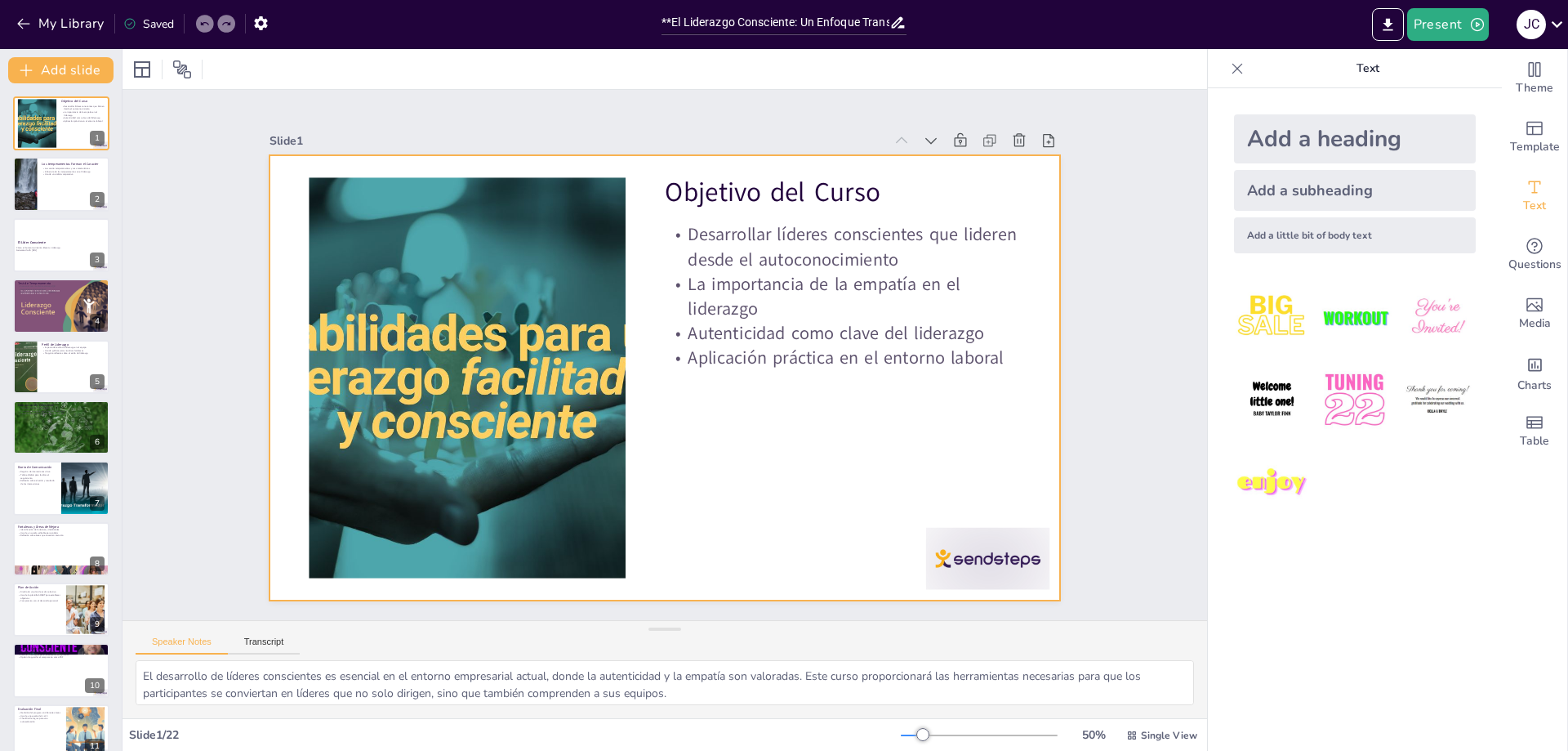
checkbox input "true"
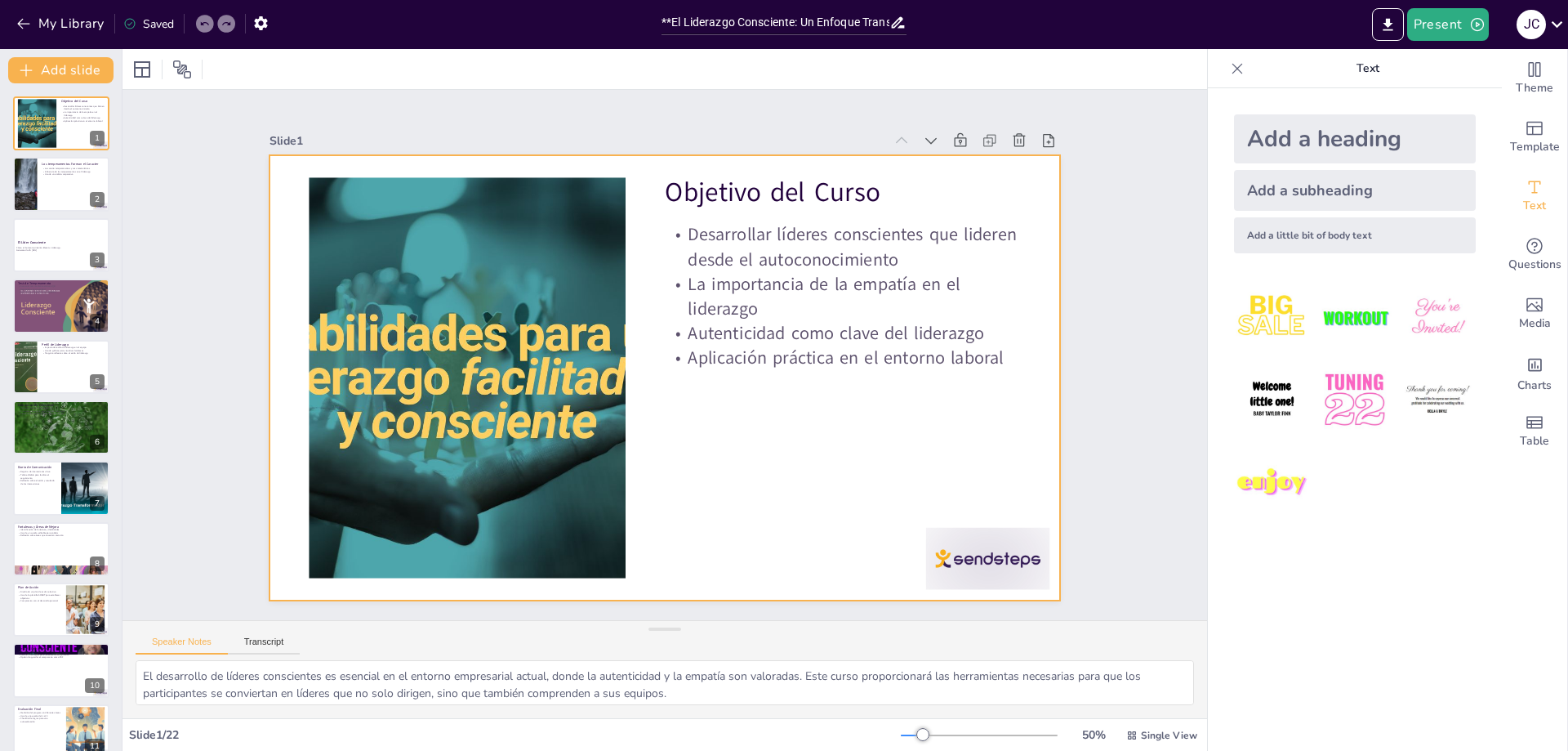
checkbox input "true"
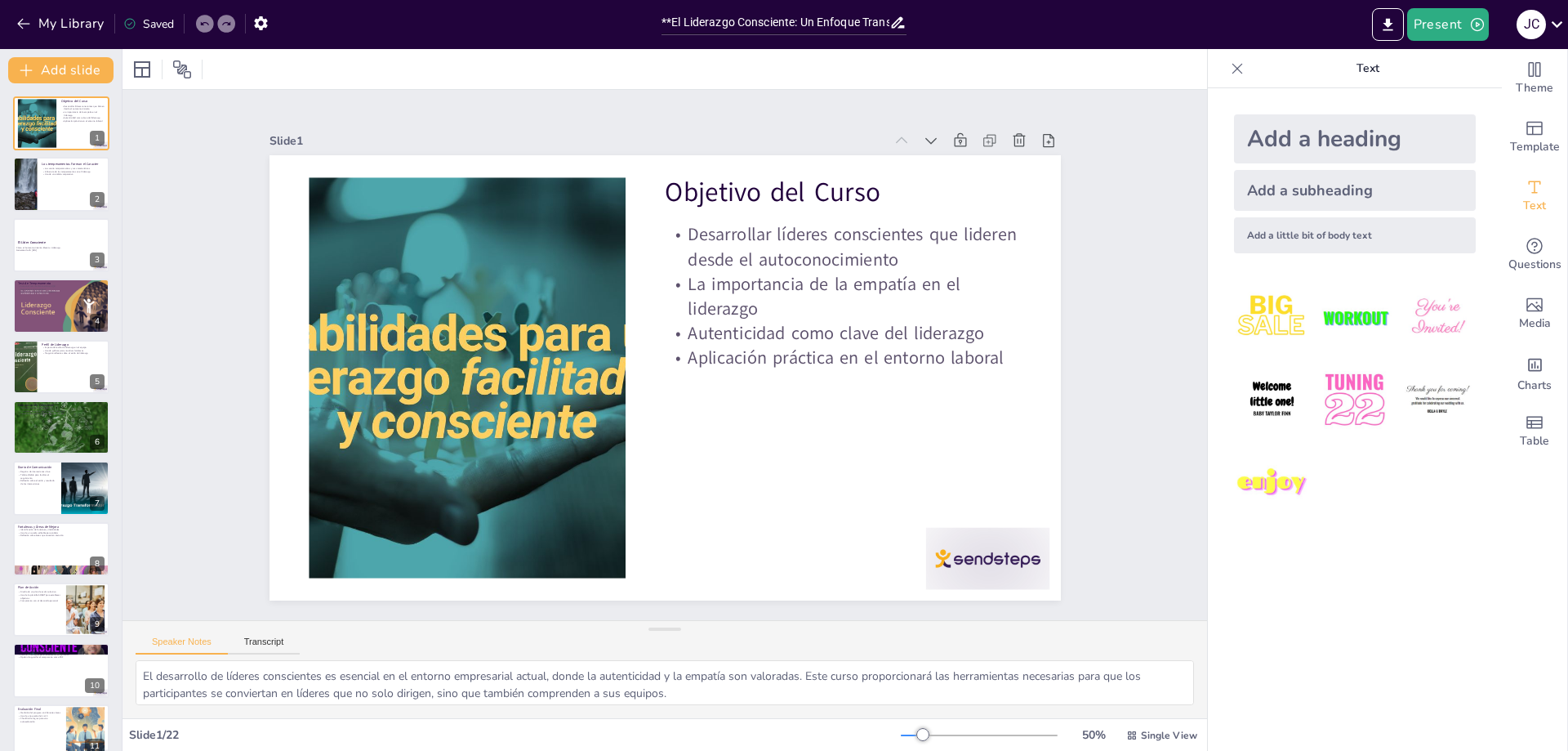
checkbox input "true"
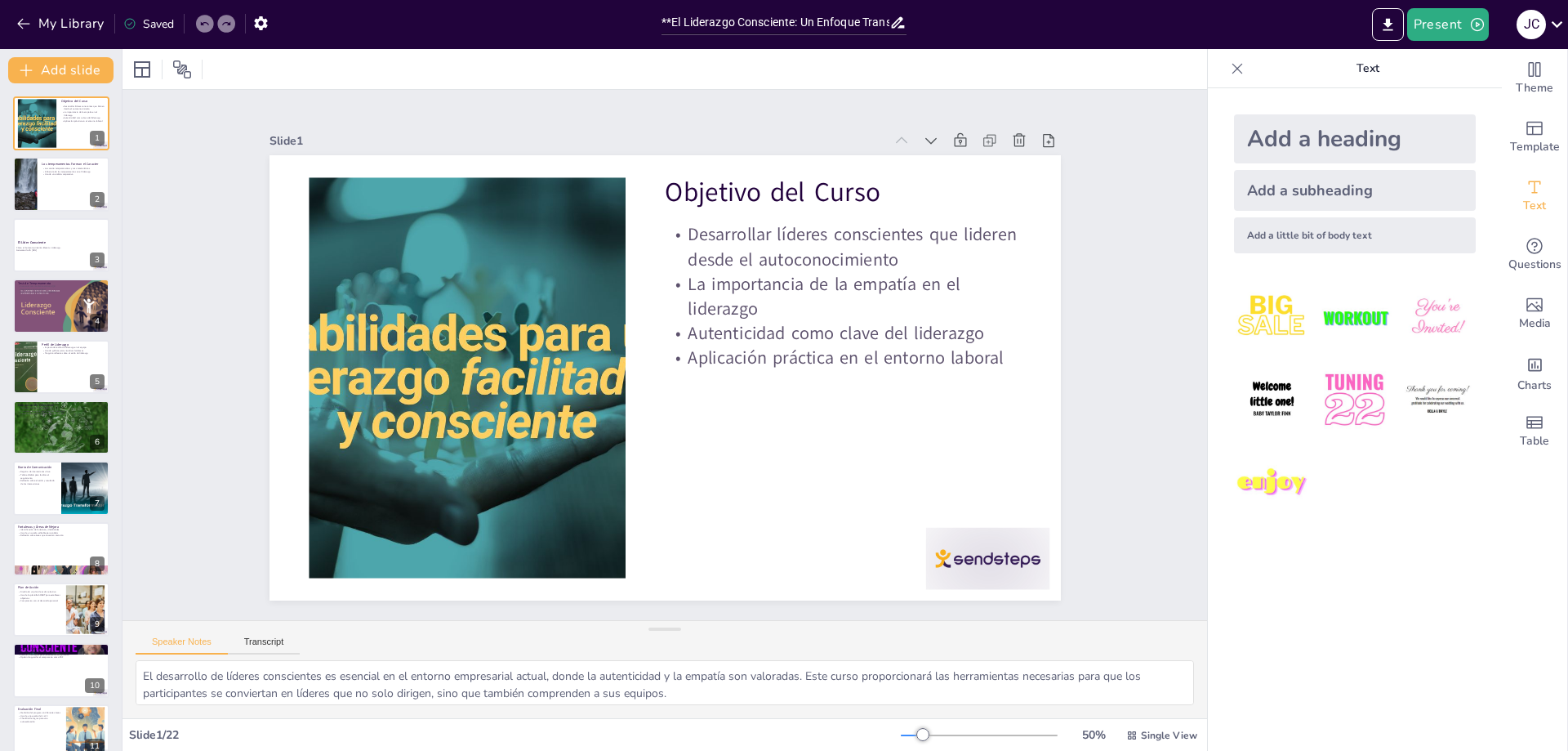
checkbox input "true"
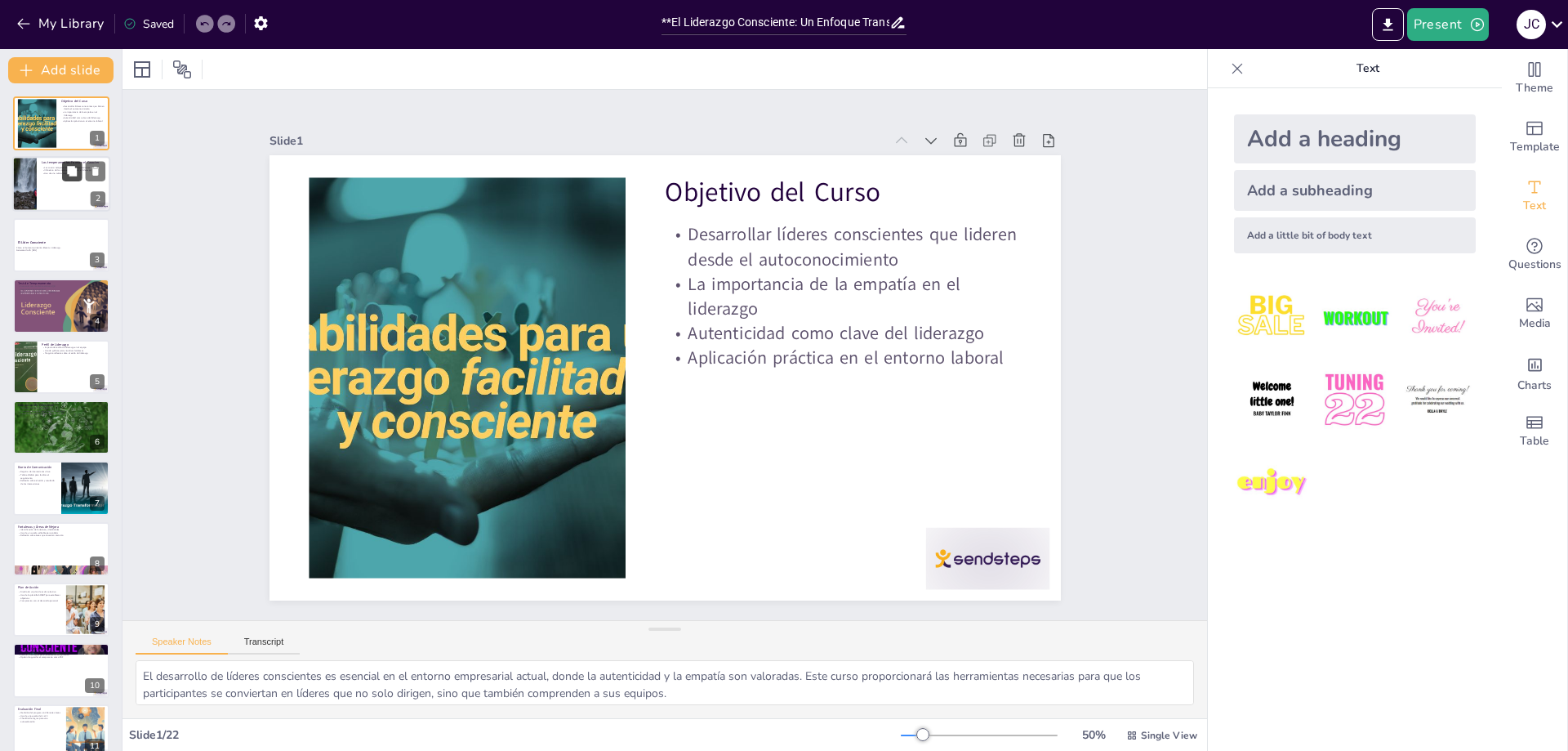
checkbox input "true"
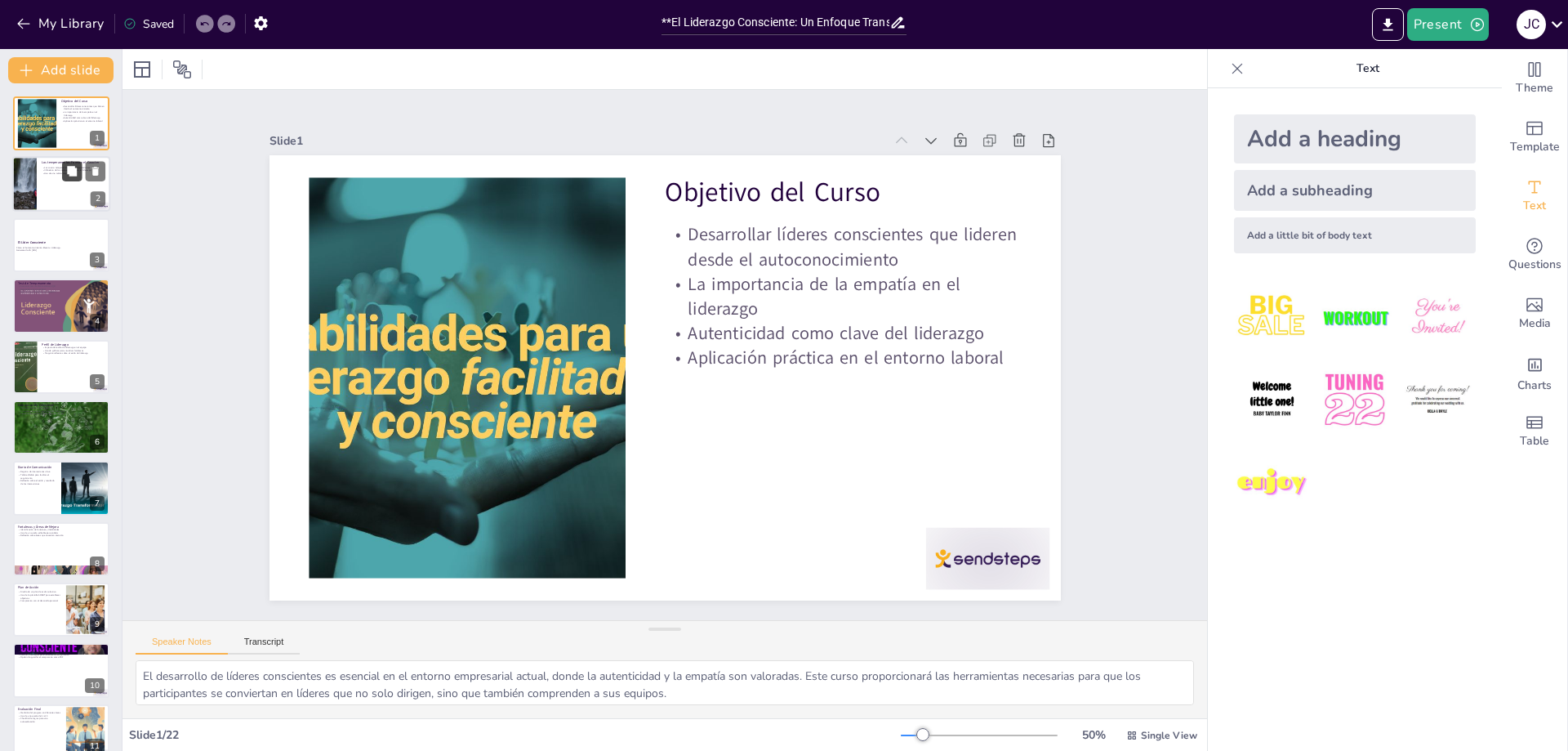
checkbox input "true"
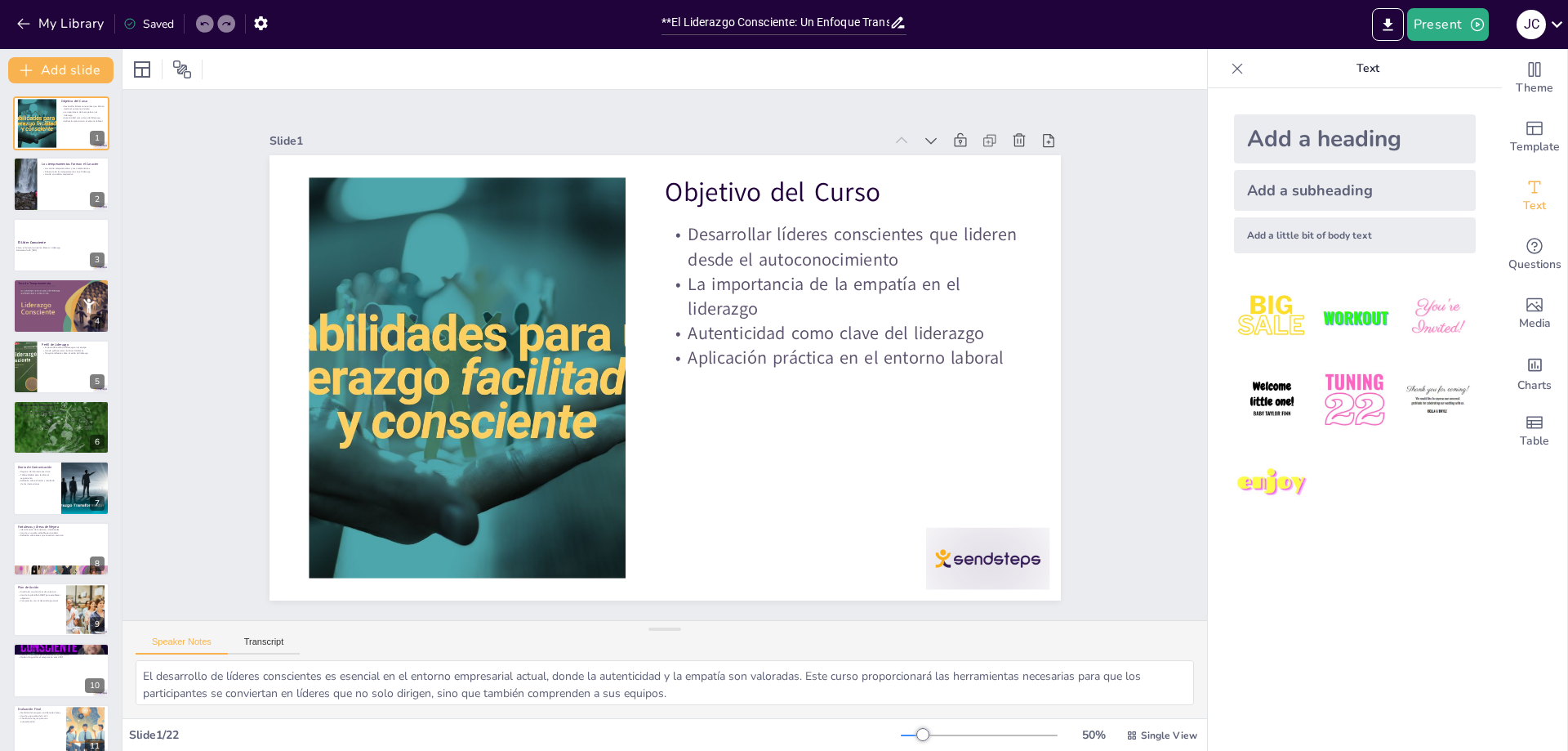
checkbox input "true"
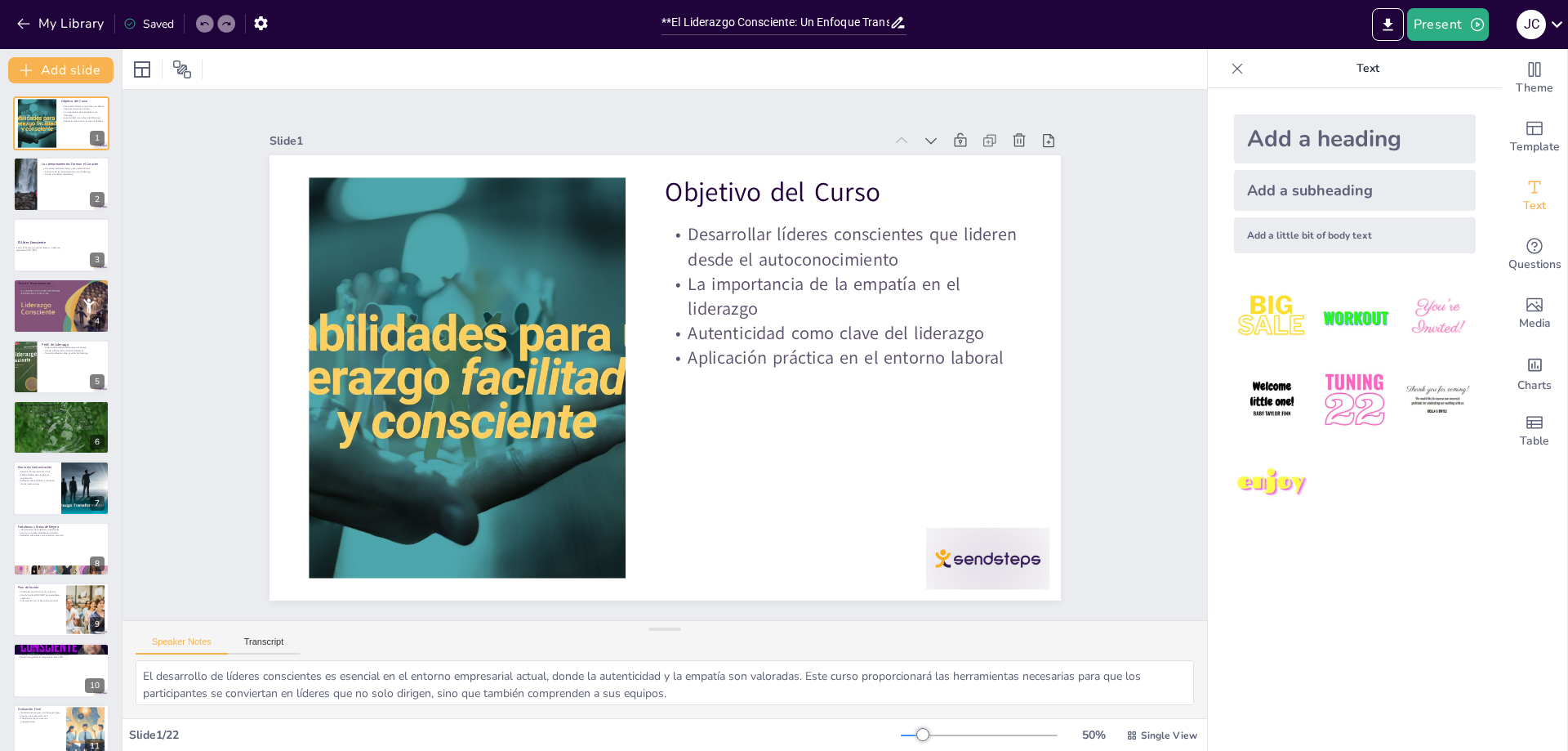
checkbox input "true"
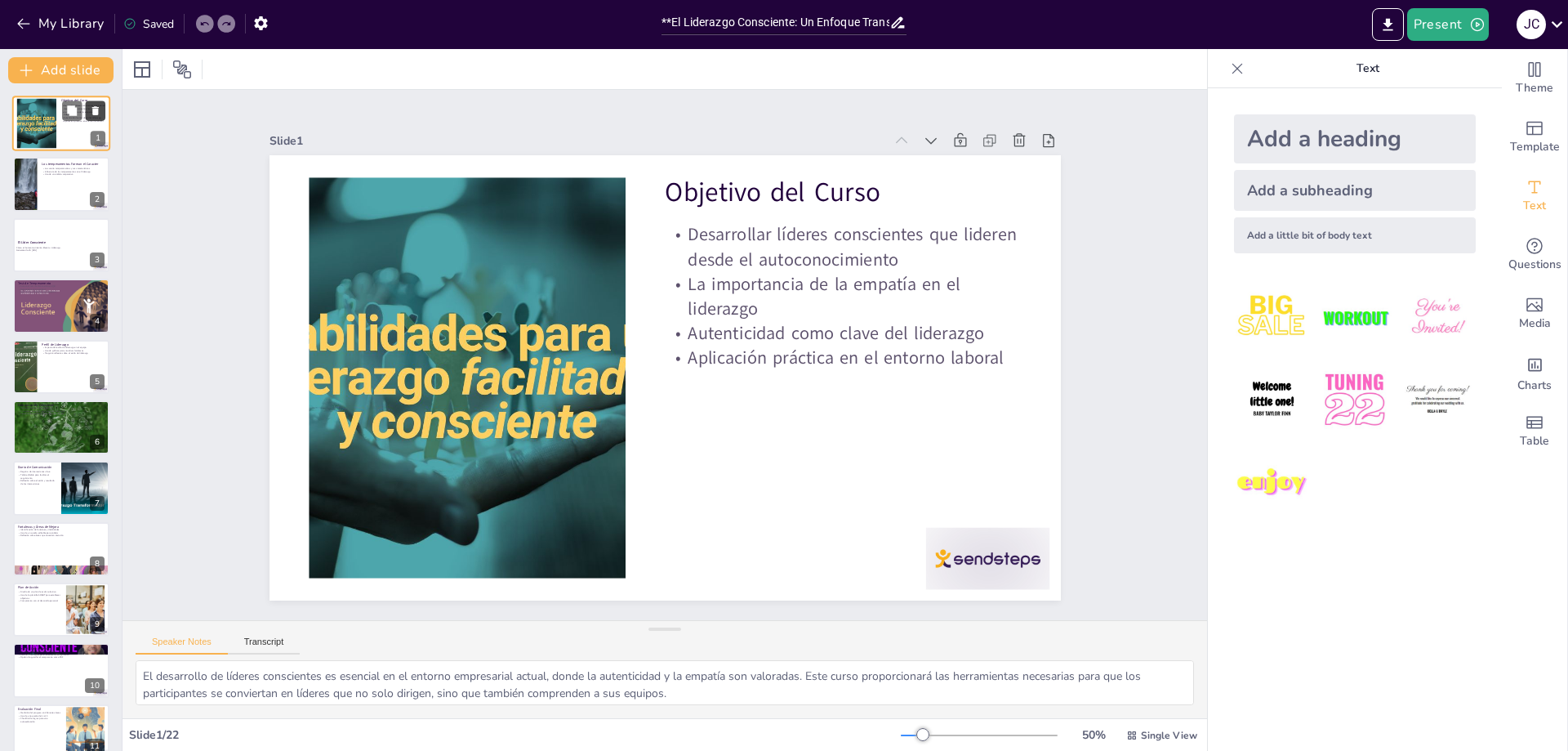
checkbox input "true"
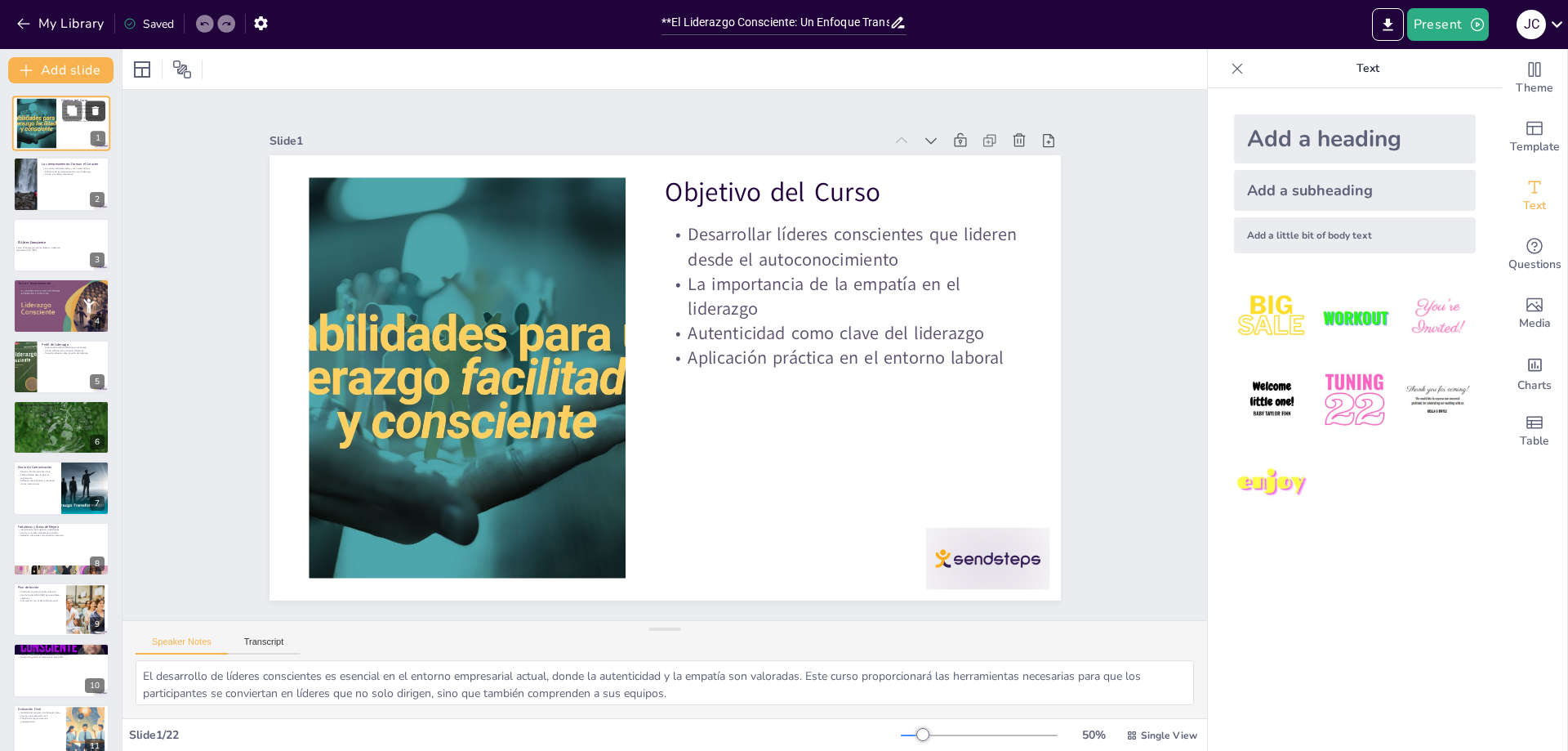
checkbox input "true"
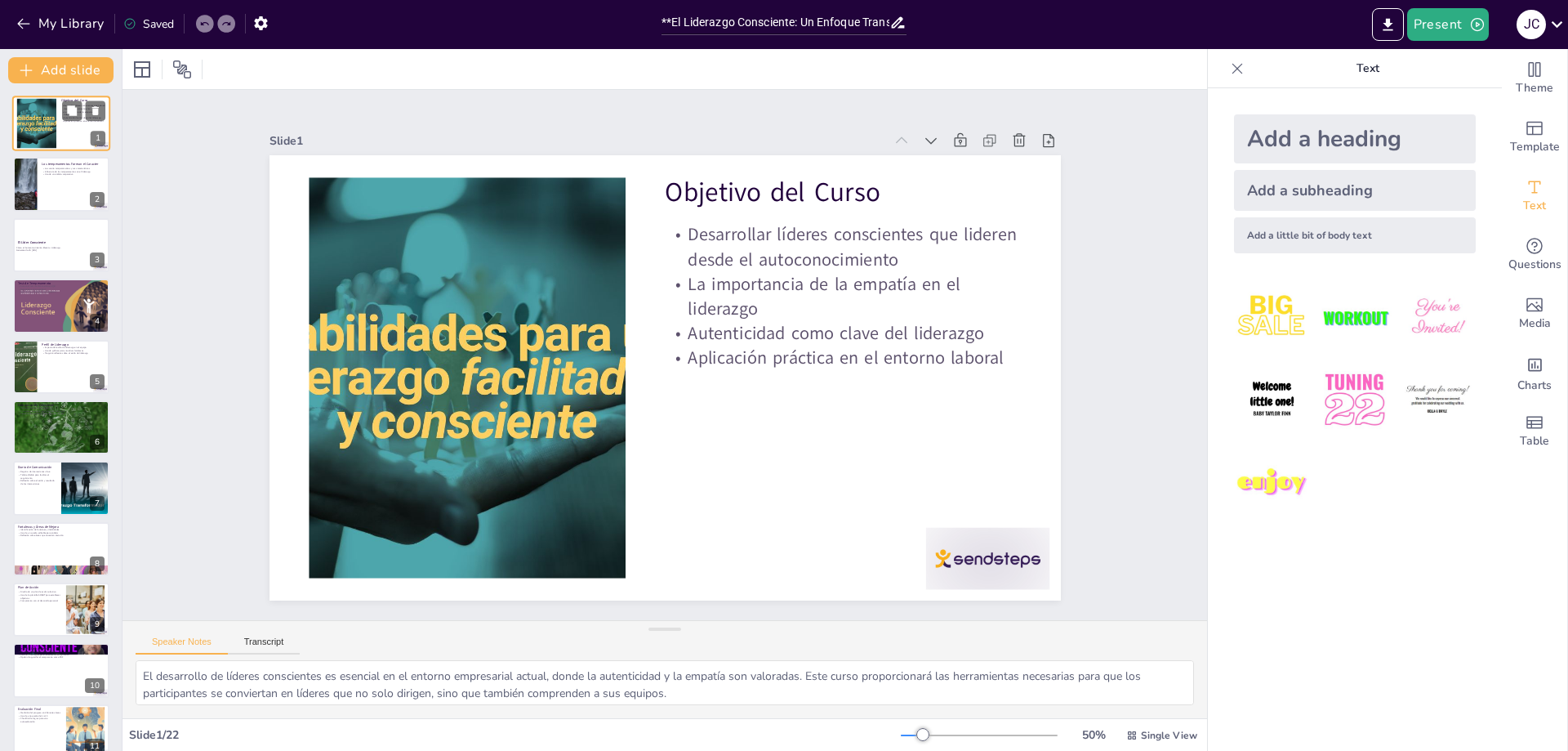
checkbox input "true"
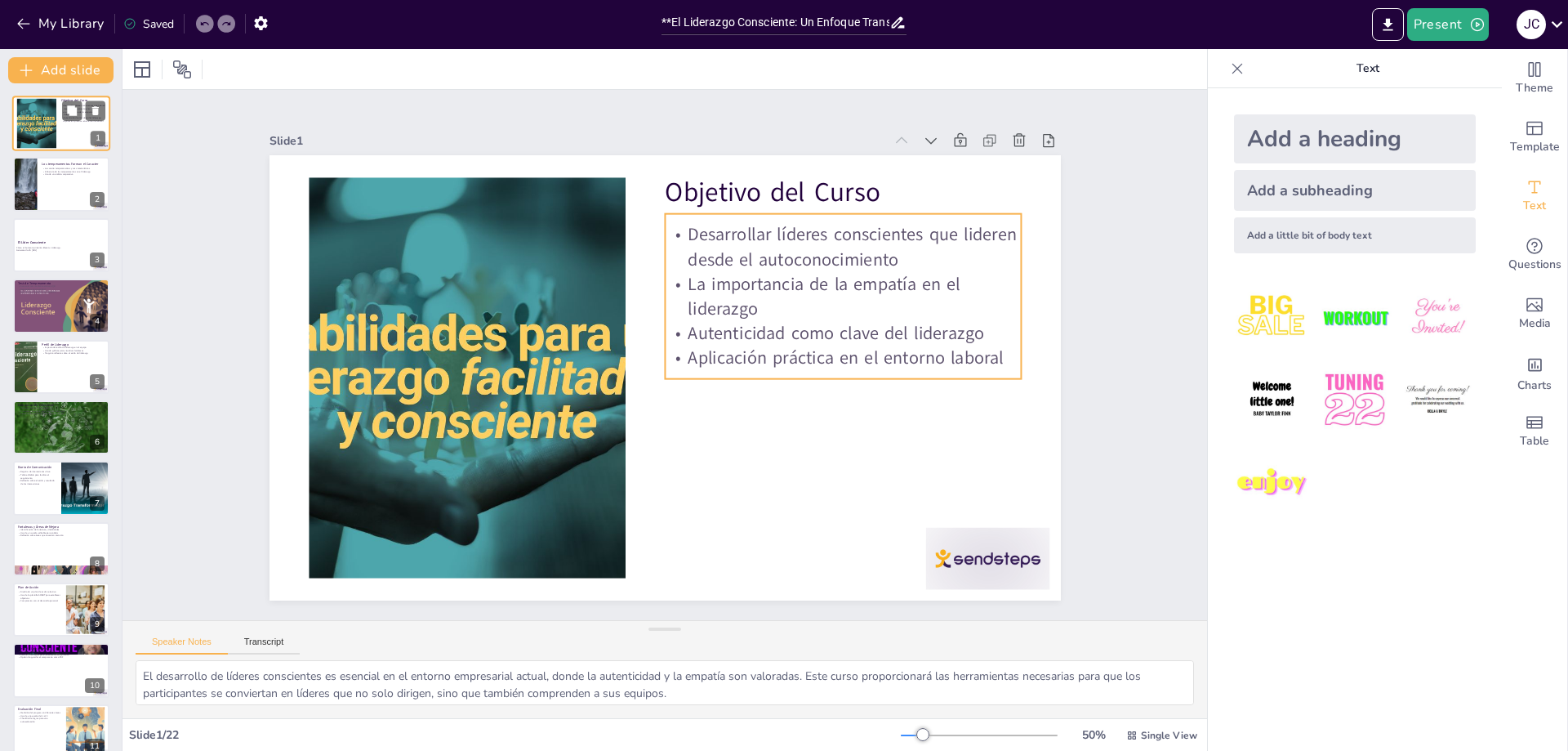
checkbox input "true"
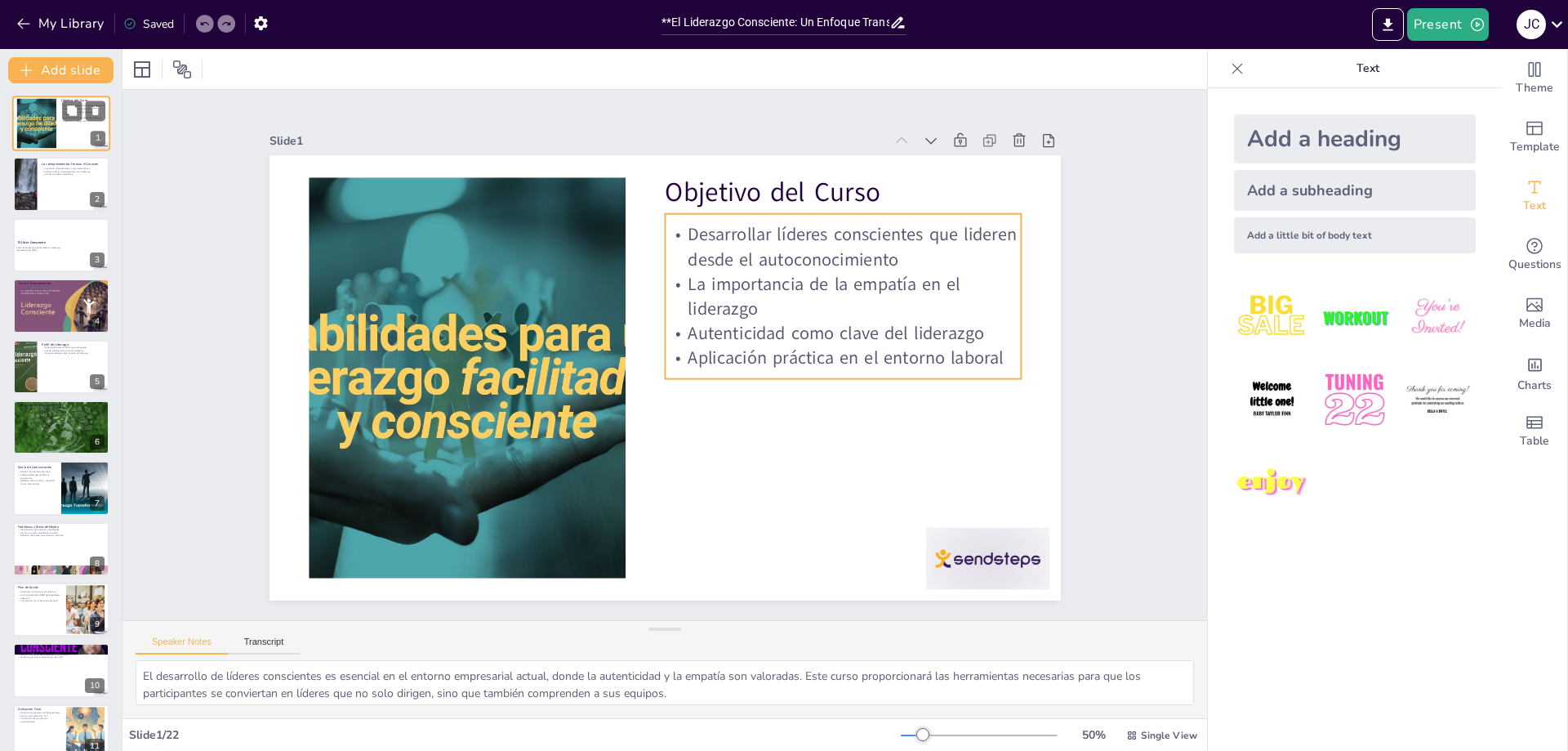
checkbox input "true"
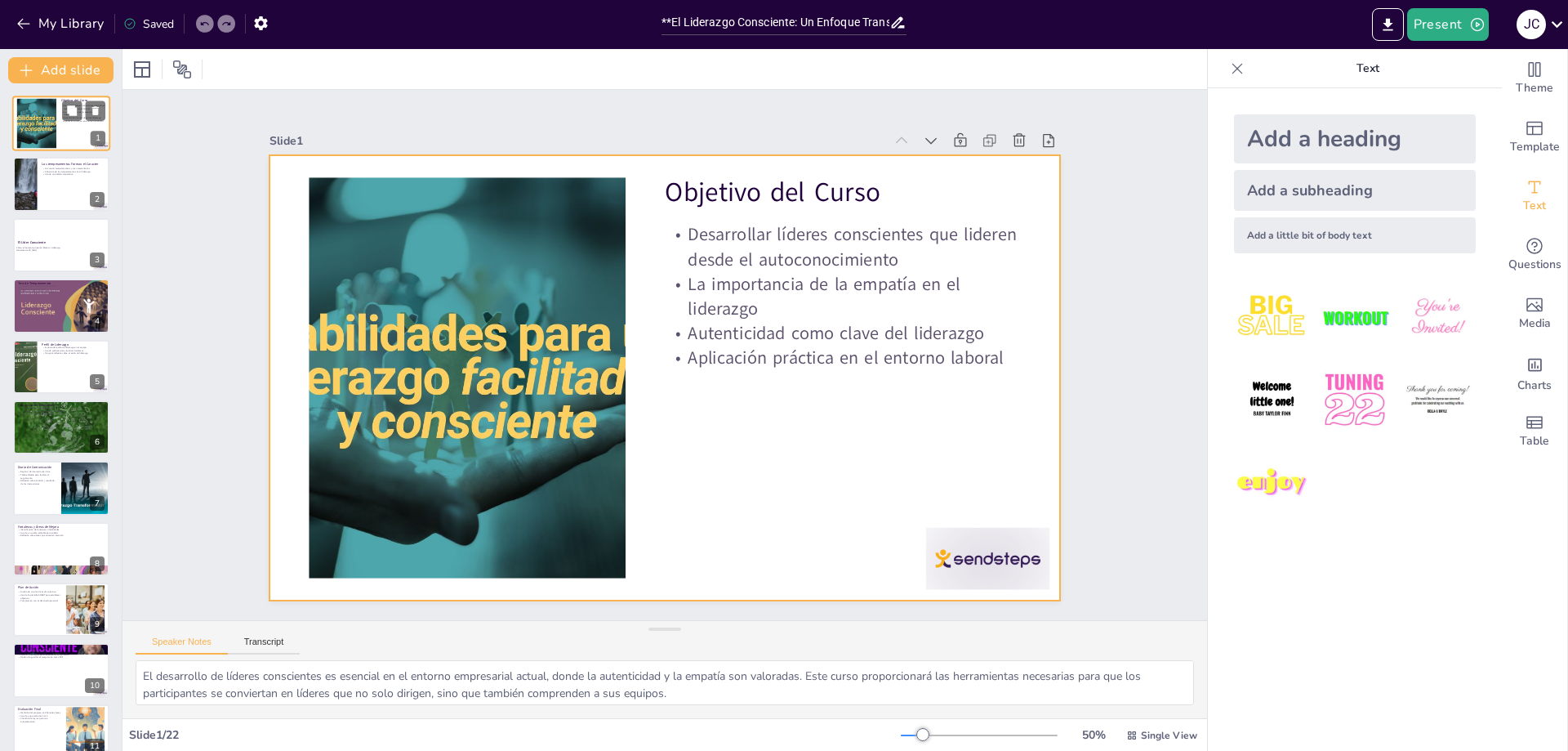
checkbox input "true"
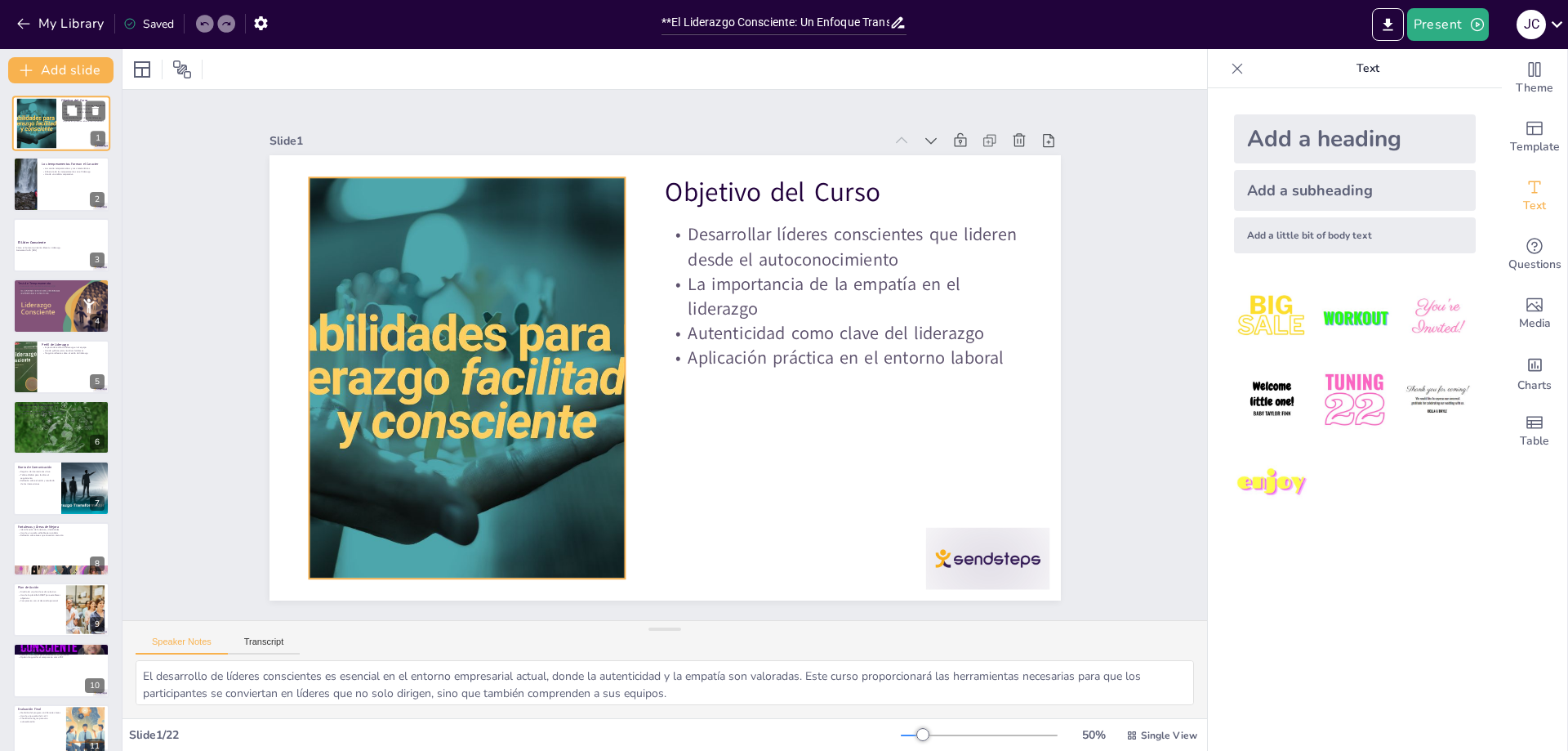
checkbox input "true"
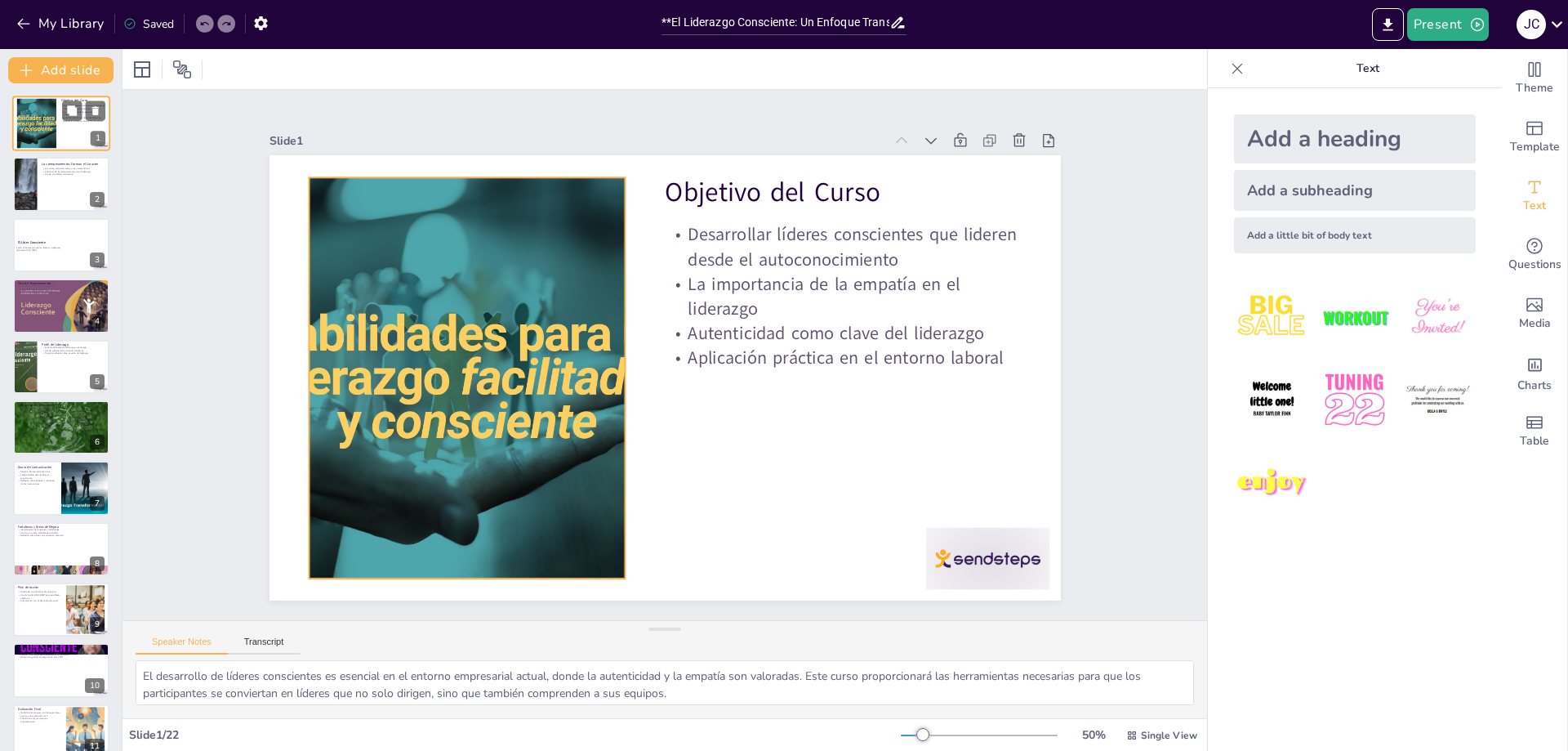
checkbox input "true"
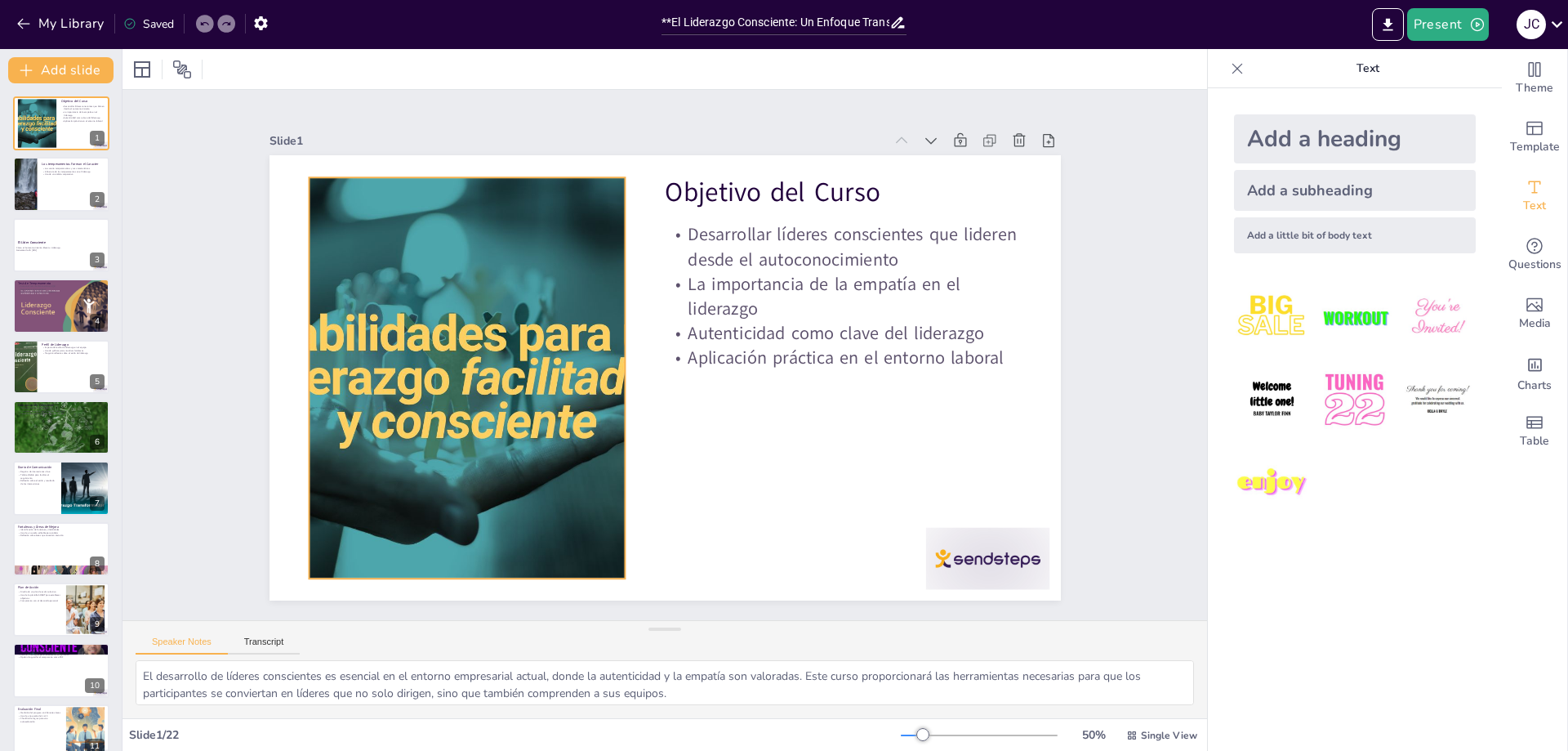
checkbox input "true"
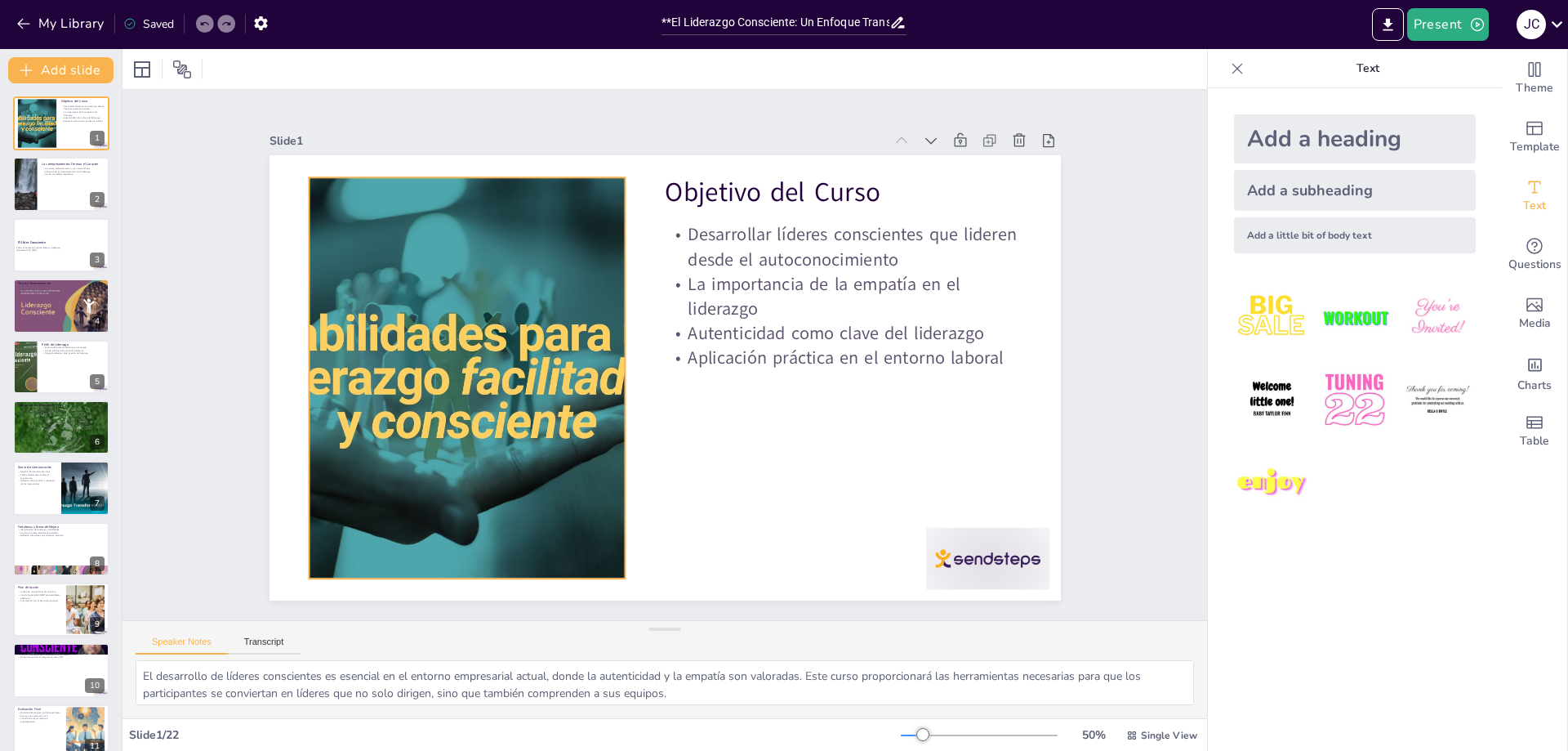
checkbox input "true"
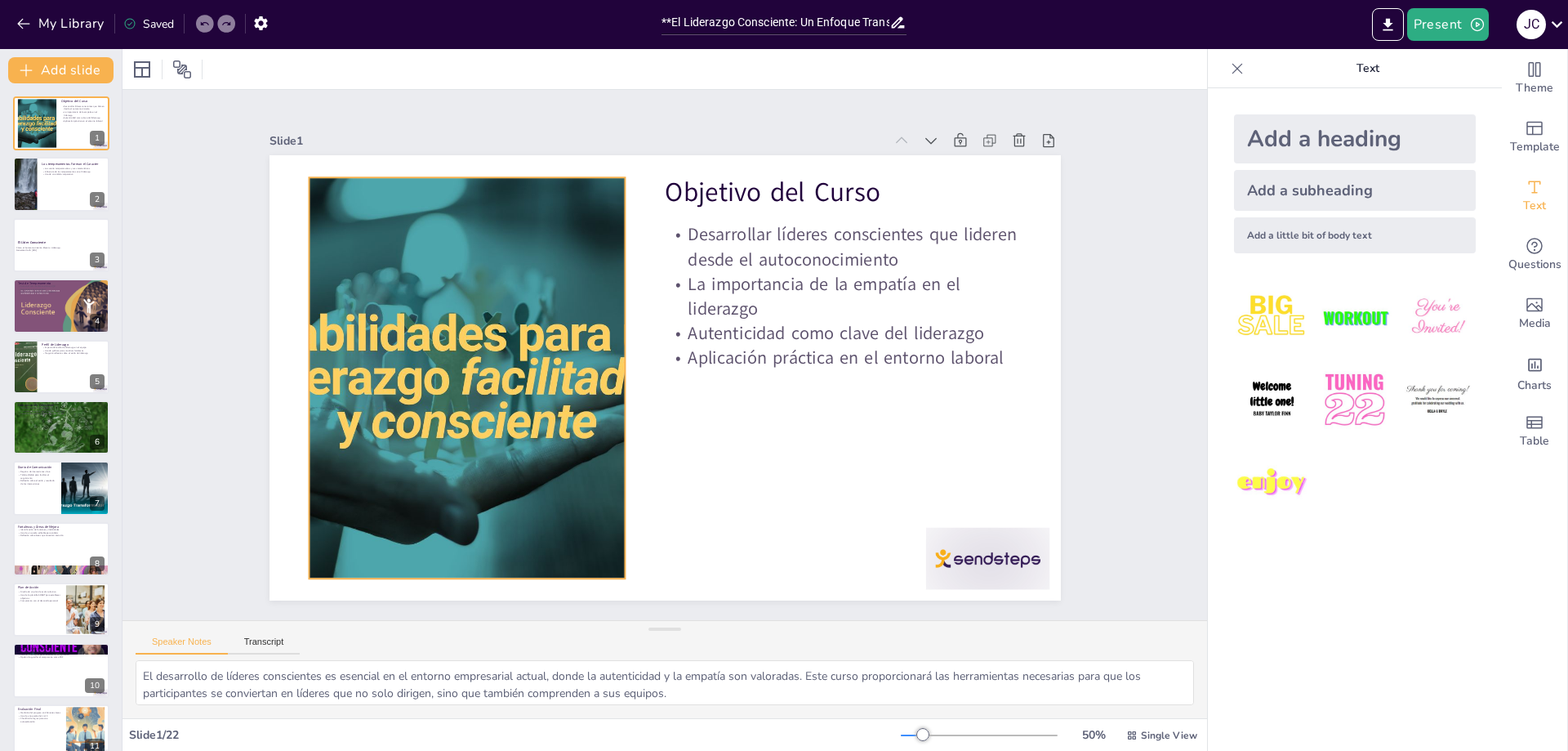
checkbox input "true"
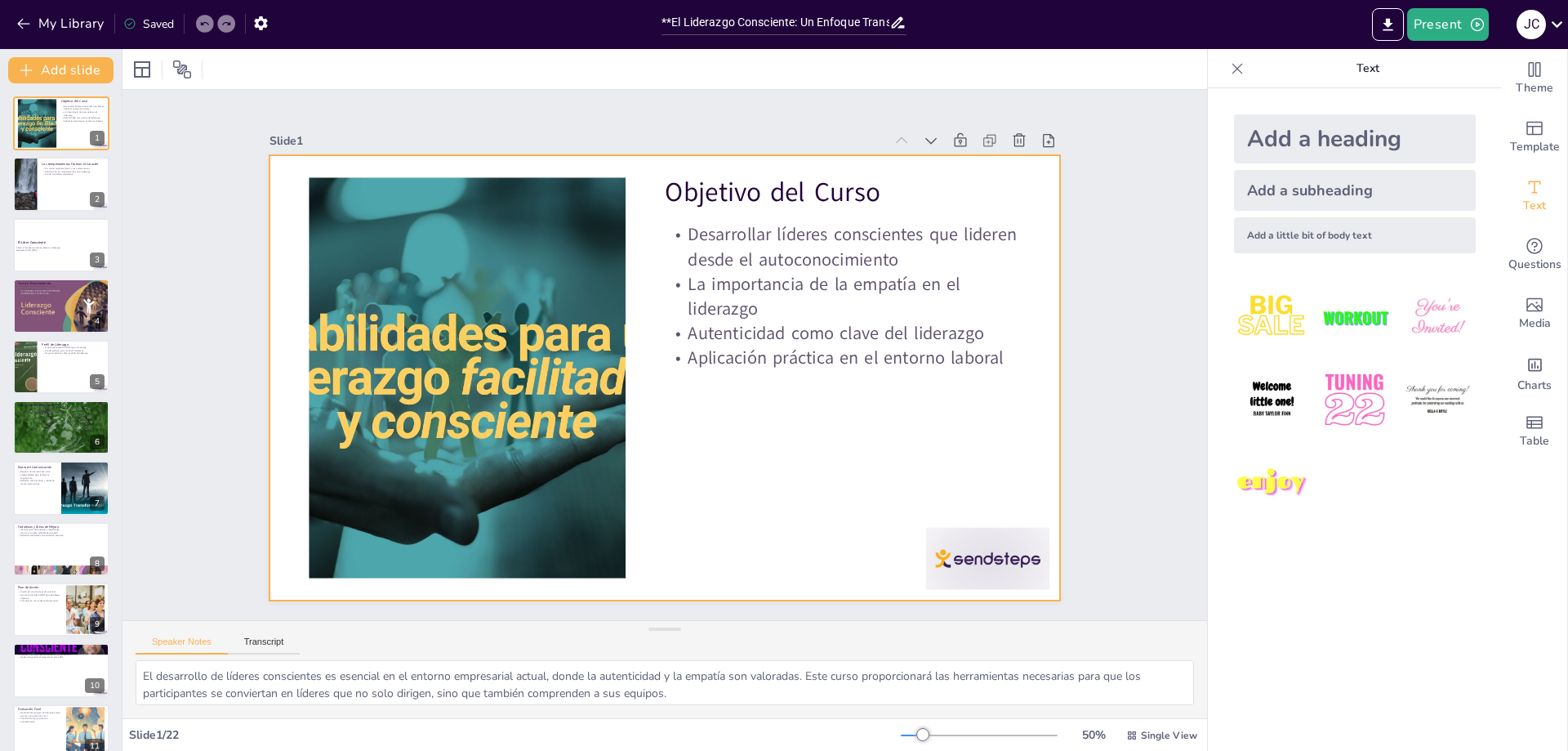
checkbox input "true"
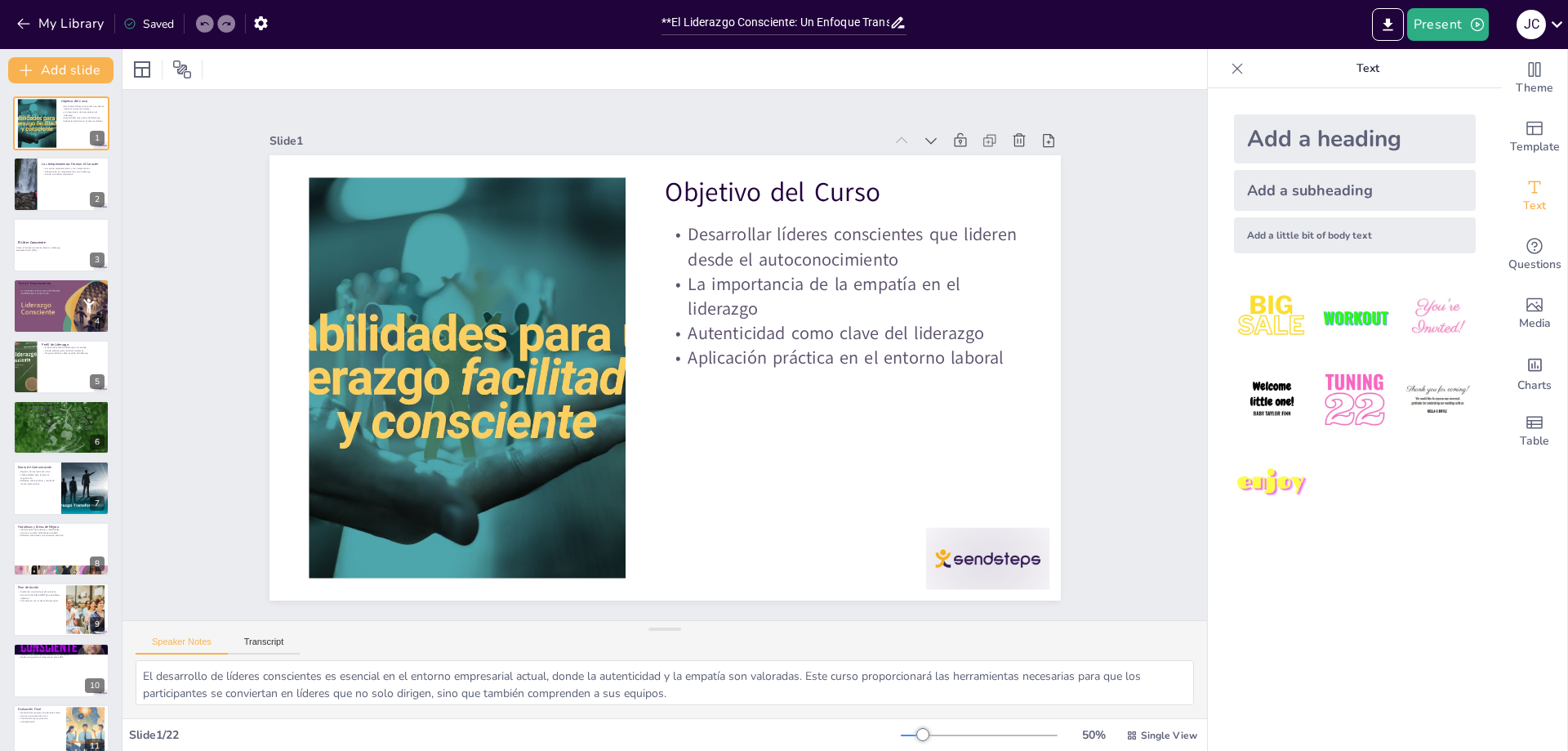
checkbox input "true"
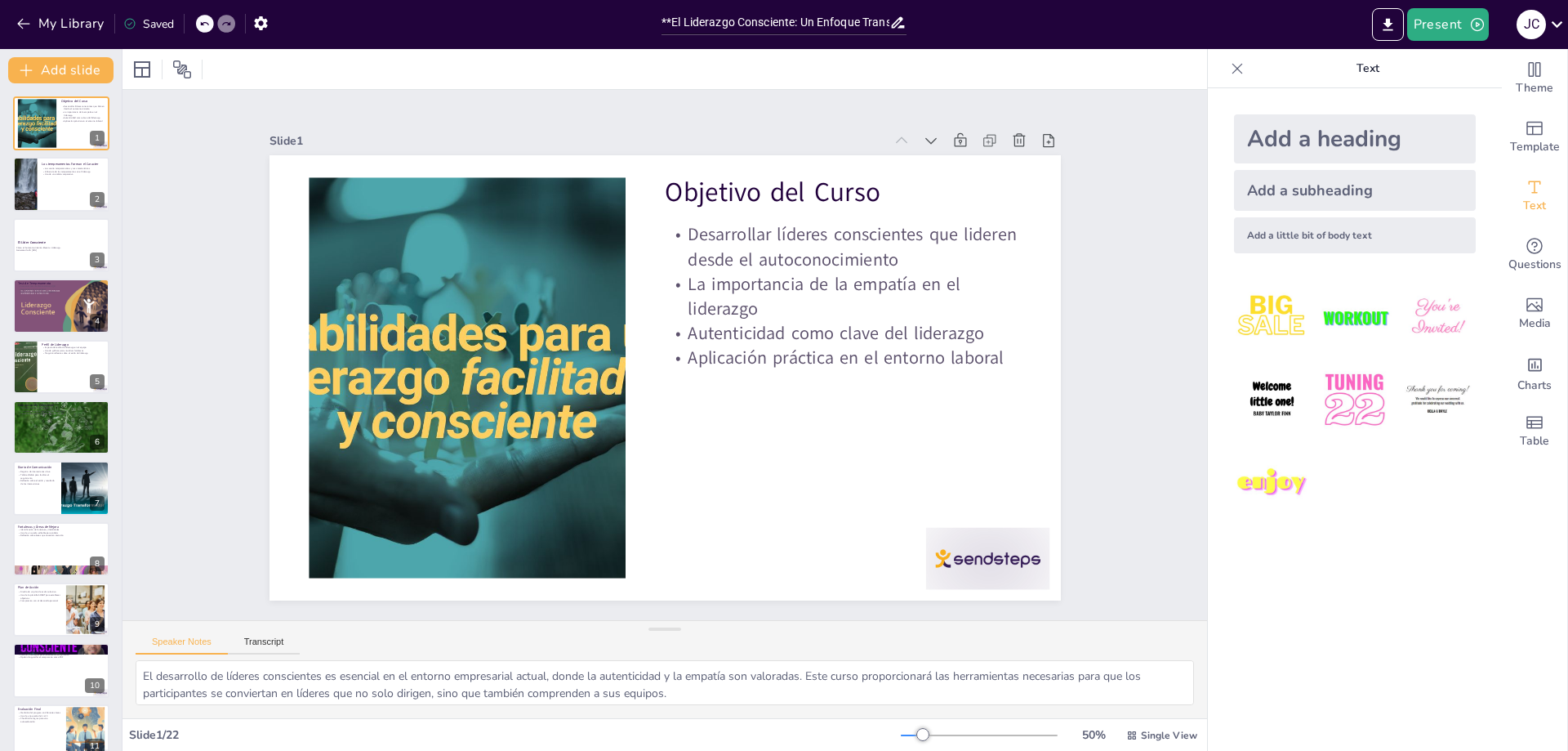
checkbox input "true"
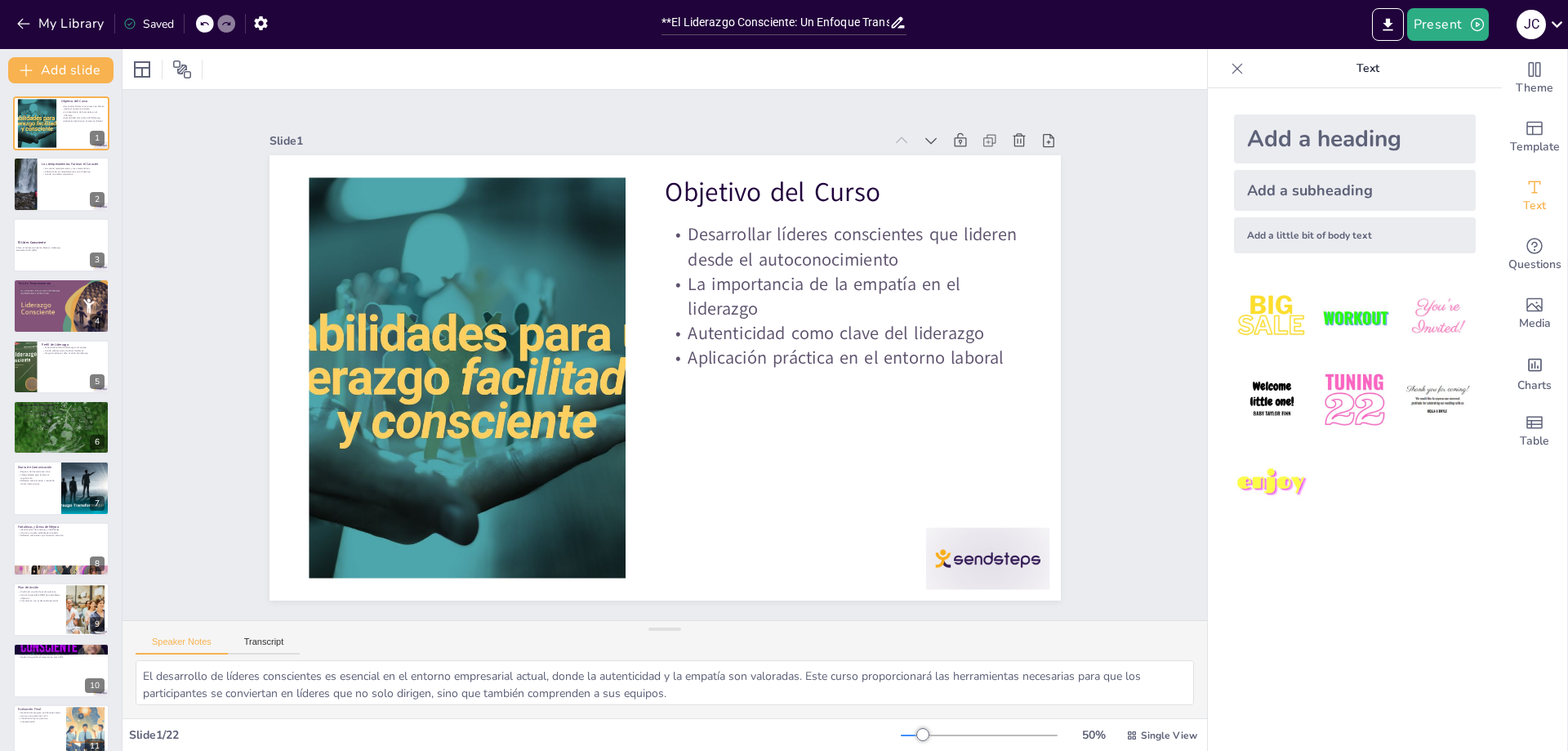
checkbox input "true"
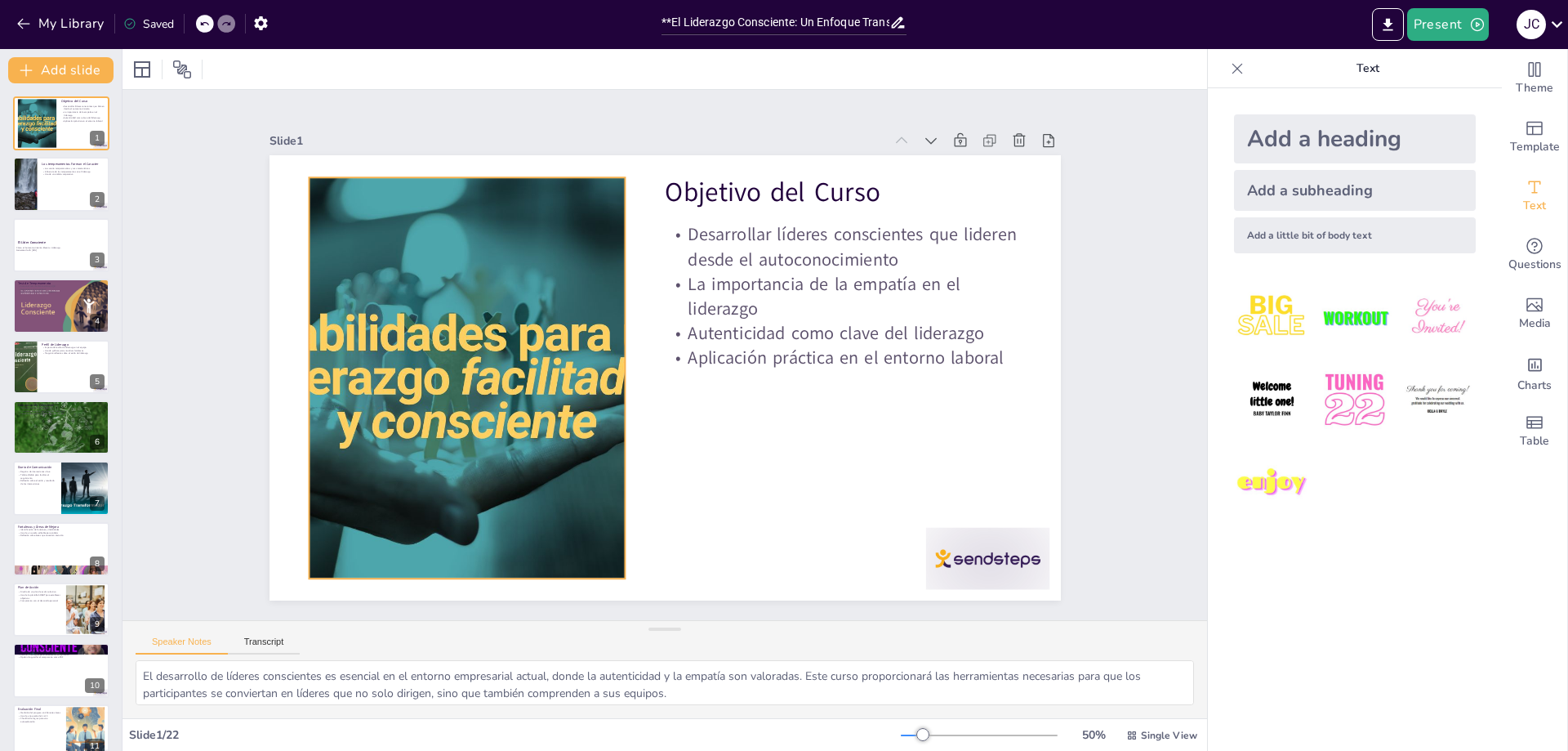
checkbox input "true"
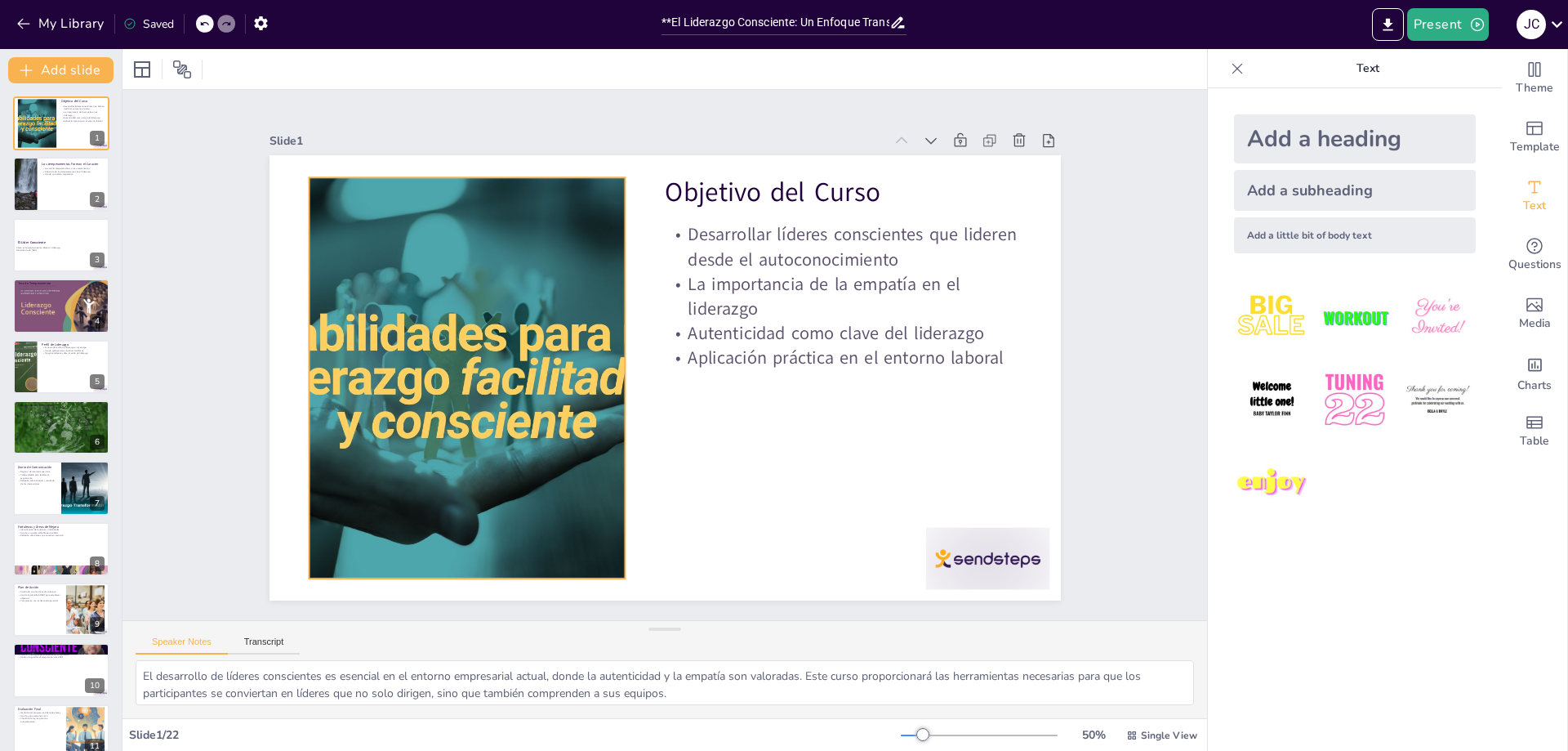
checkbox input "true"
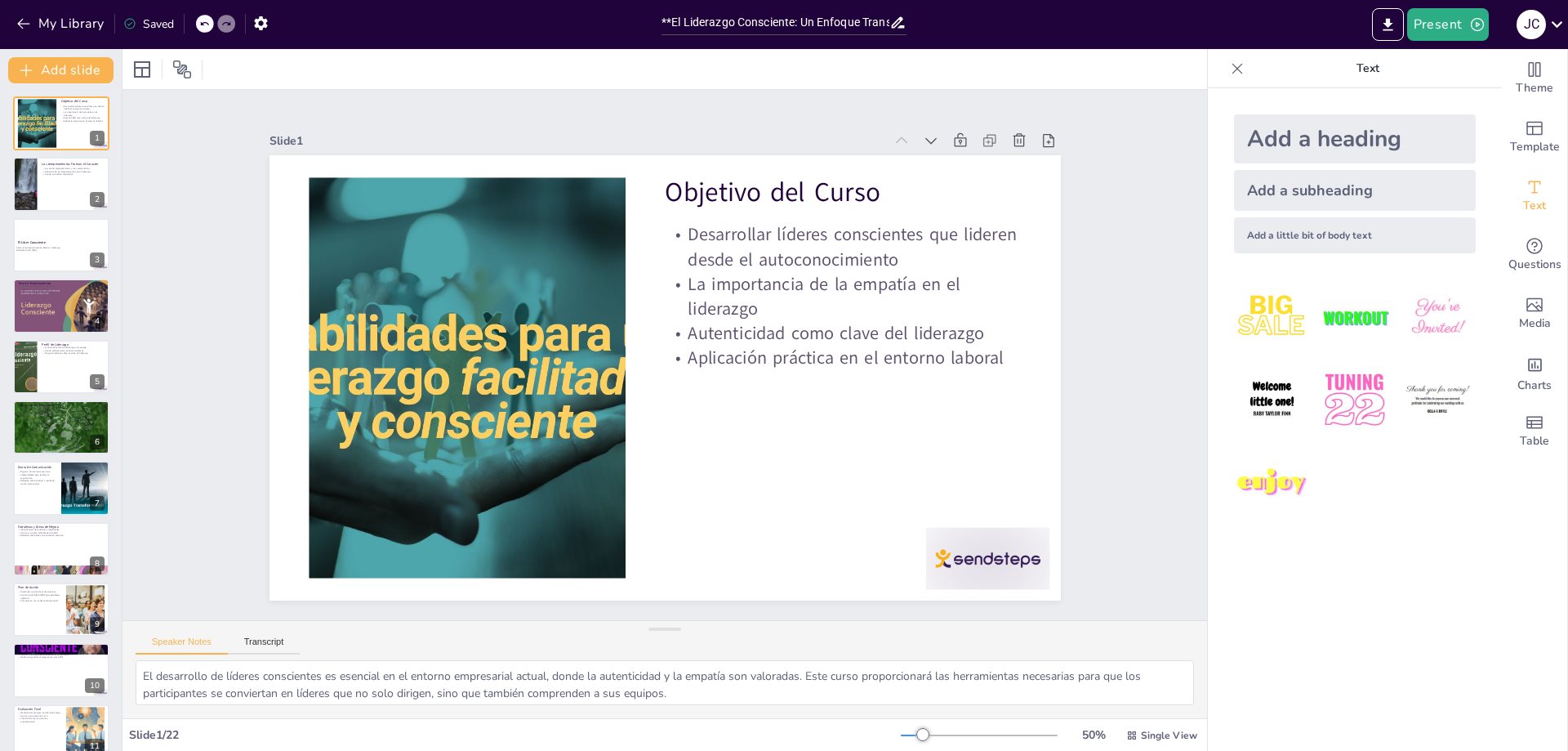
checkbox input "true"
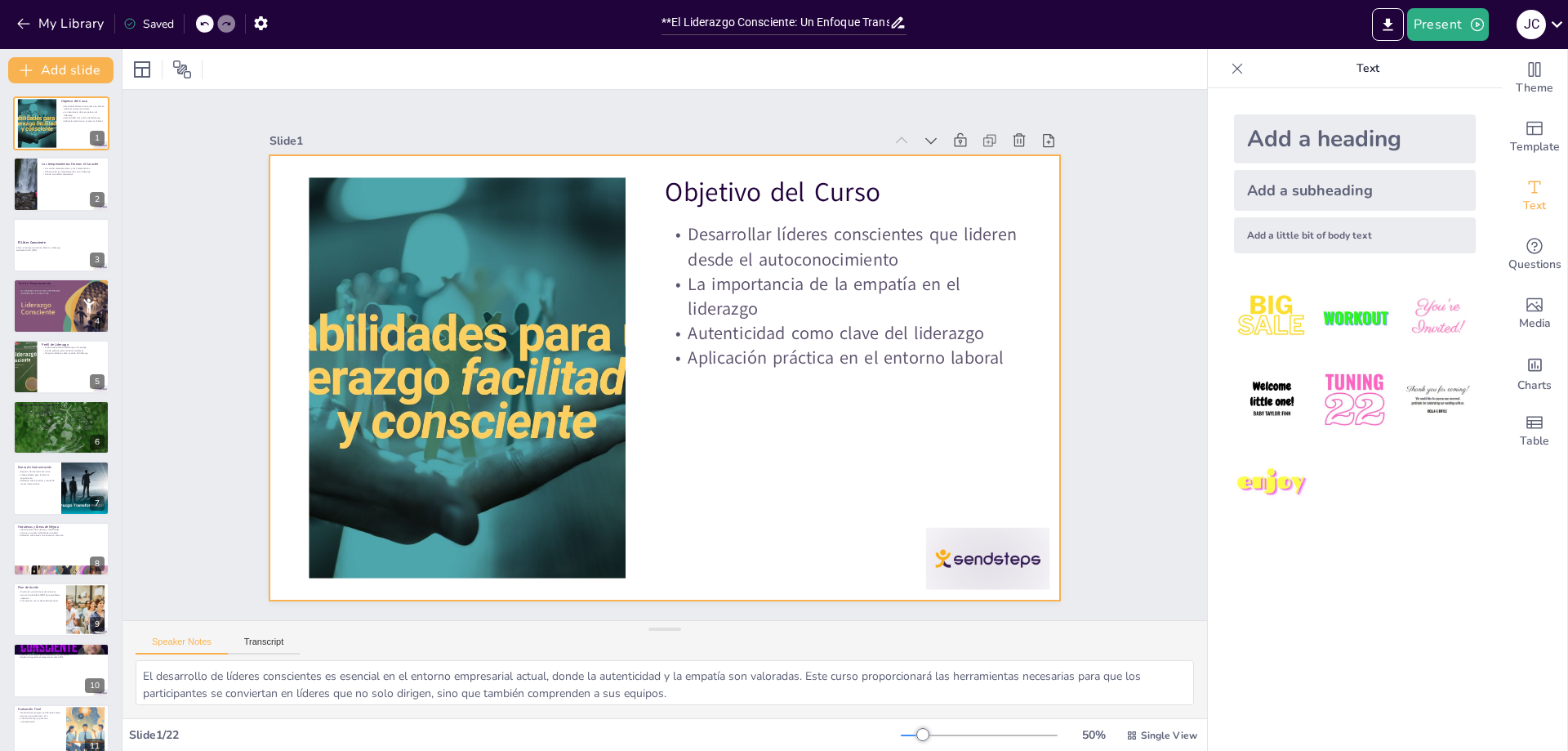
checkbox input "true"
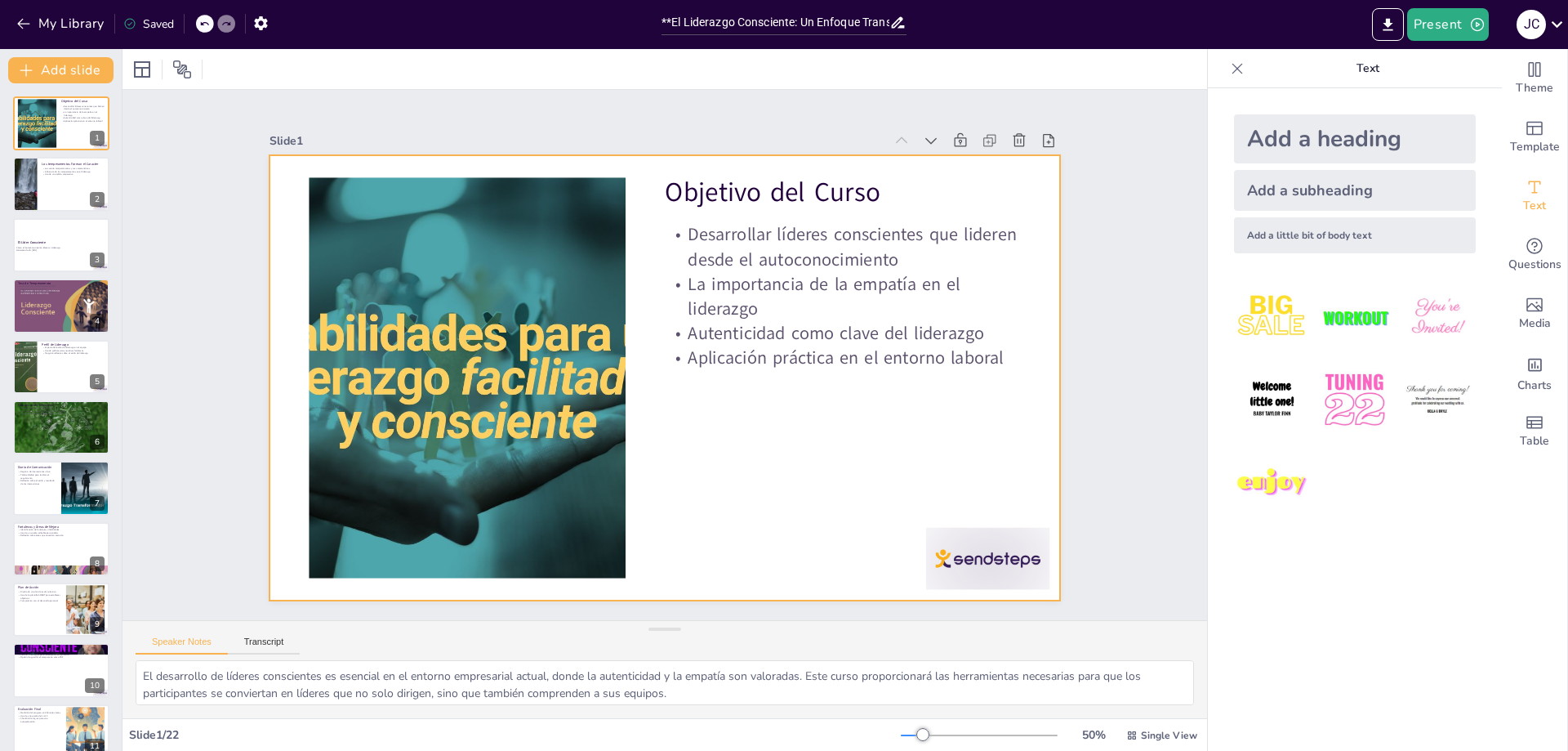
checkbox input "true"
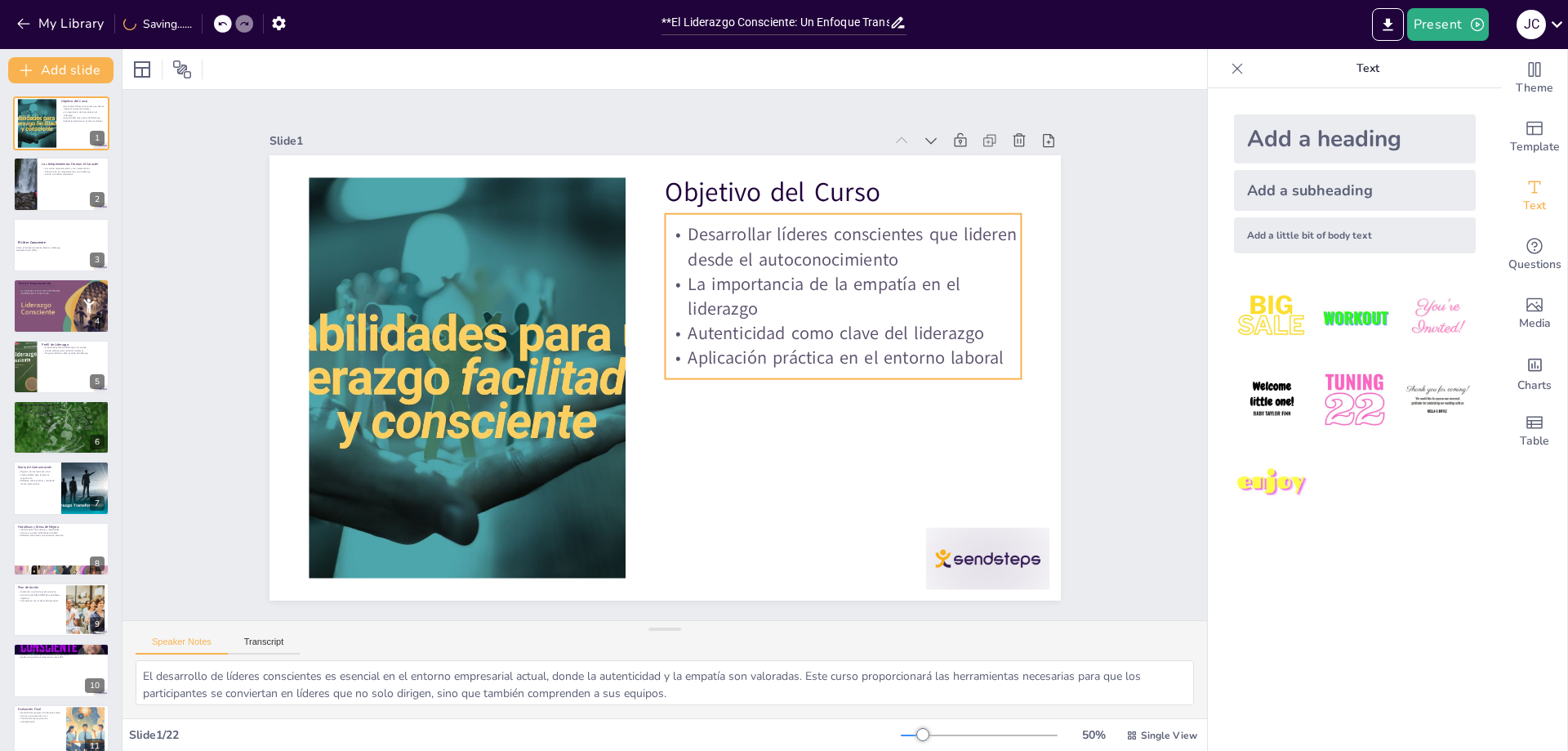
checkbox input "true"
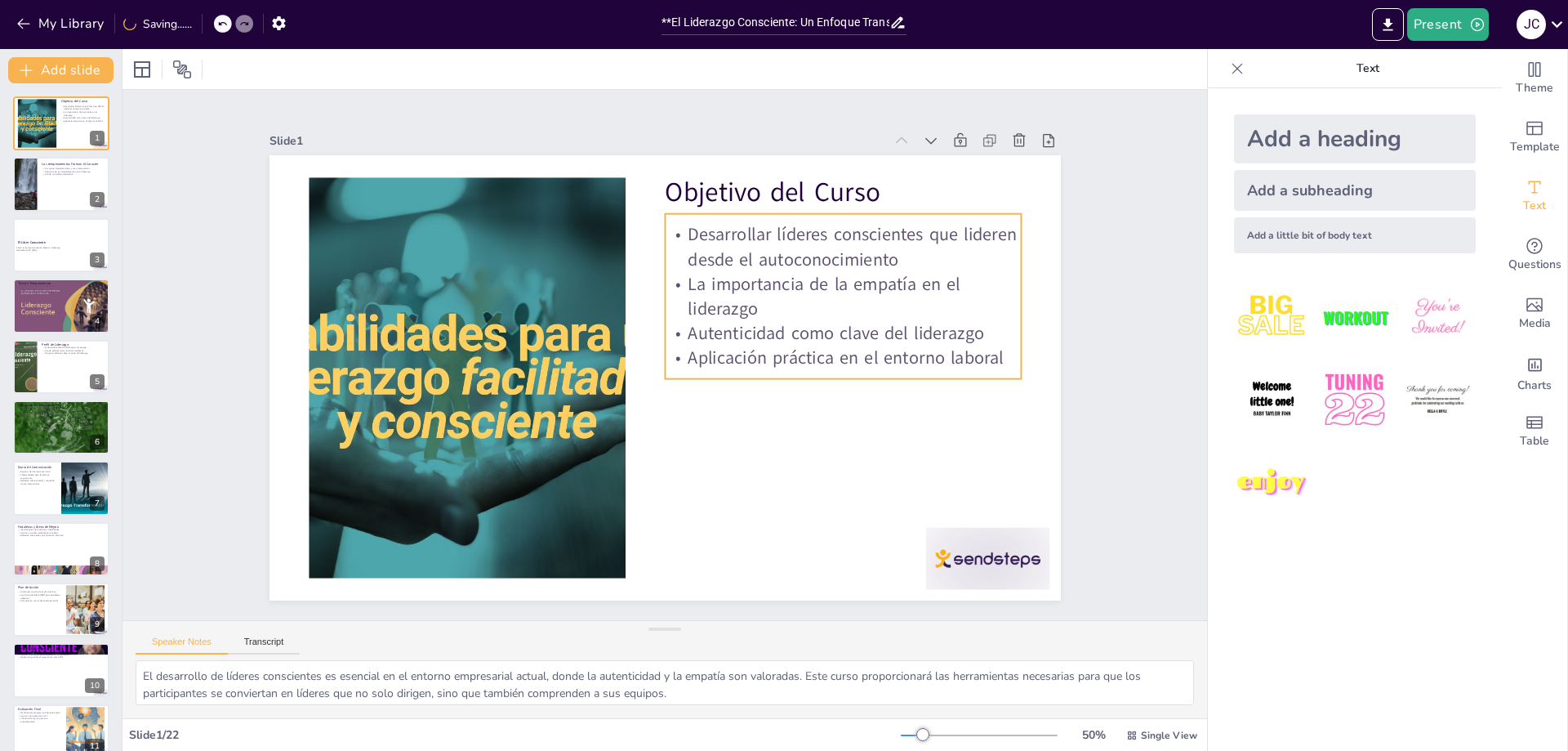
checkbox input "true"
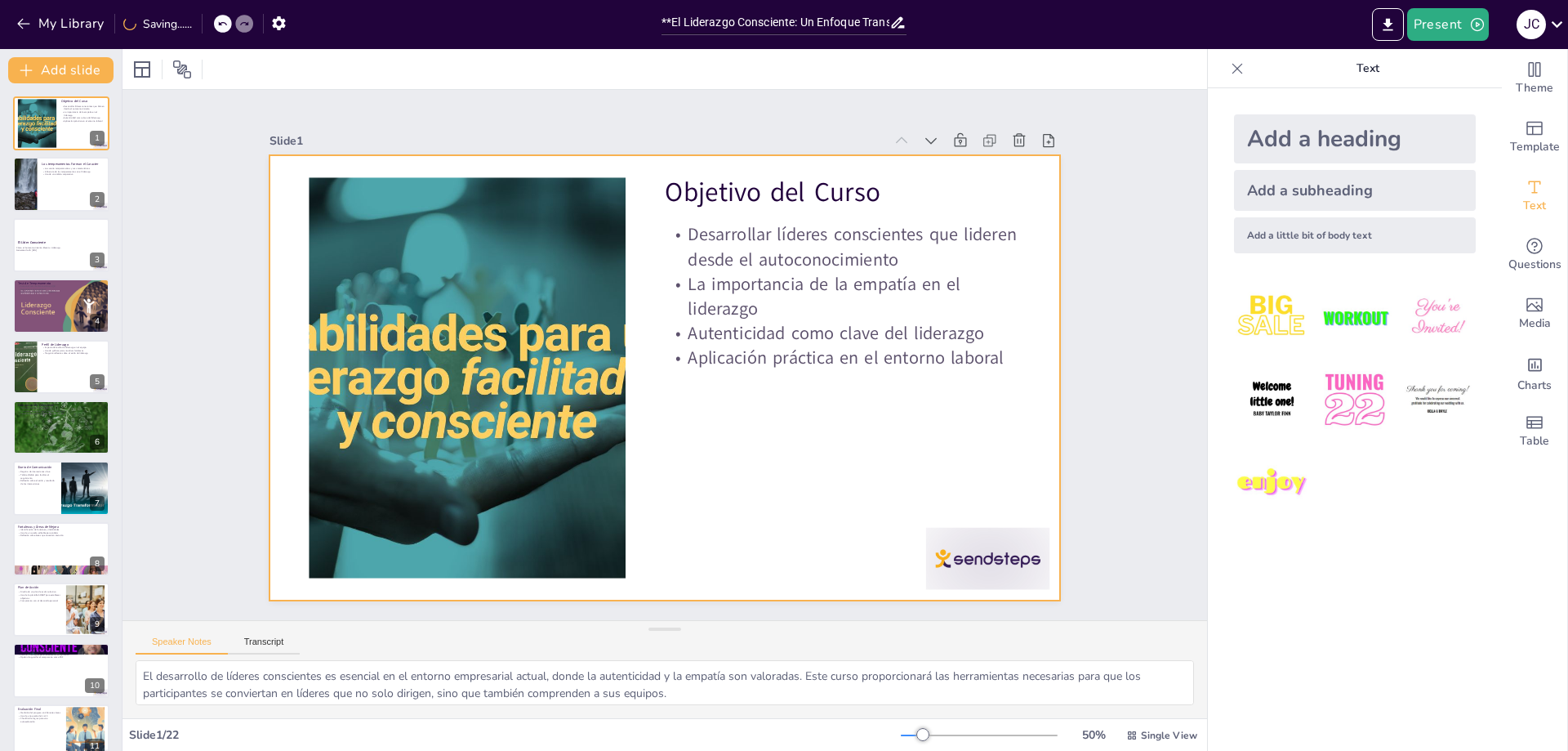
checkbox input "true"
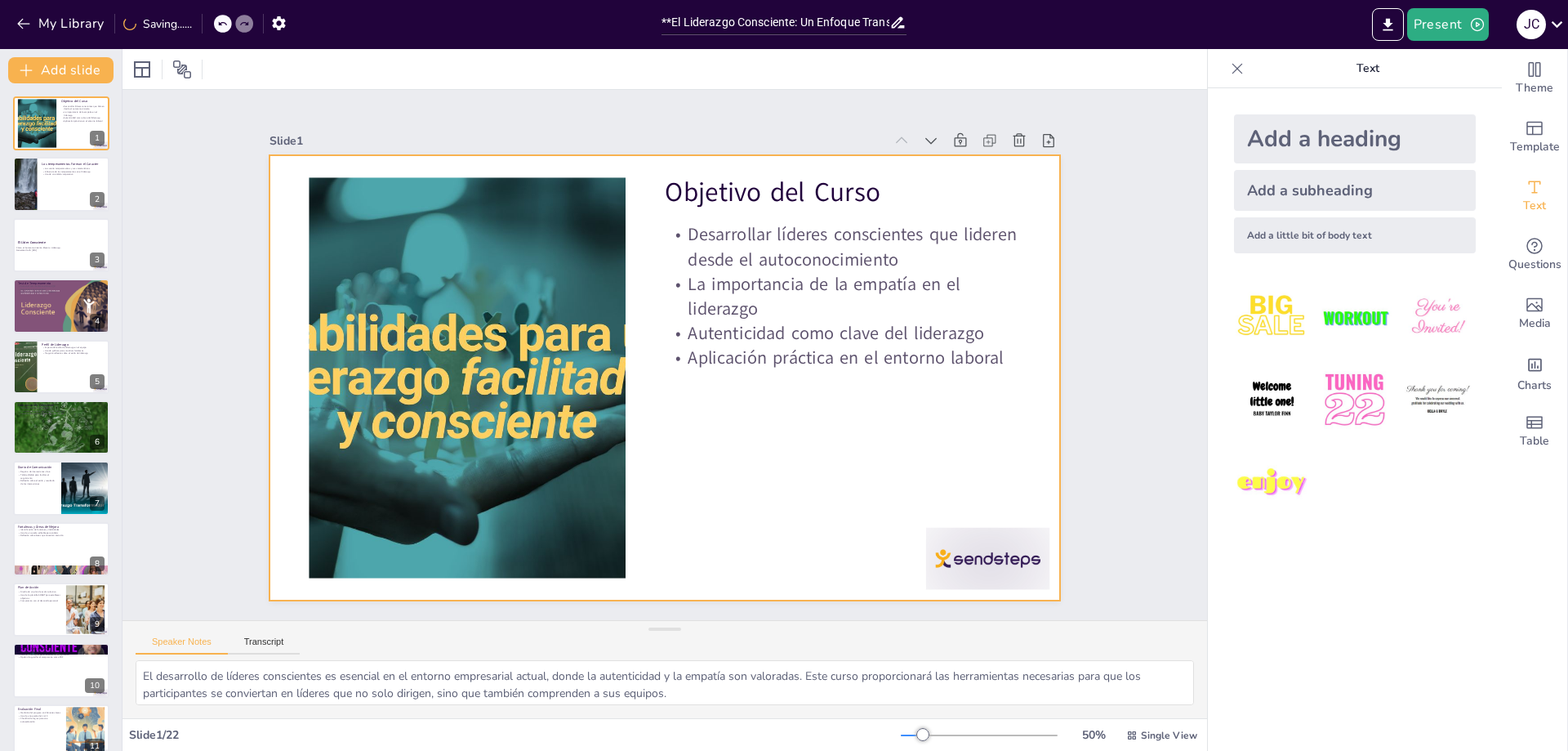
checkbox input "true"
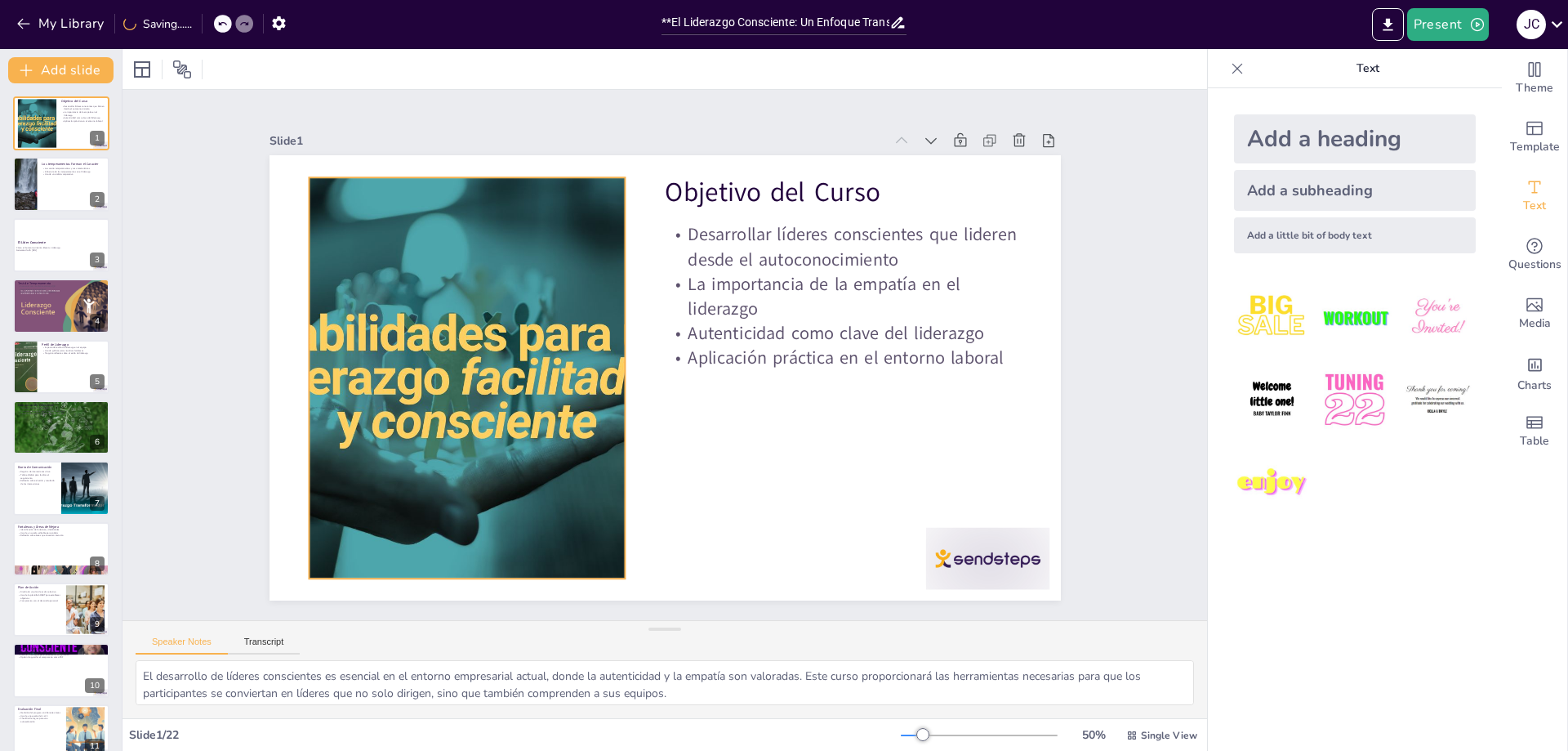
checkbox input "true"
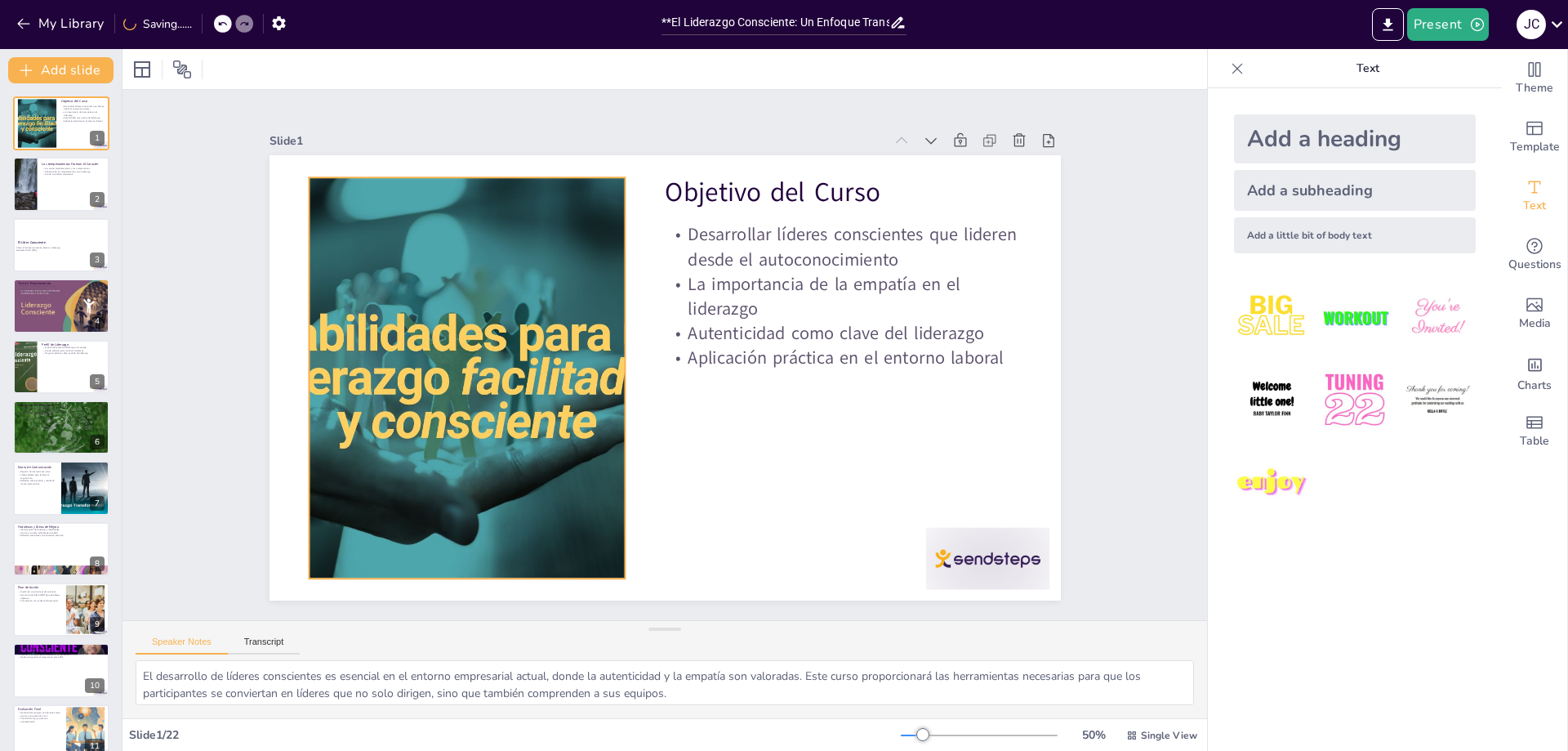
checkbox input "true"
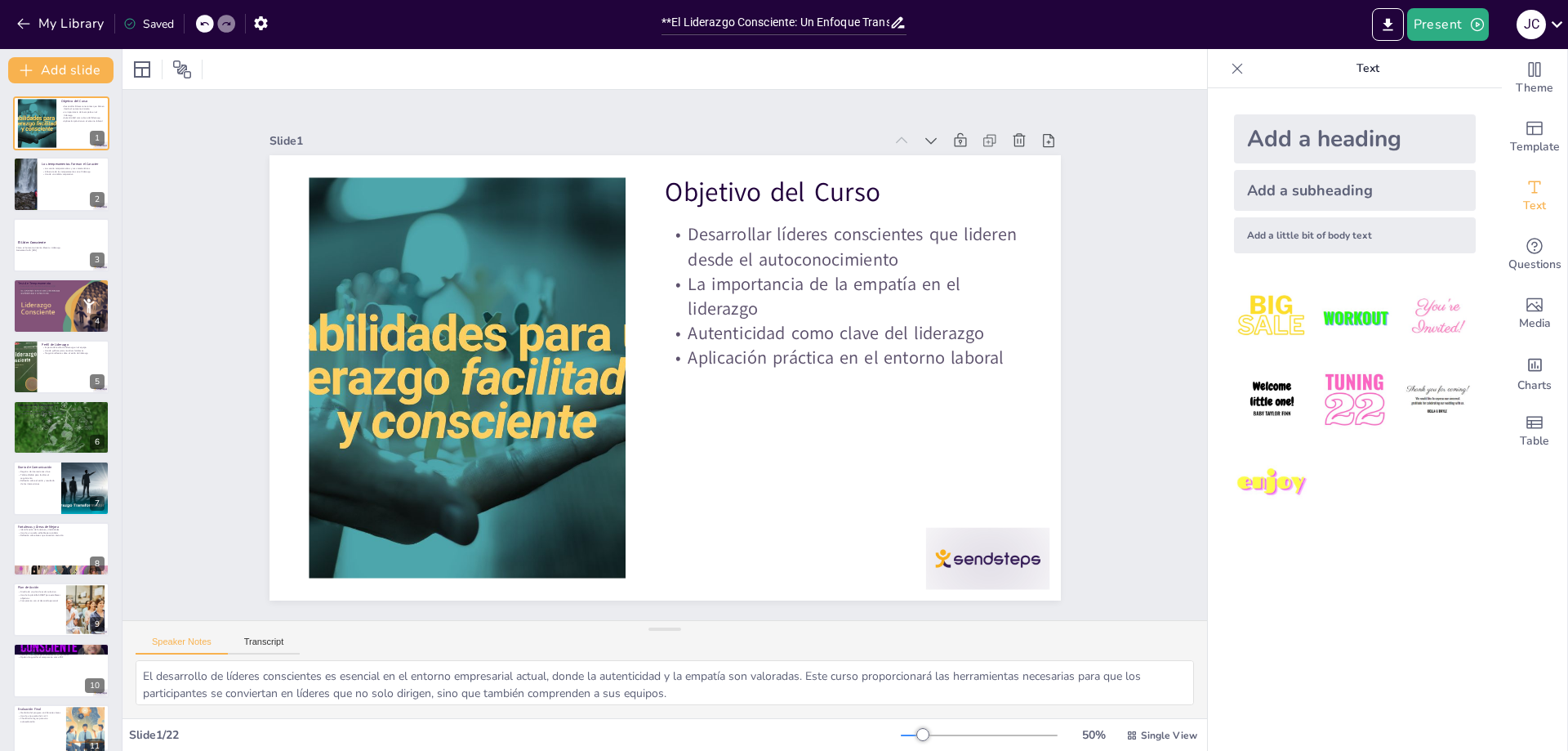
click at [204, 22] on icon at bounding box center [205, 24] width 10 height 10
checkbox input "true"
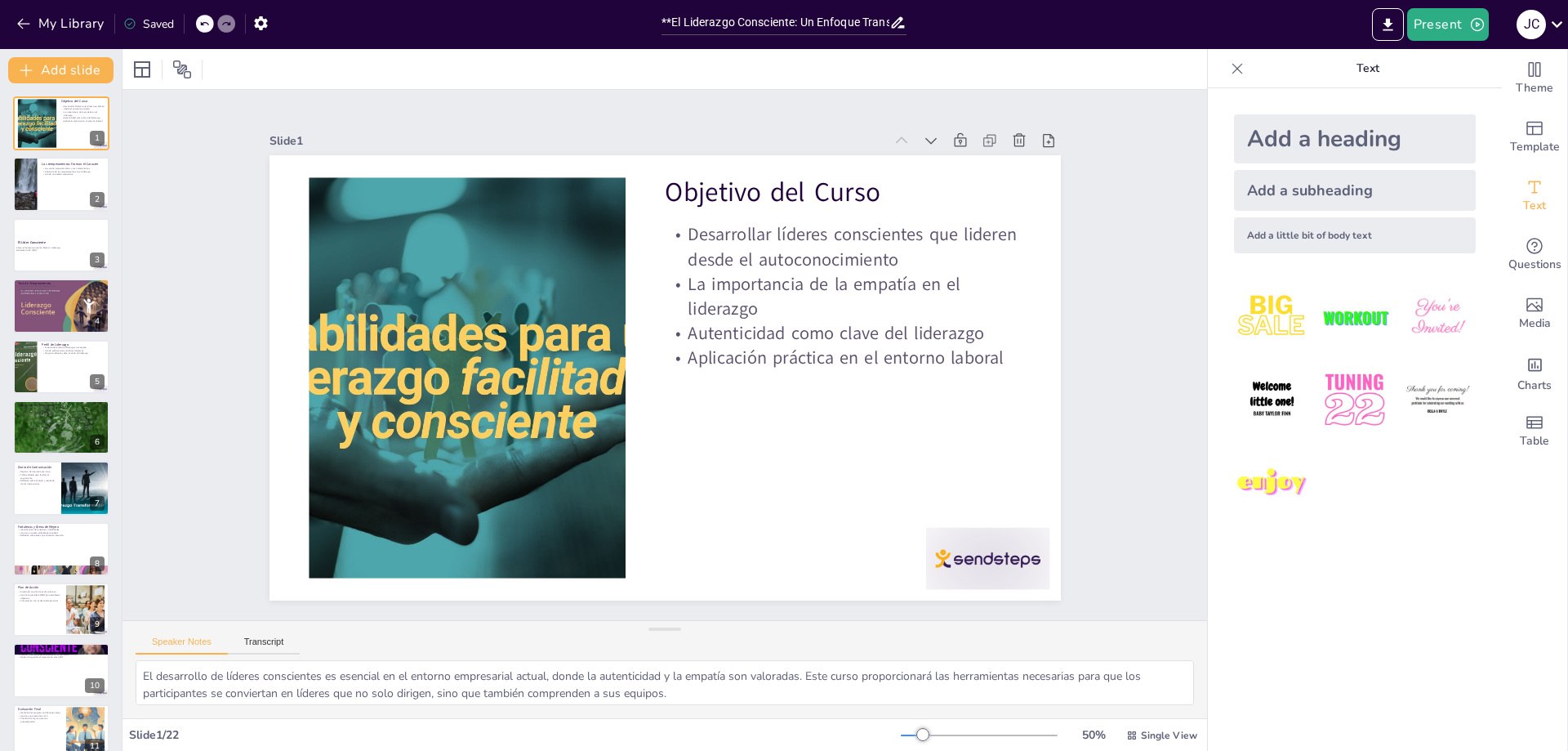
checkbox input "true"
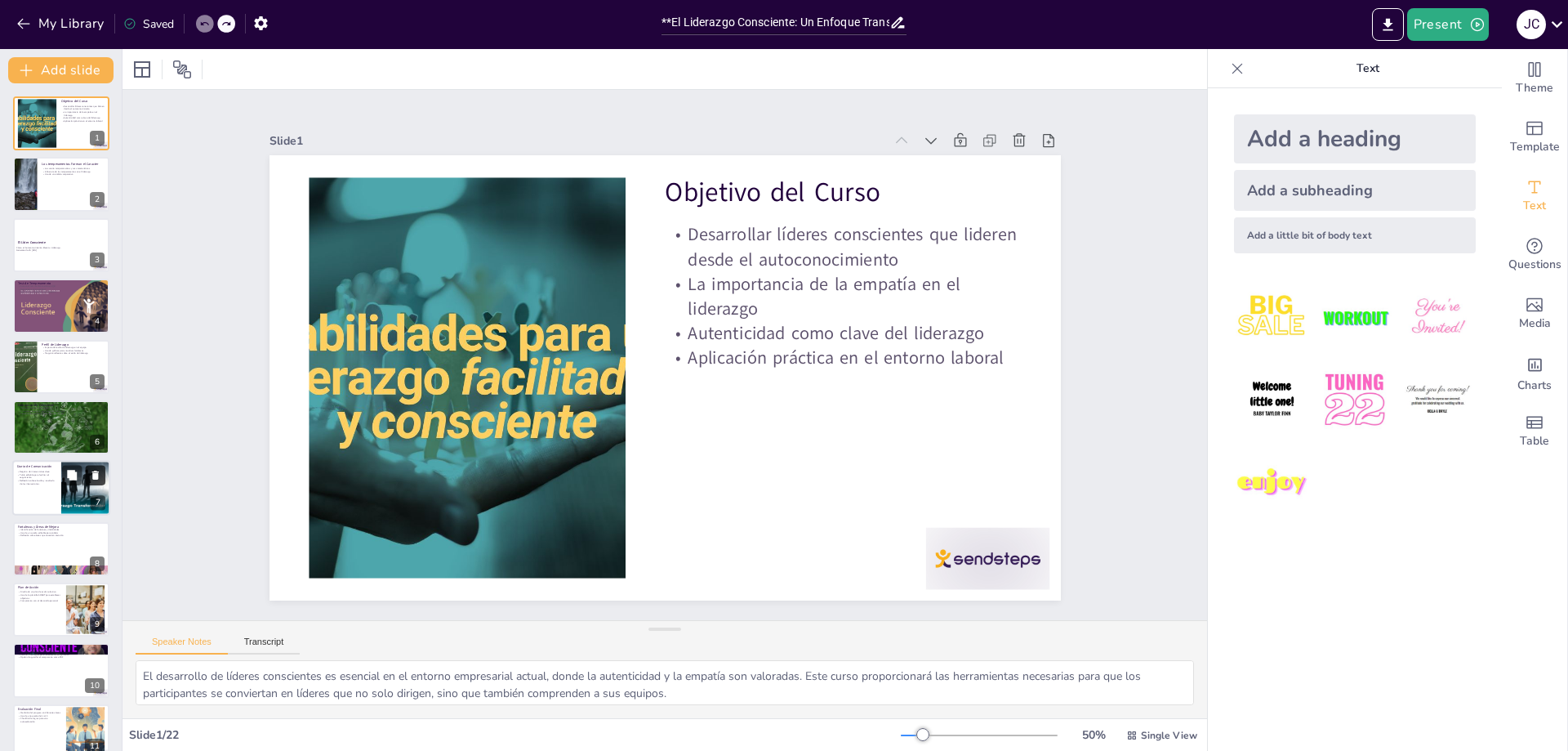
checkbox input "true"
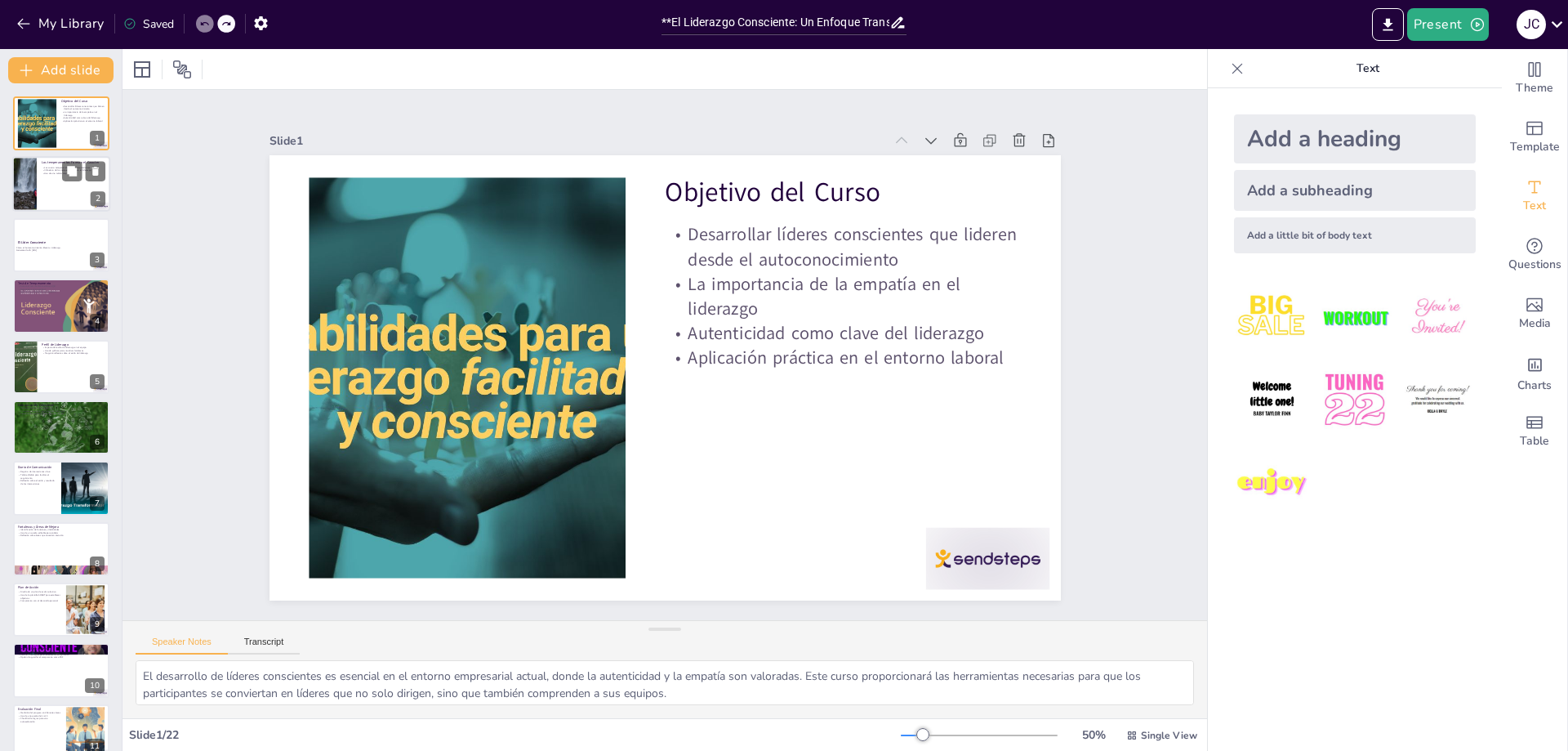
click at [56, 175] on p "Uso de una tabla comparativa" at bounding box center [74, 174] width 64 height 3
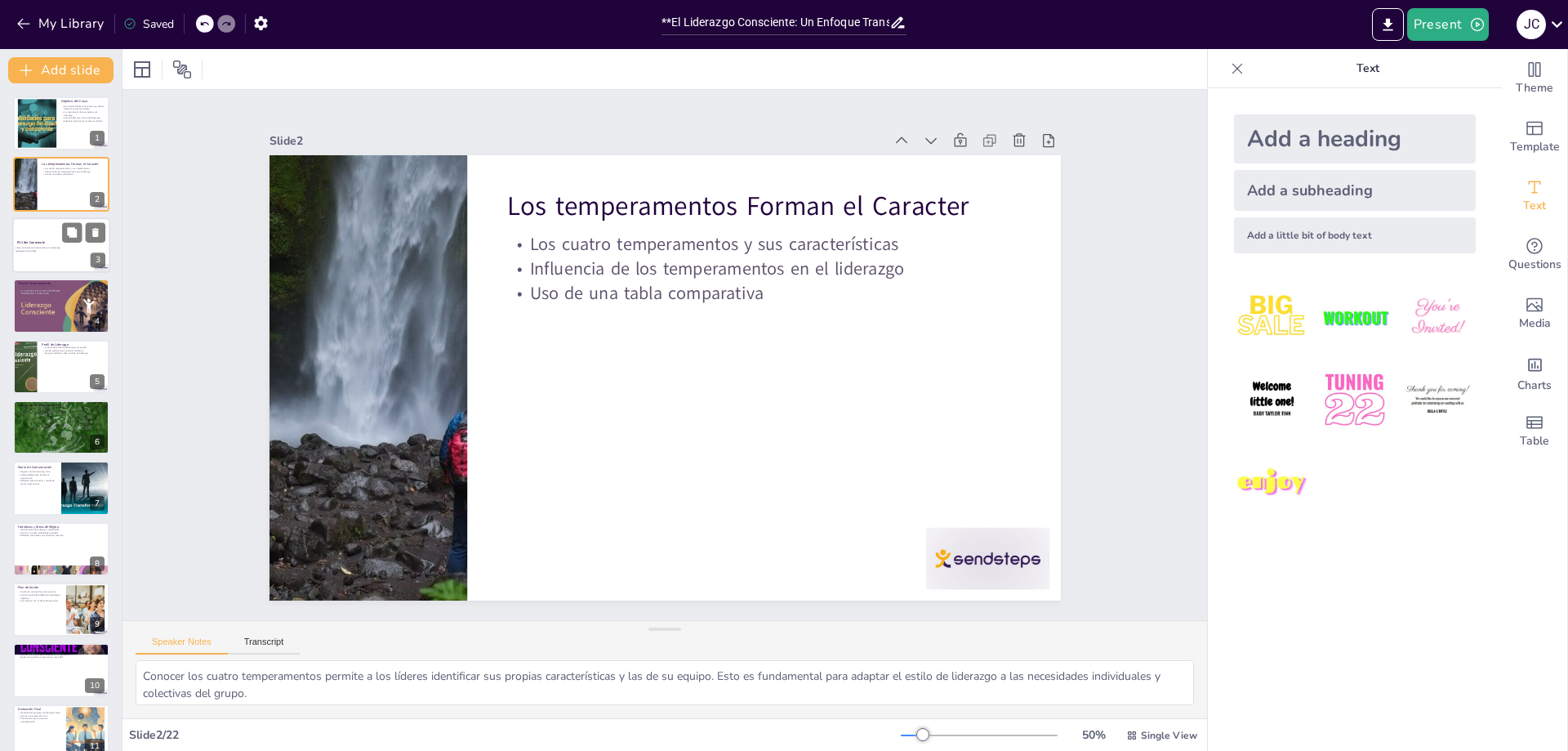
click at [27, 248] on p "Cómo el Autoconocimiento Eleva tu Liderazgo." at bounding box center [60, 247] width 88 height 3
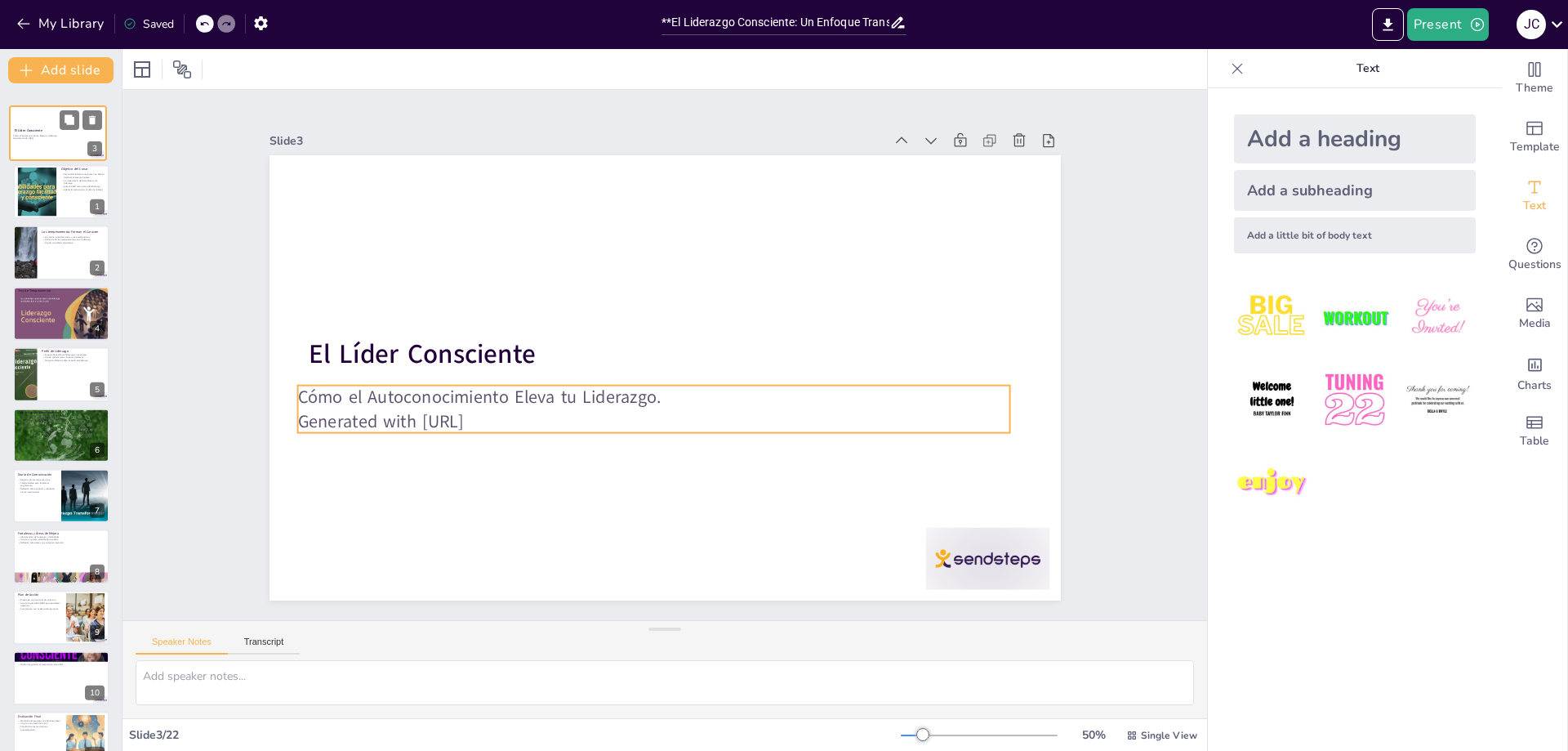
drag, startPoint x: 33, startPoint y: 255, endPoint x: 33, endPoint y: 139, distance: 116.0
click at [33, 106] on div "El Líder Consciente Cómo el Autoconocimiento Eleva tu Liderazgo. Generated with…" at bounding box center [58, 106] width 97 height 0
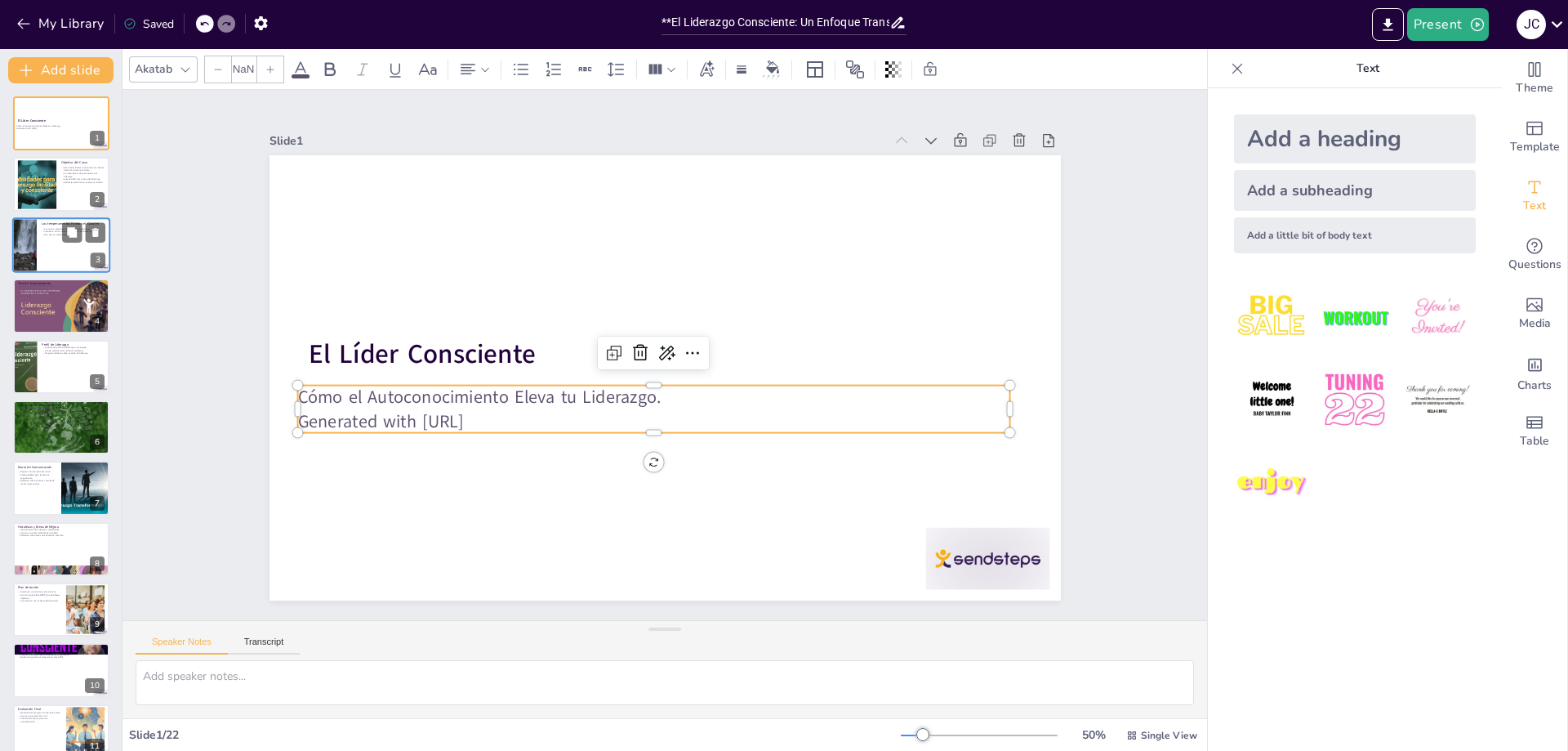
click at [514, 427] on div "El Líder Consciente Cómo el Autoconocimiento Eleva tu Liderazgo. Generated with…" at bounding box center [665, 377] width 792 height 445
click at [657, 344] on icon at bounding box center [667, 354] width 20 height 20
click at [527, 426] on div "El Líder Consciente Cómo el Autoconocimiento Eleva tu Liderazgo. Generated with…" at bounding box center [665, 377] width 792 height 445
click at [518, 414] on p "Generated with [URL]" at bounding box center [633, 293] width 590 height 438
click at [502, 419] on p "Generated with [URL]" at bounding box center [653, 422] width 712 height 25
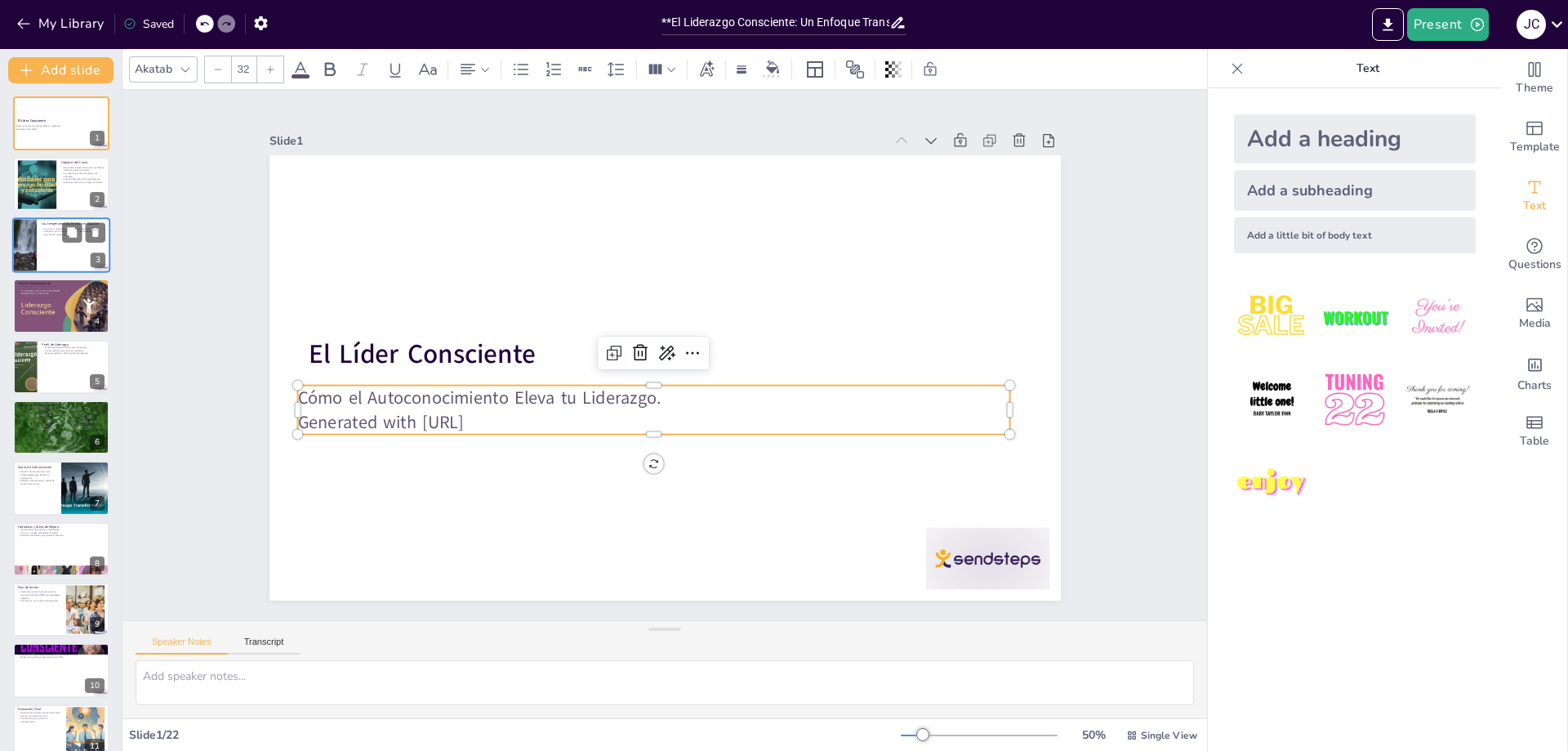
click at [512, 424] on p "Generated with [URL]" at bounding box center [646, 420] width 711 height 100
click at [263, 18] on icon "button" at bounding box center [260, 23] width 13 height 14
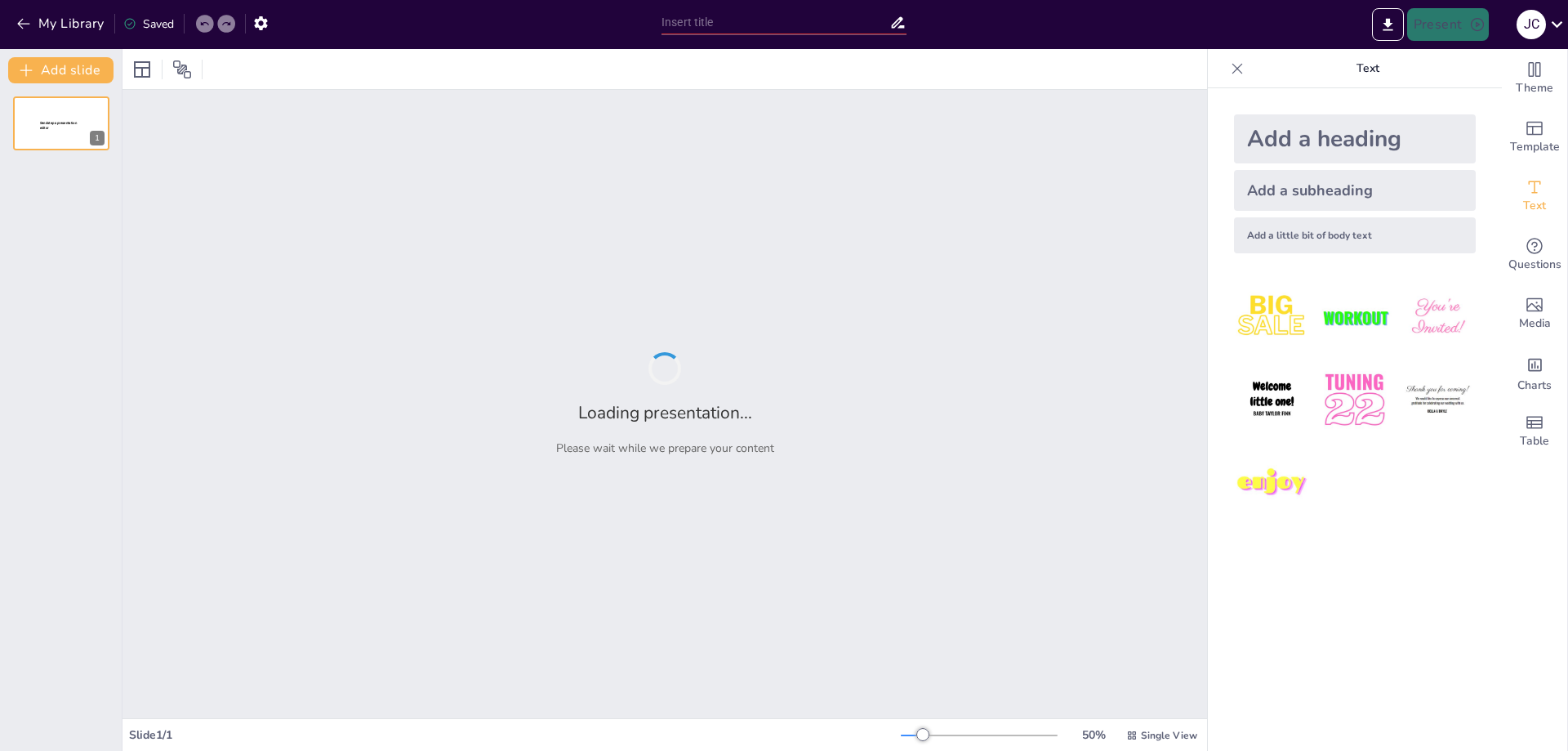
type input "**El Liderazgo Consciente: Un Enfoque Transformador**"
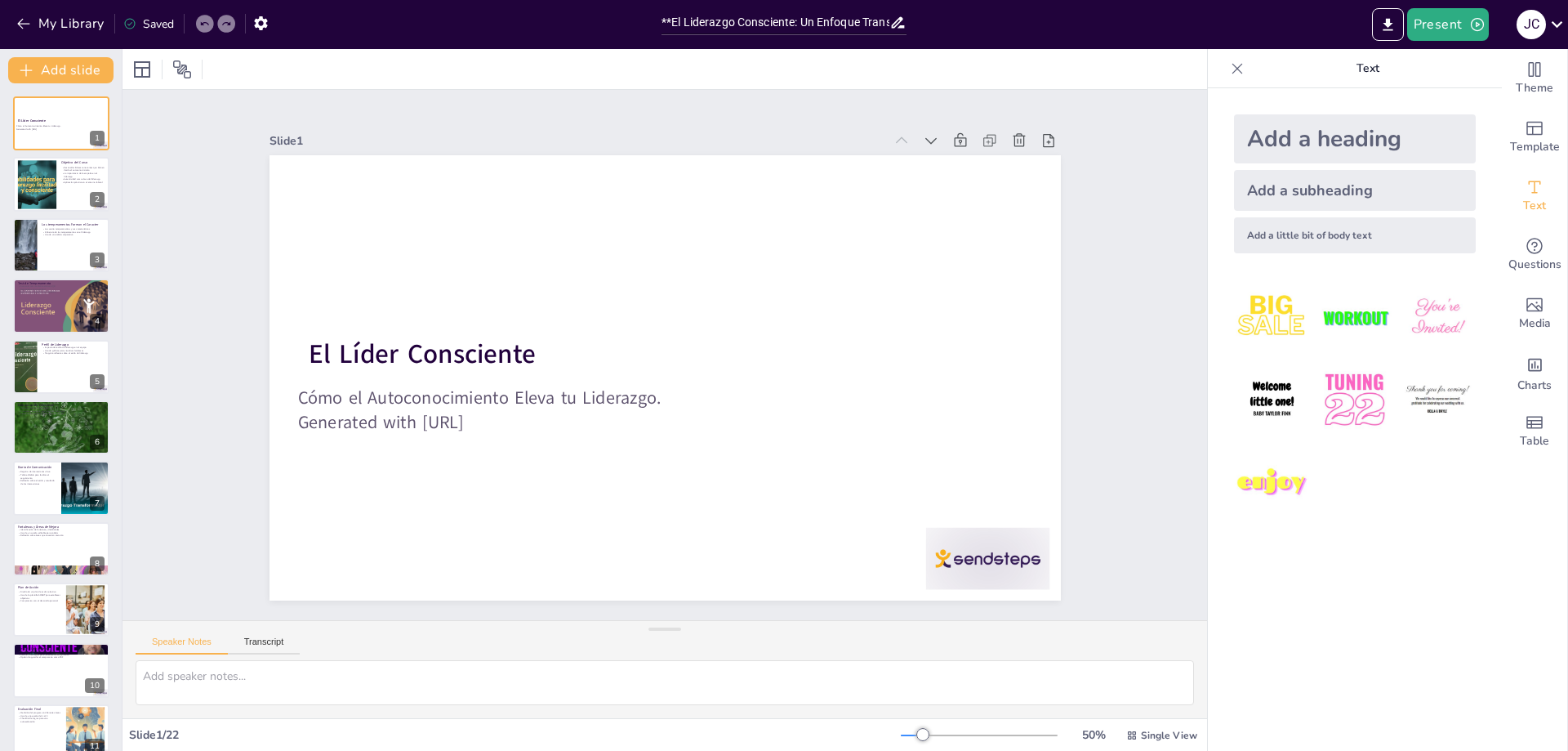
checkbox input "true"
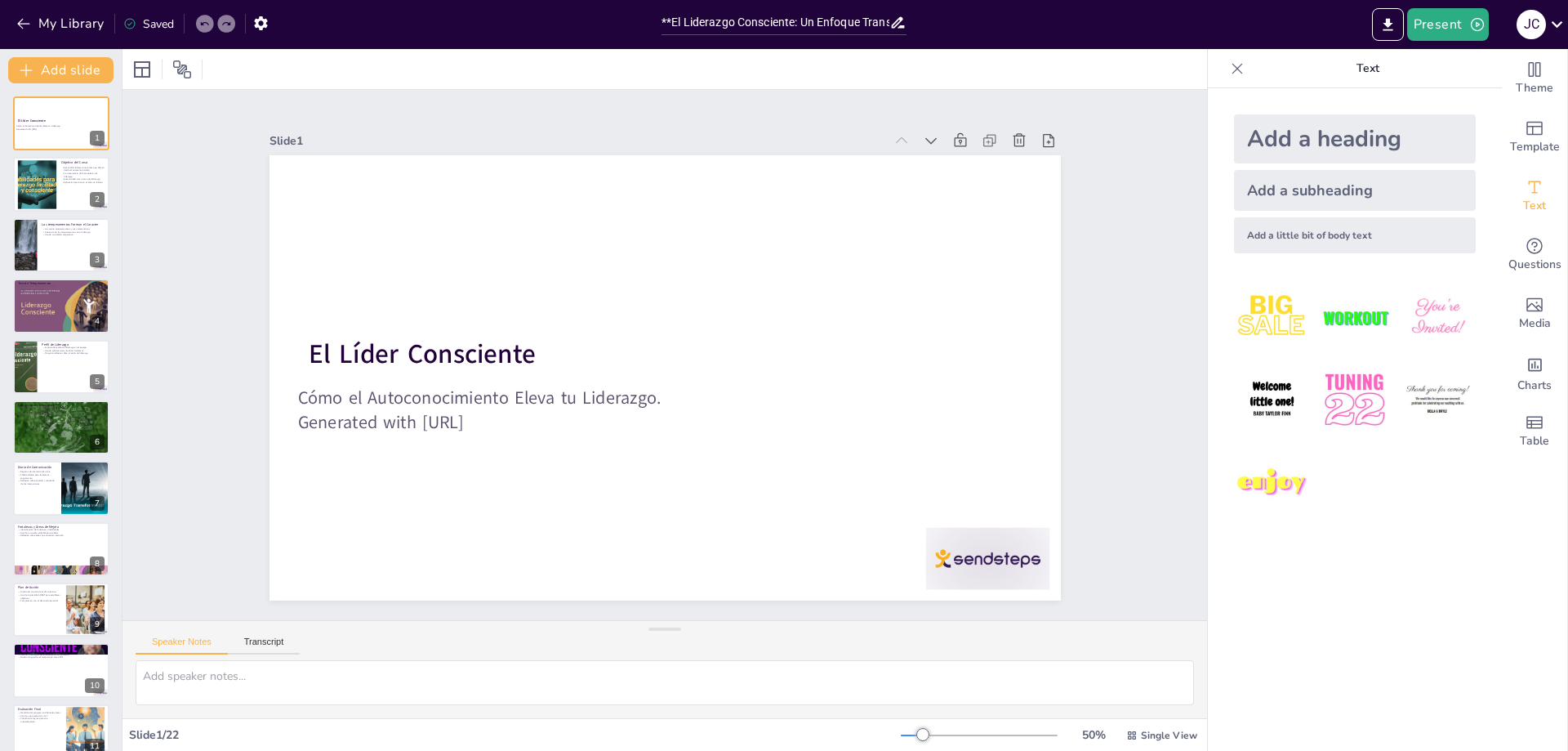
checkbox input "true"
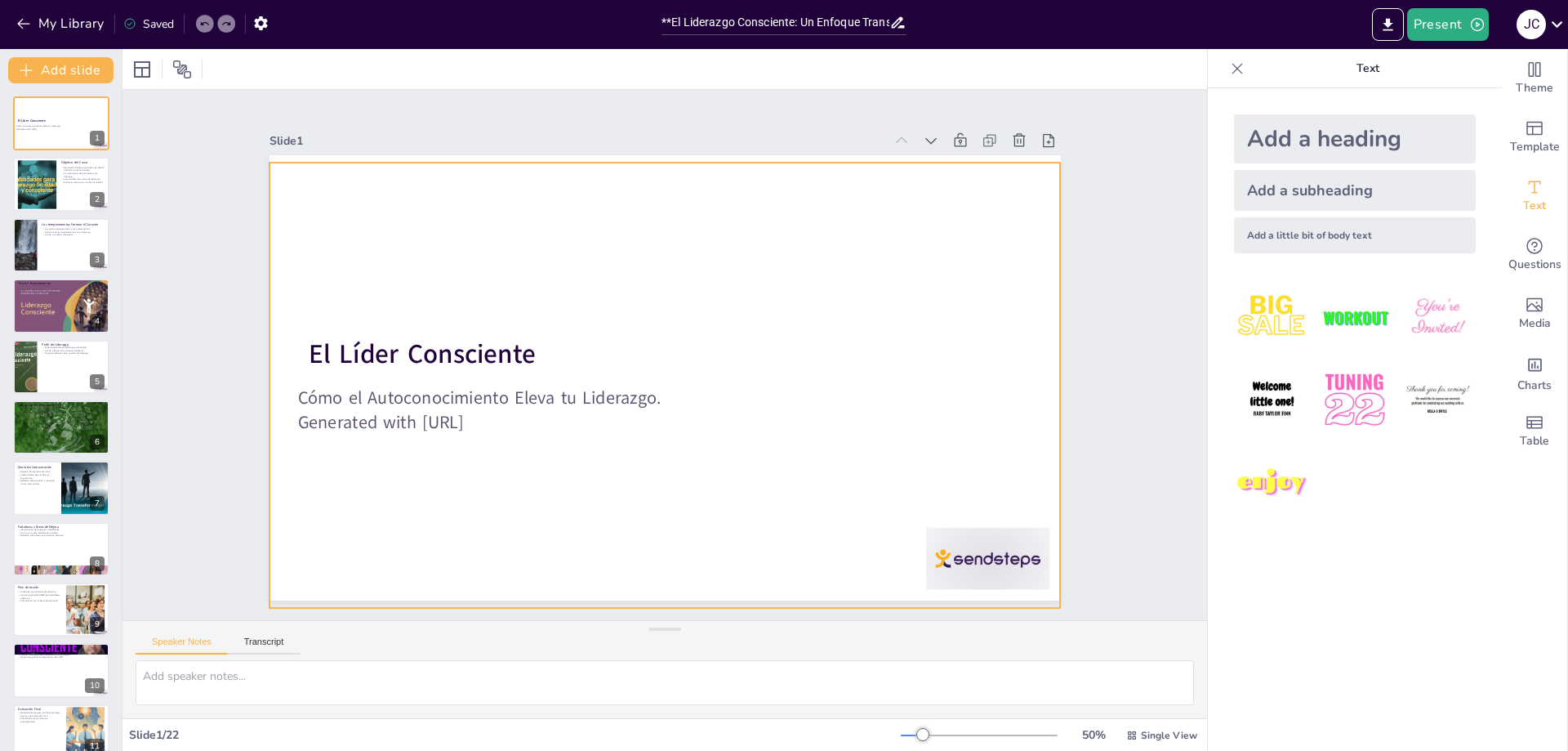
checkbox input "true"
